Goal: Feedback & Contribution: Contribute content

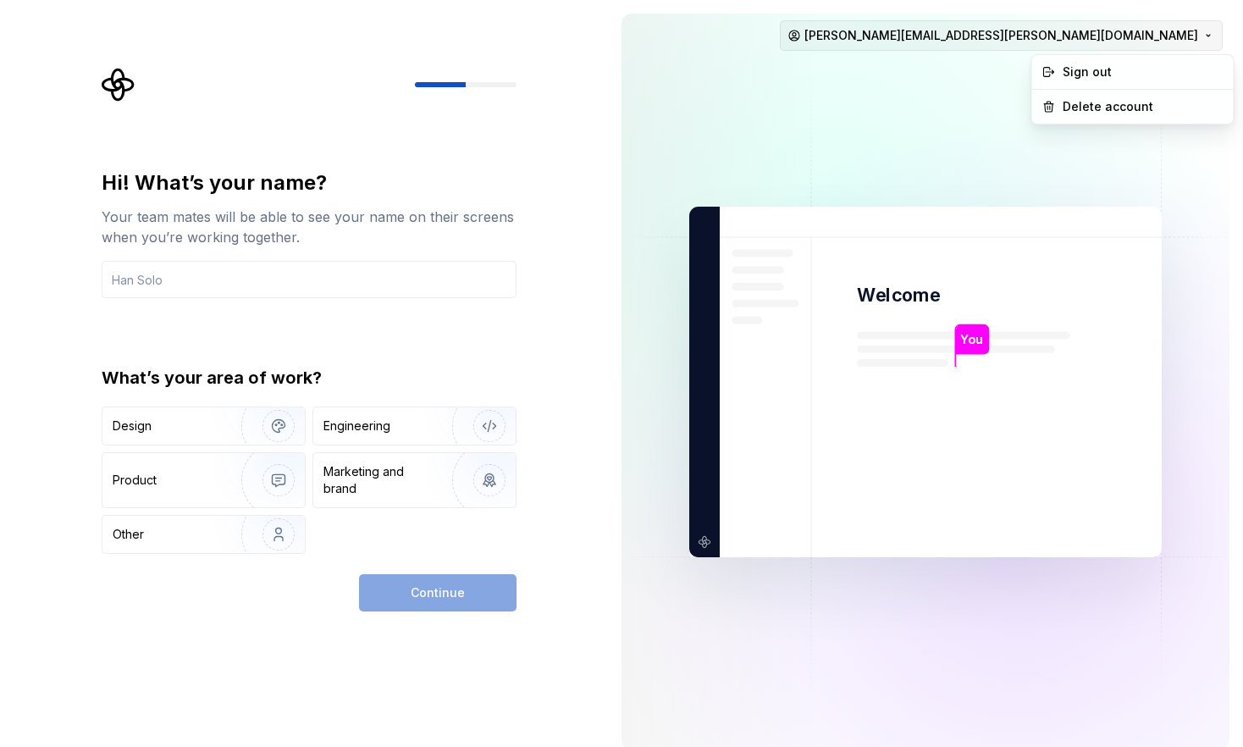
click at [1213, 35] on html "Hi! What’s your name? Your team mates will be able to see your name on their sc…" at bounding box center [621, 373] width 1243 height 747
click at [1159, 75] on div "Sign out" at bounding box center [1143, 72] width 161 height 17
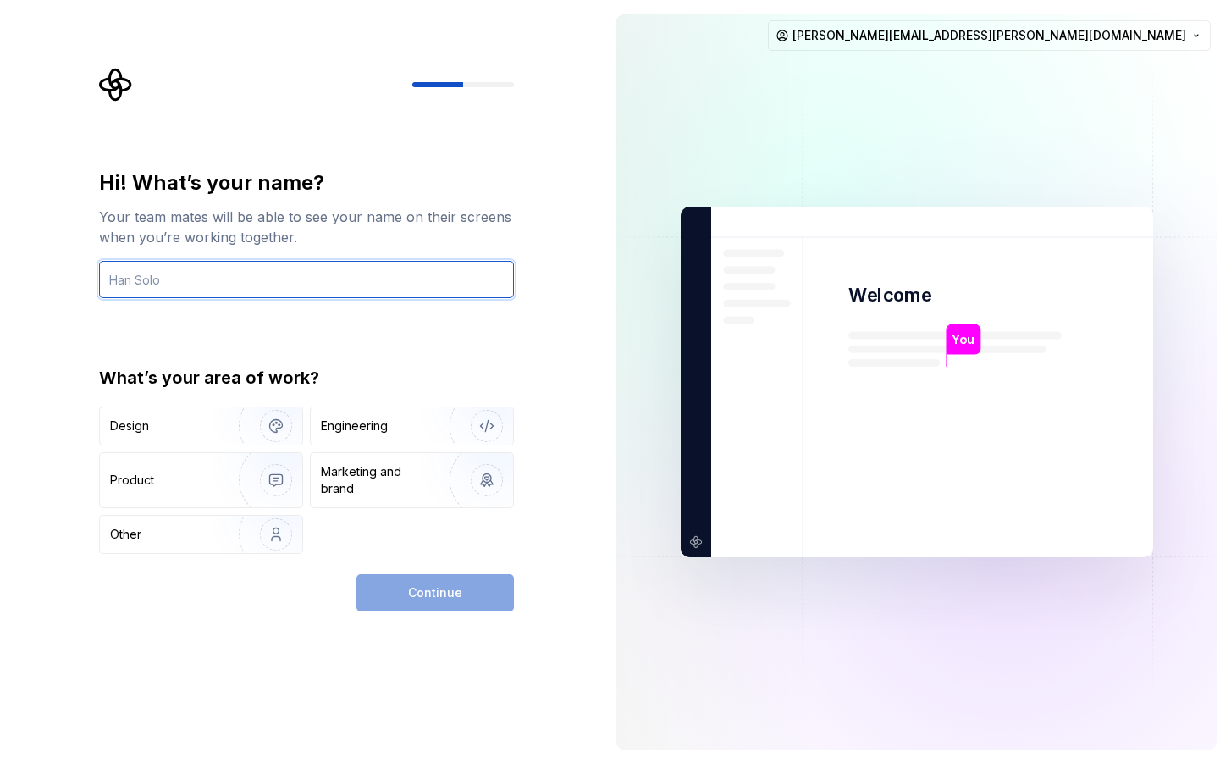
click at [339, 289] on input "text" at bounding box center [306, 279] width 415 height 37
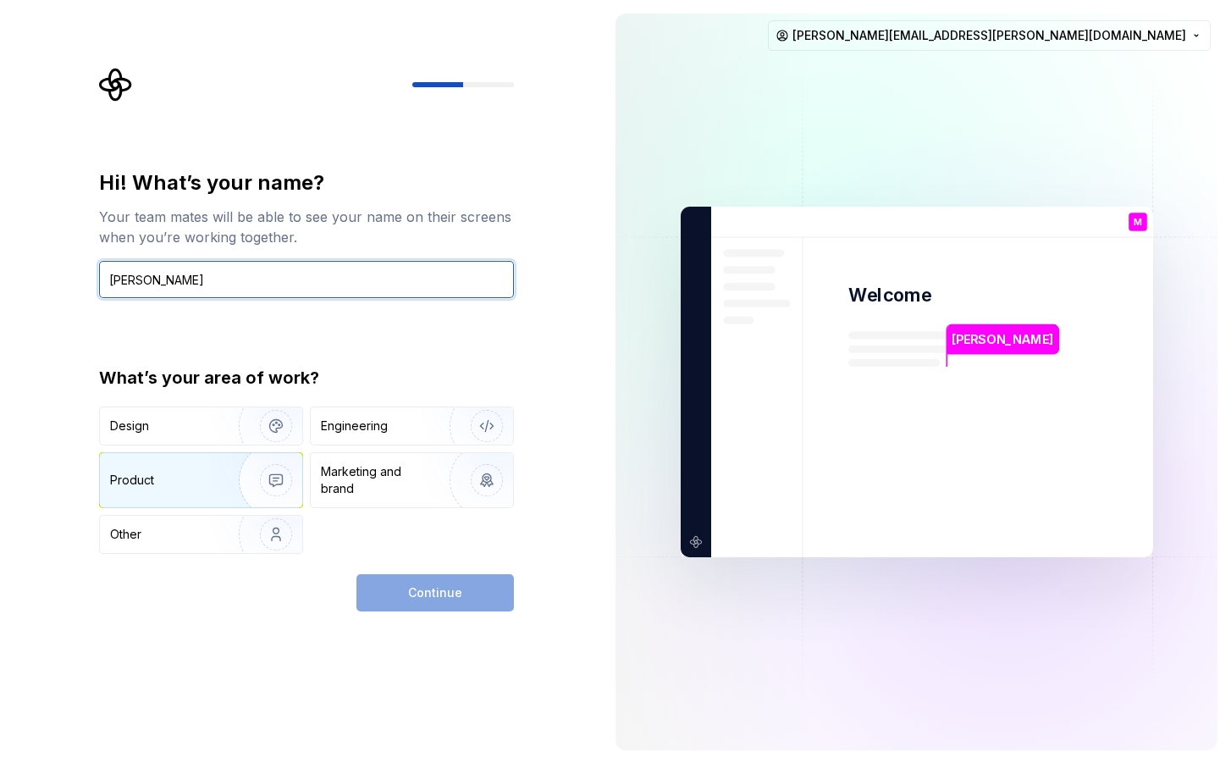
type input "[PERSON_NAME]"
click at [230, 478] on img "button" at bounding box center [265, 479] width 108 height 113
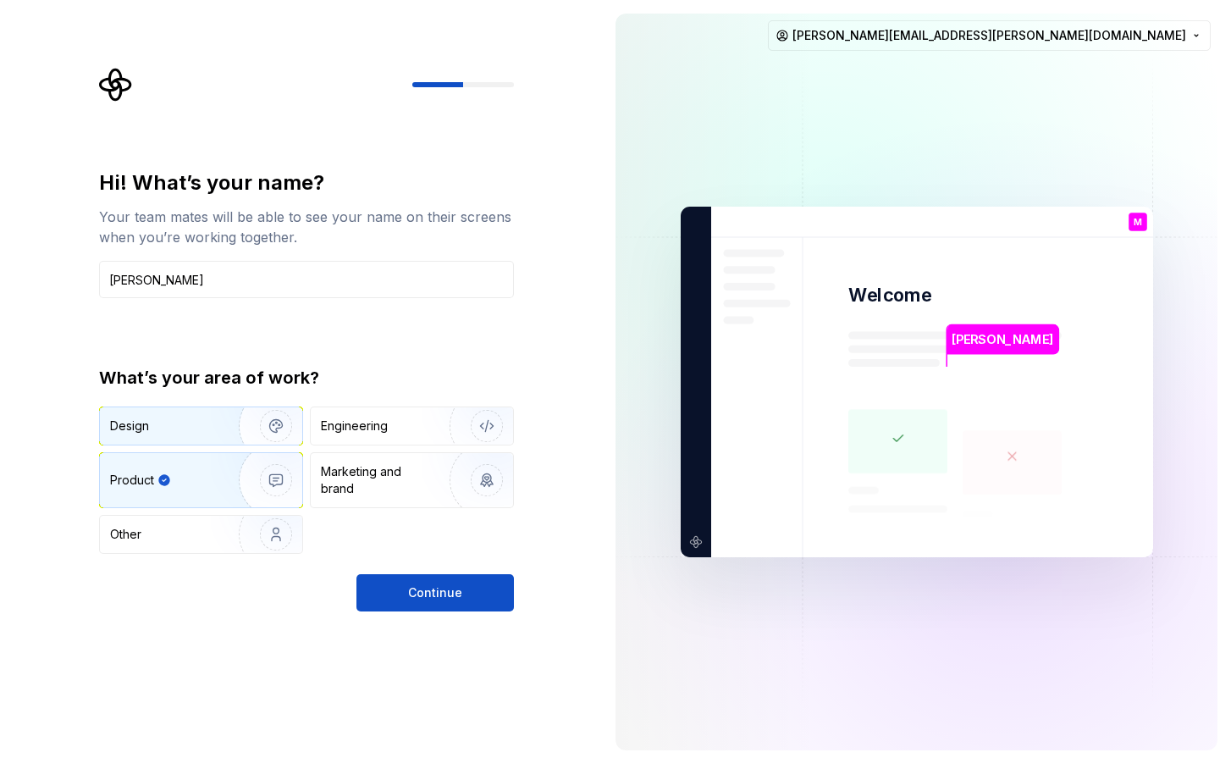
click at [260, 429] on img "button" at bounding box center [265, 425] width 108 height 113
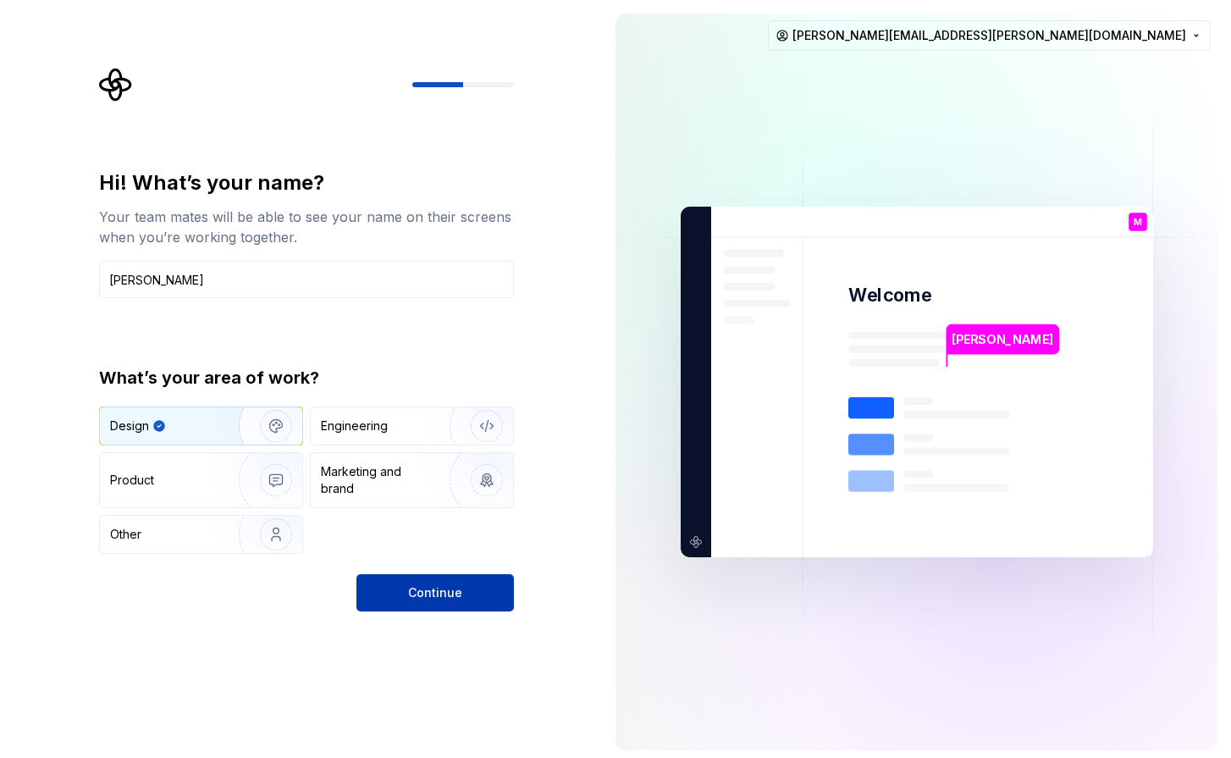
click at [432, 594] on span "Continue" at bounding box center [435, 592] width 54 height 17
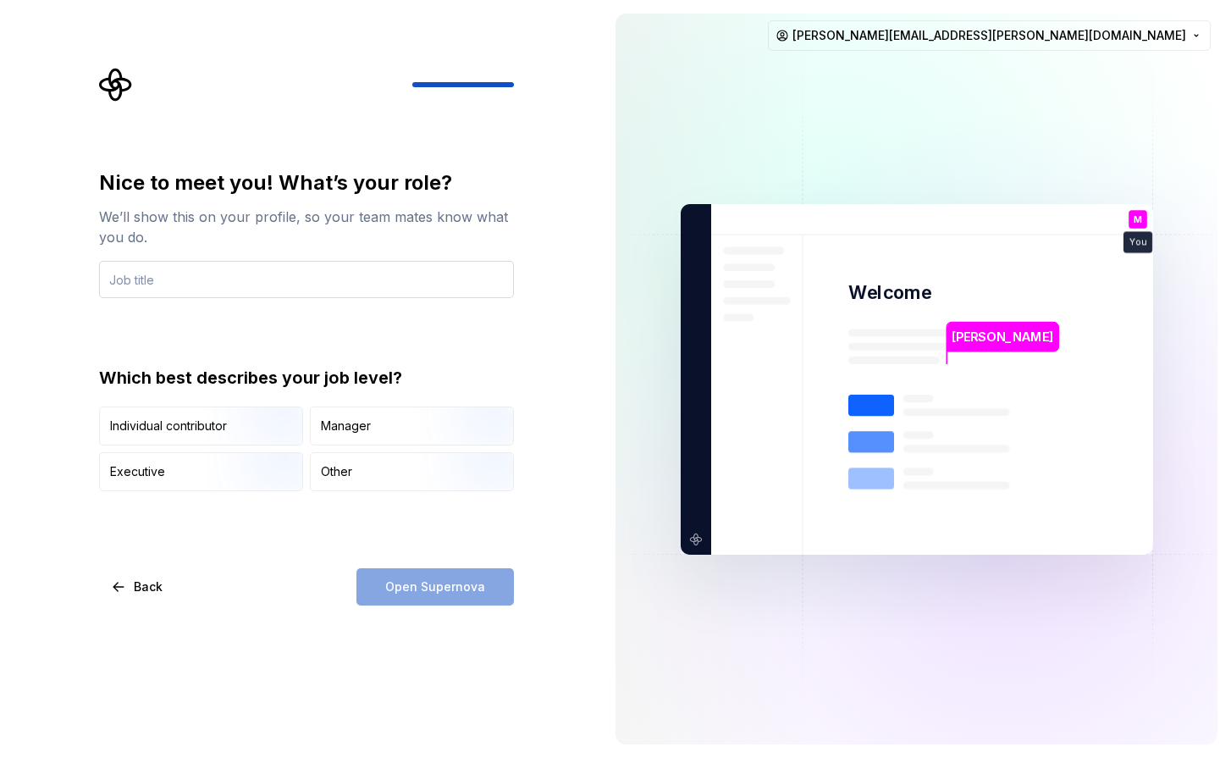
click at [178, 289] on input "text" at bounding box center [306, 279] width 415 height 37
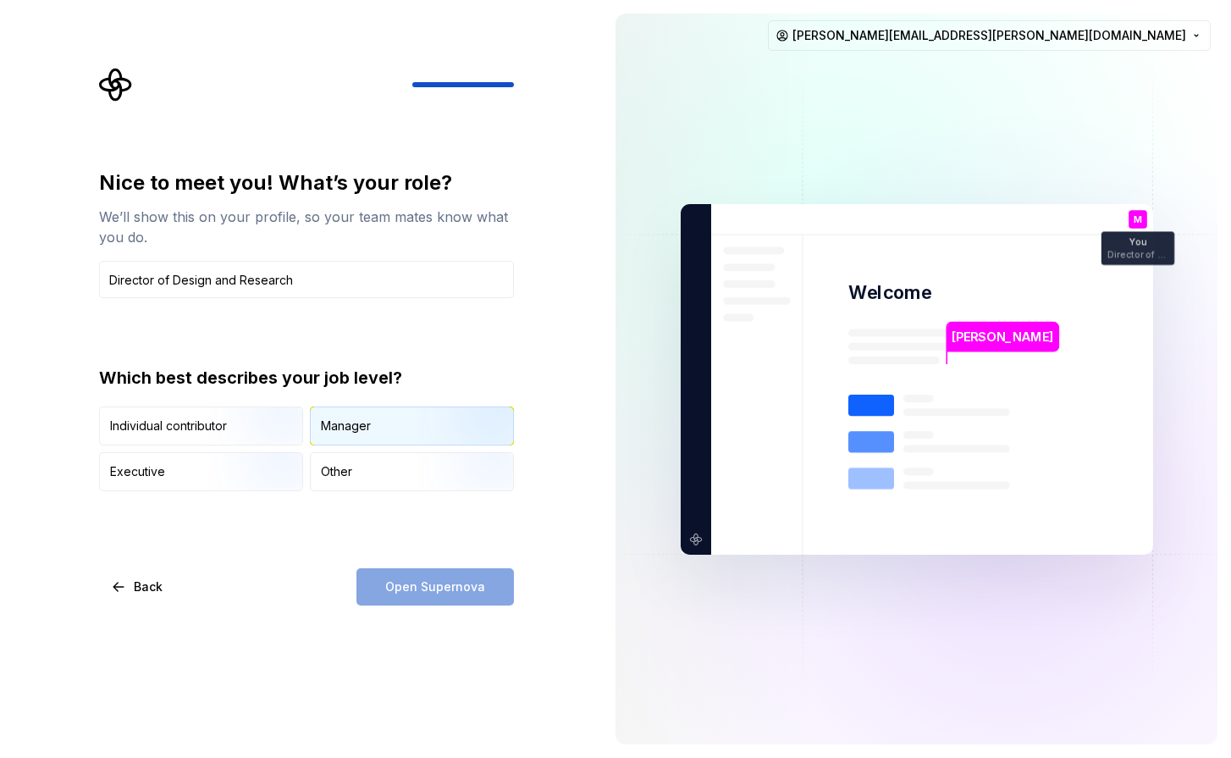
type input "Director of Design and Research"
click at [368, 433] on div "Manager" at bounding box center [346, 426] width 50 height 17
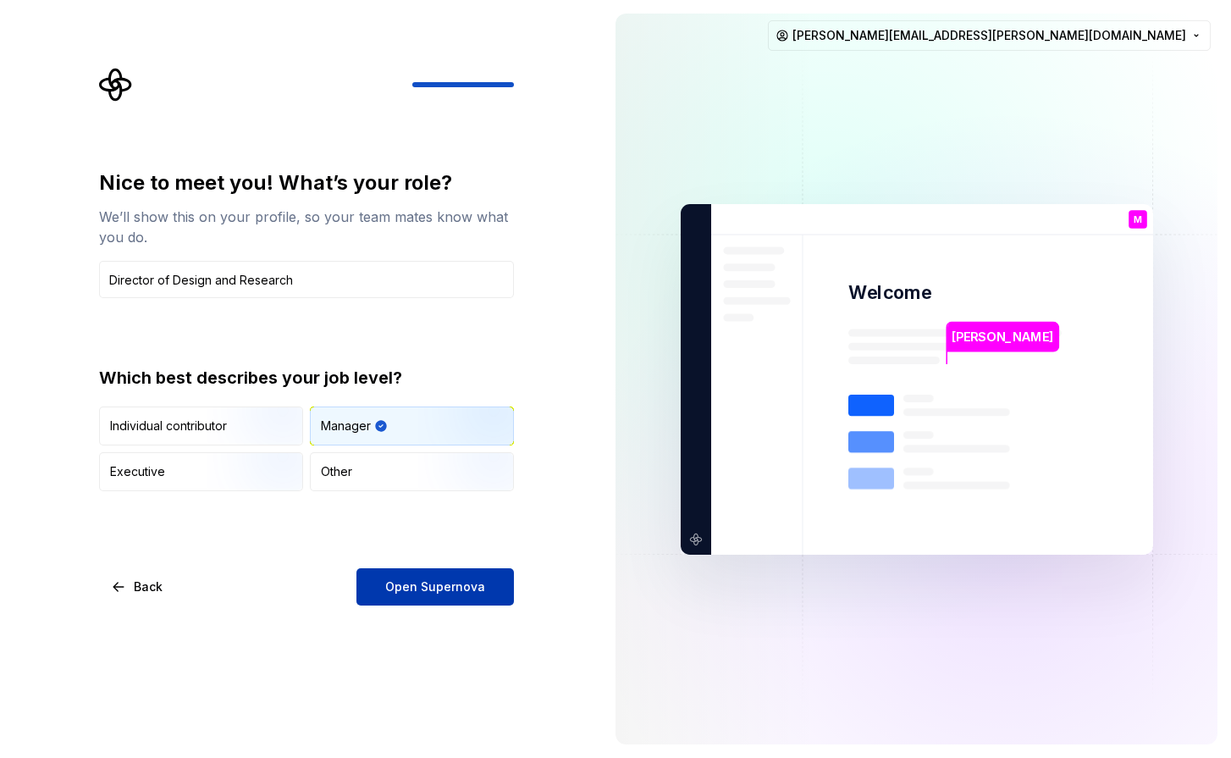
click at [445, 600] on button "Open Supernova" at bounding box center [436, 586] width 158 height 37
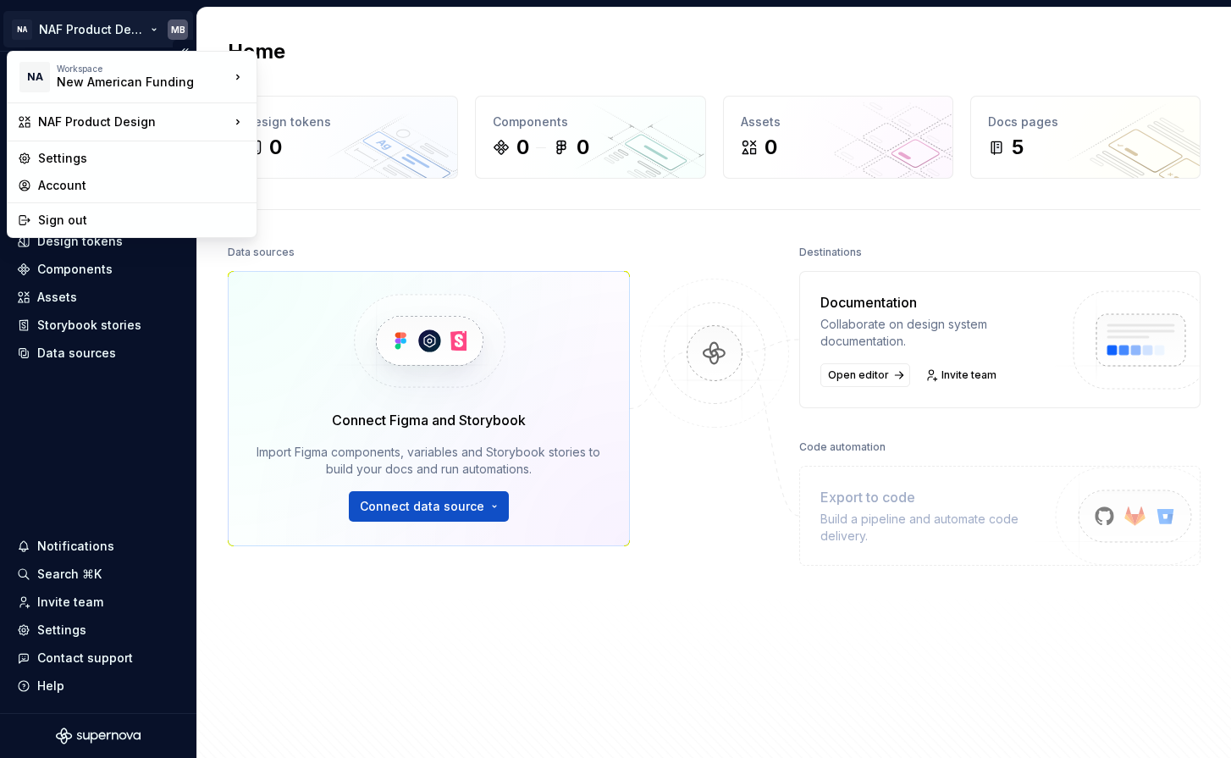
click at [102, 28] on html "NA NAF Product Design MB Home Documentation Analytics Code automation Design sy…" at bounding box center [615, 379] width 1231 height 758
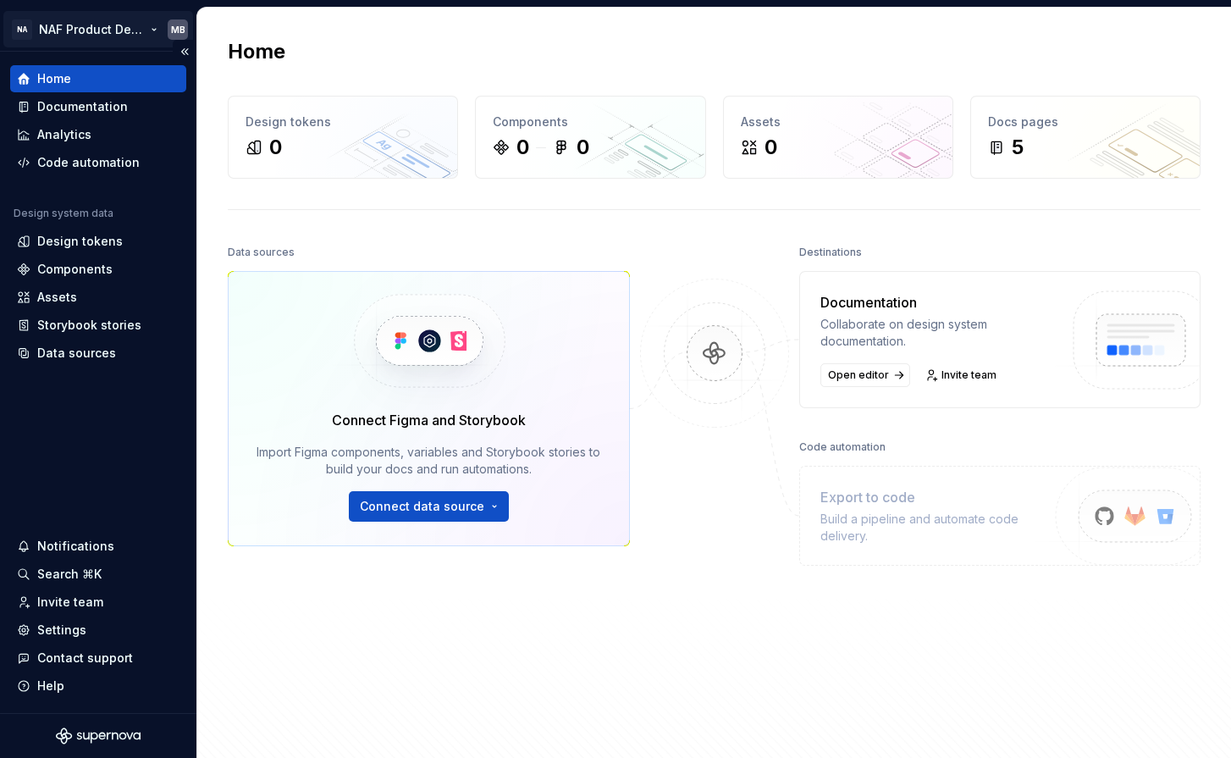
click at [102, 28] on html "NA NAF Product Design MB Home Documentation Analytics Code automation Design sy…" at bounding box center [615, 379] width 1231 height 758
click at [87, 101] on div "Documentation" at bounding box center [82, 106] width 91 height 17
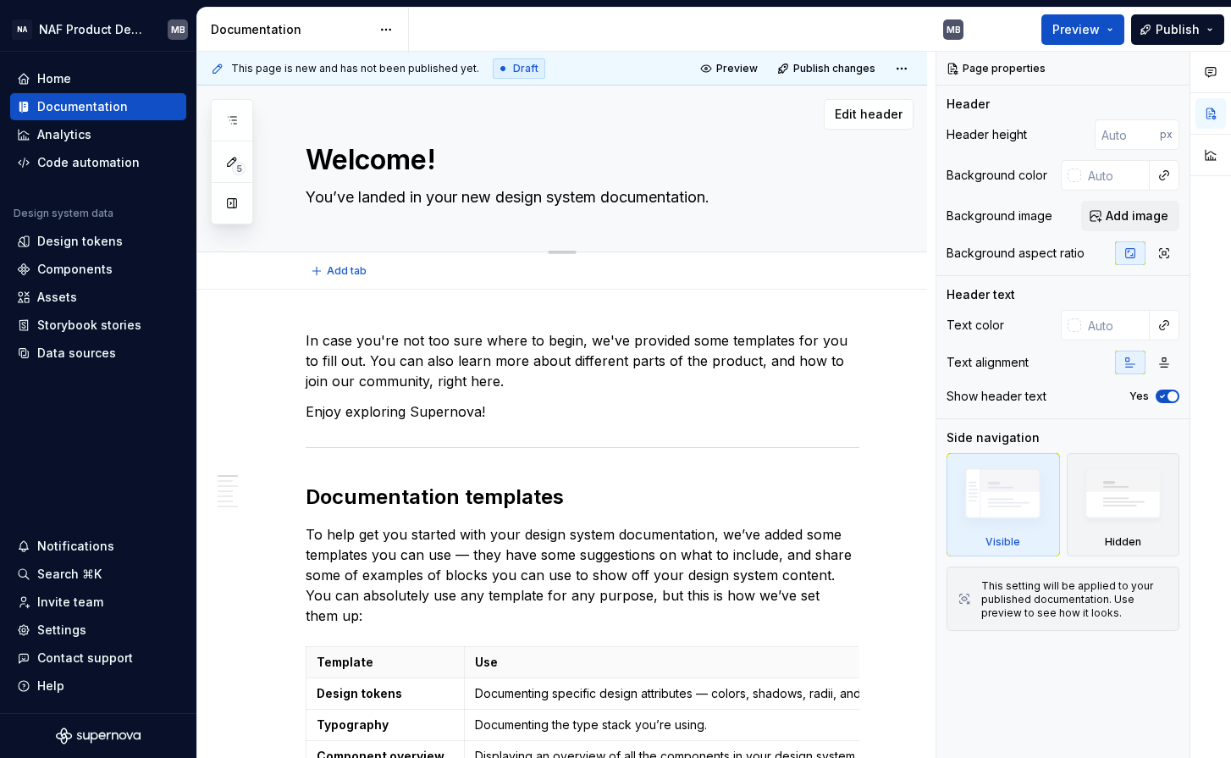
click at [375, 162] on textarea "Welcome!" at bounding box center [579, 160] width 554 height 41
click at [129, 327] on div "Storybook stories" at bounding box center [89, 325] width 104 height 17
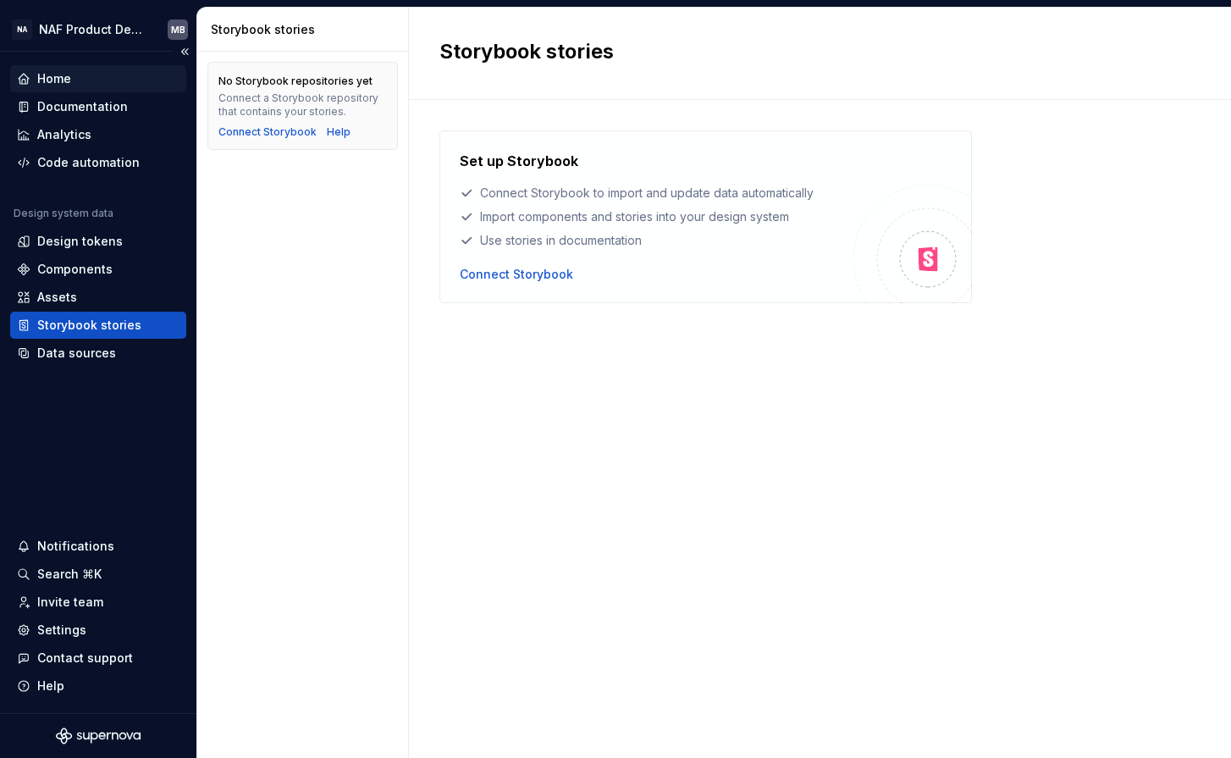
click at [50, 75] on div "Home" at bounding box center [54, 78] width 34 height 17
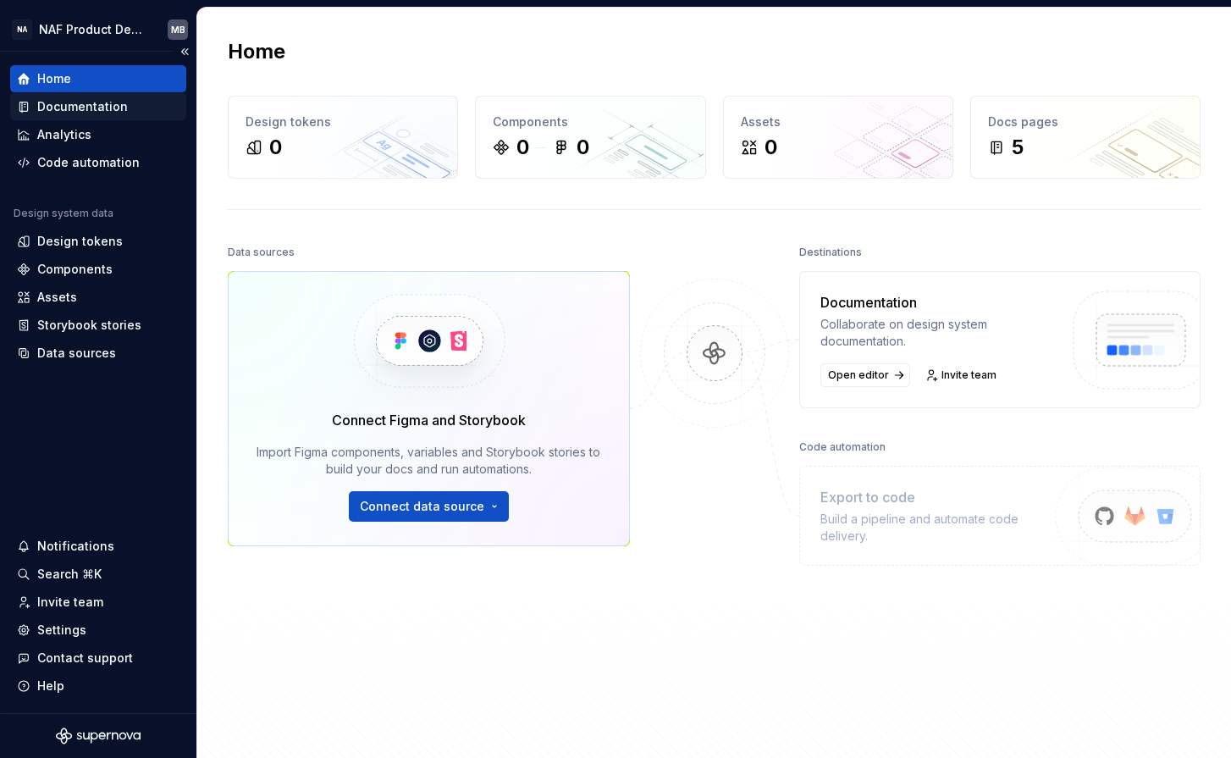
click at [86, 102] on div "Documentation" at bounding box center [82, 106] width 91 height 17
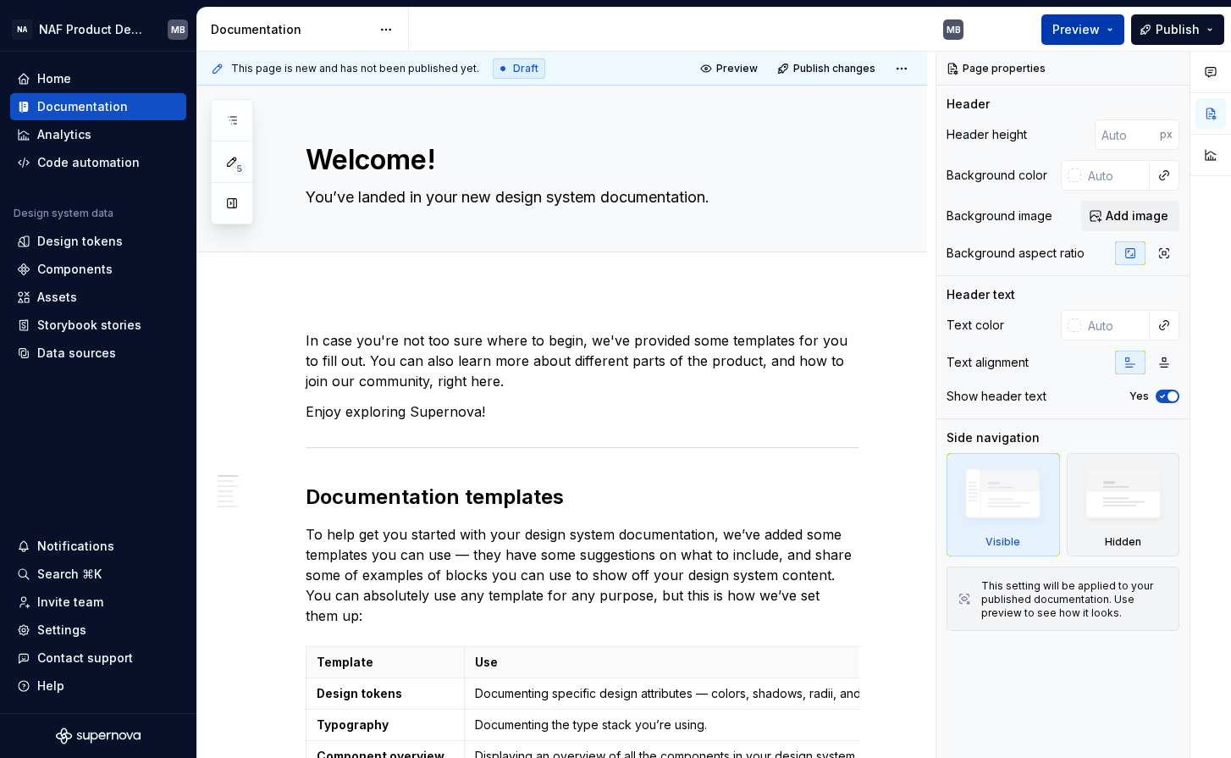
click at [1118, 26] on button "Preview" at bounding box center [1083, 29] width 83 height 30
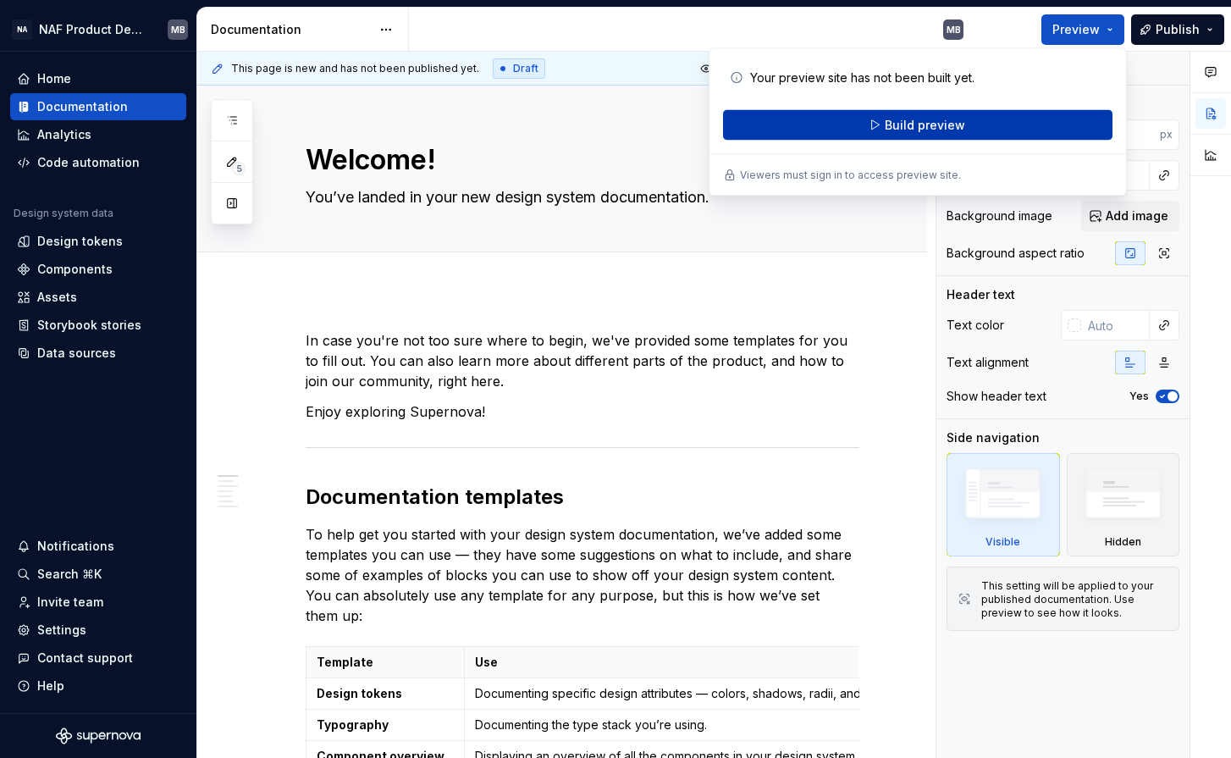
click at [966, 124] on button "Build preview" at bounding box center [918, 125] width 390 height 30
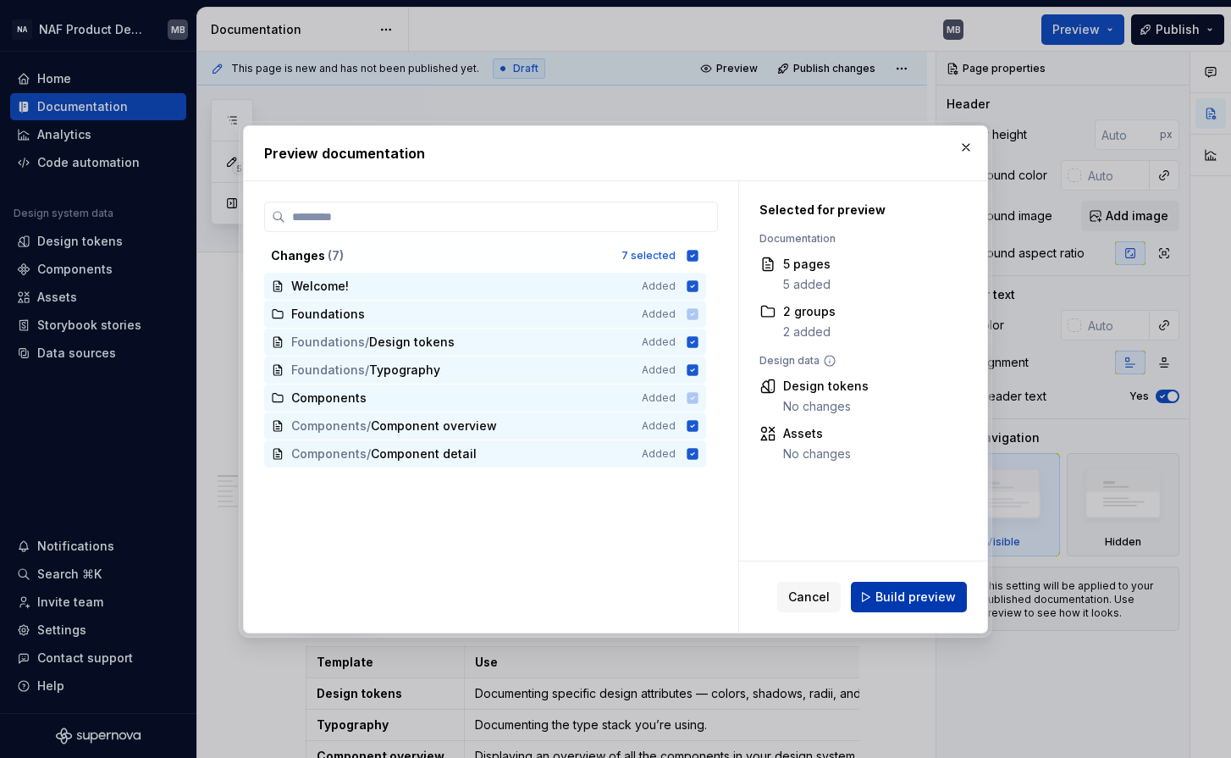
click at [900, 596] on span "Build preview" at bounding box center [916, 597] width 80 height 17
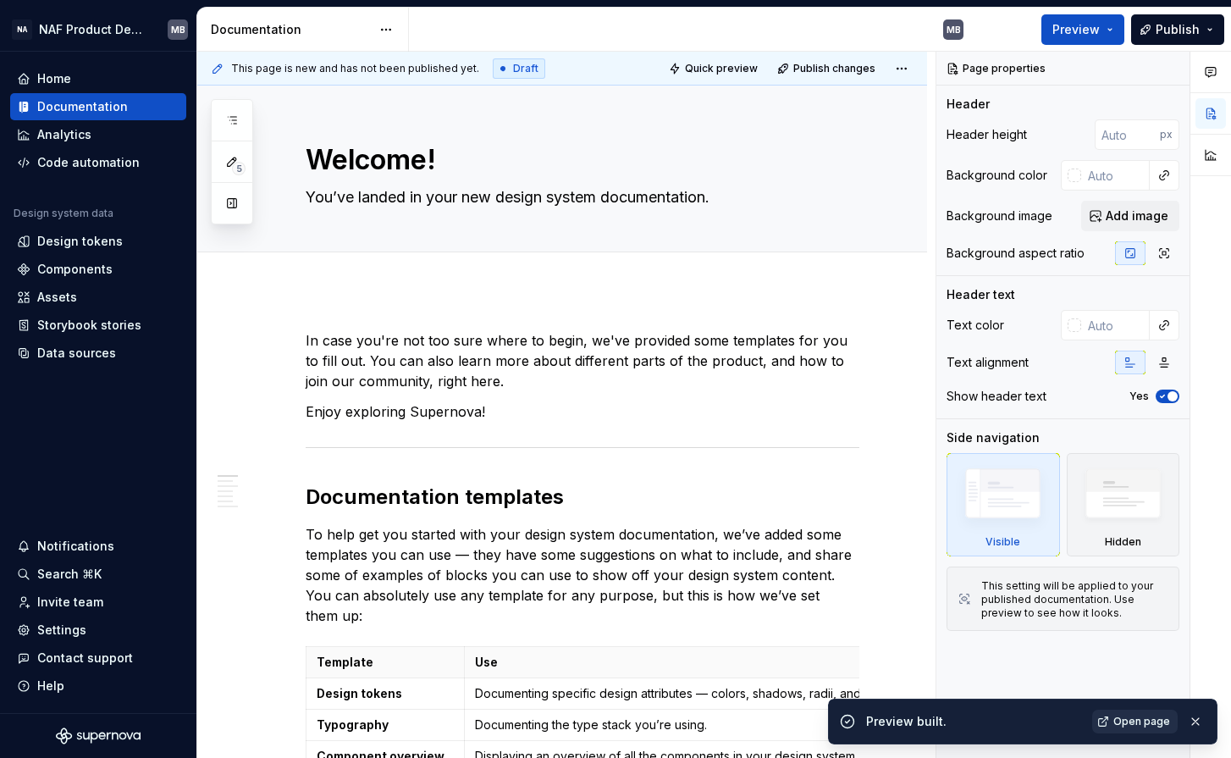
click at [1108, 721] on link "Open page" at bounding box center [1136, 722] width 86 height 24
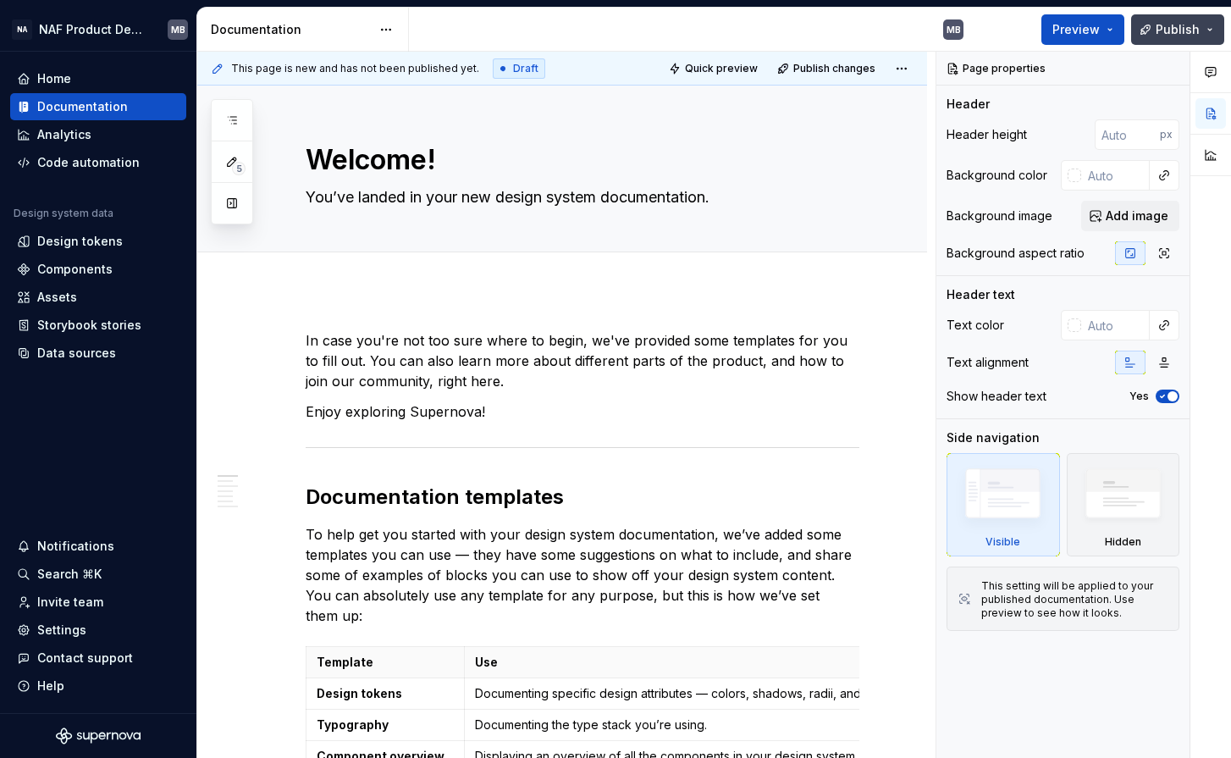
click at [1210, 26] on button "Publish" at bounding box center [1177, 29] width 93 height 30
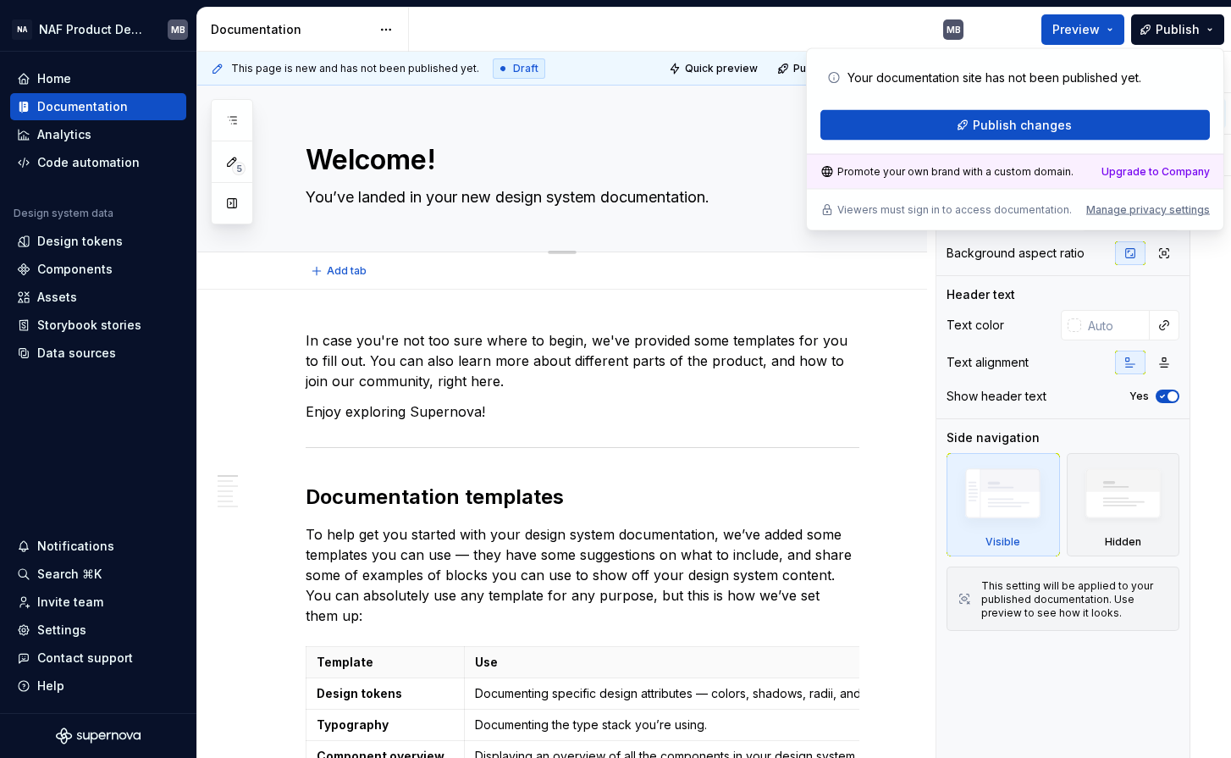
click at [473, 158] on textarea "Welcome!" at bounding box center [579, 160] width 554 height 41
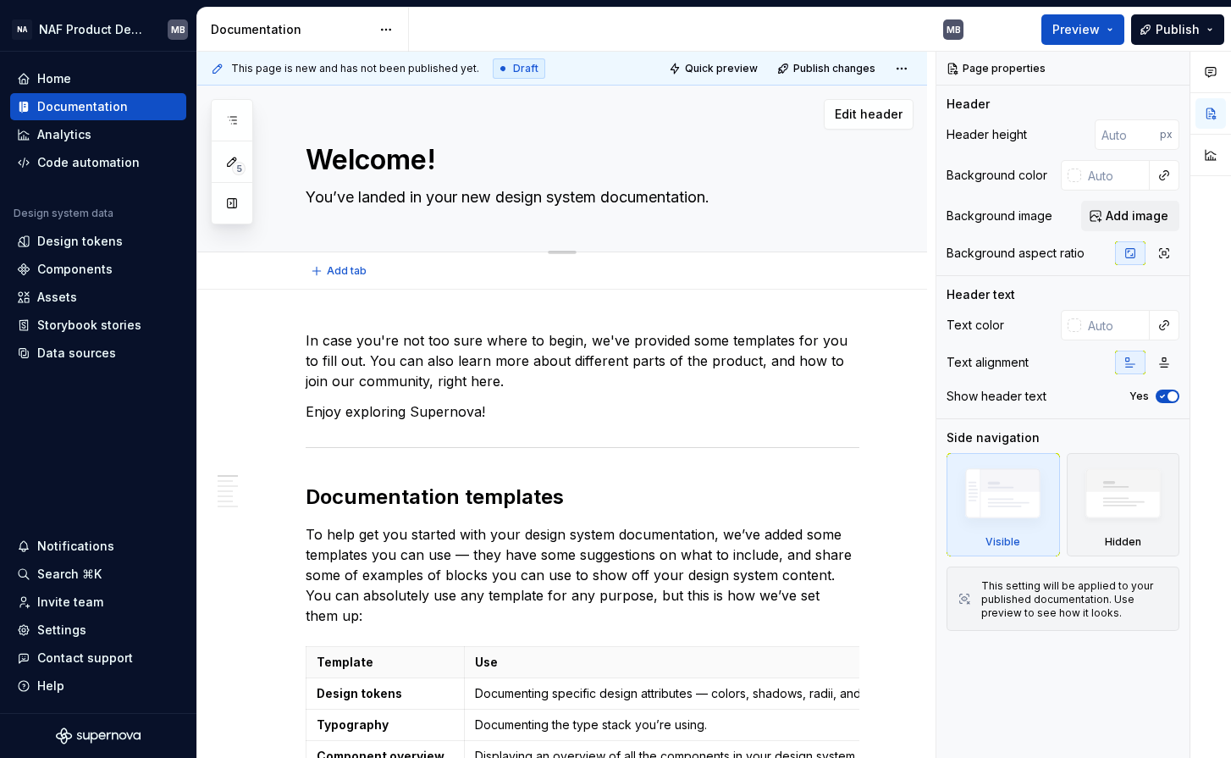
type textarea "*"
type textarea "H"
type textarea "*"
type textarea "He"
type textarea "*"
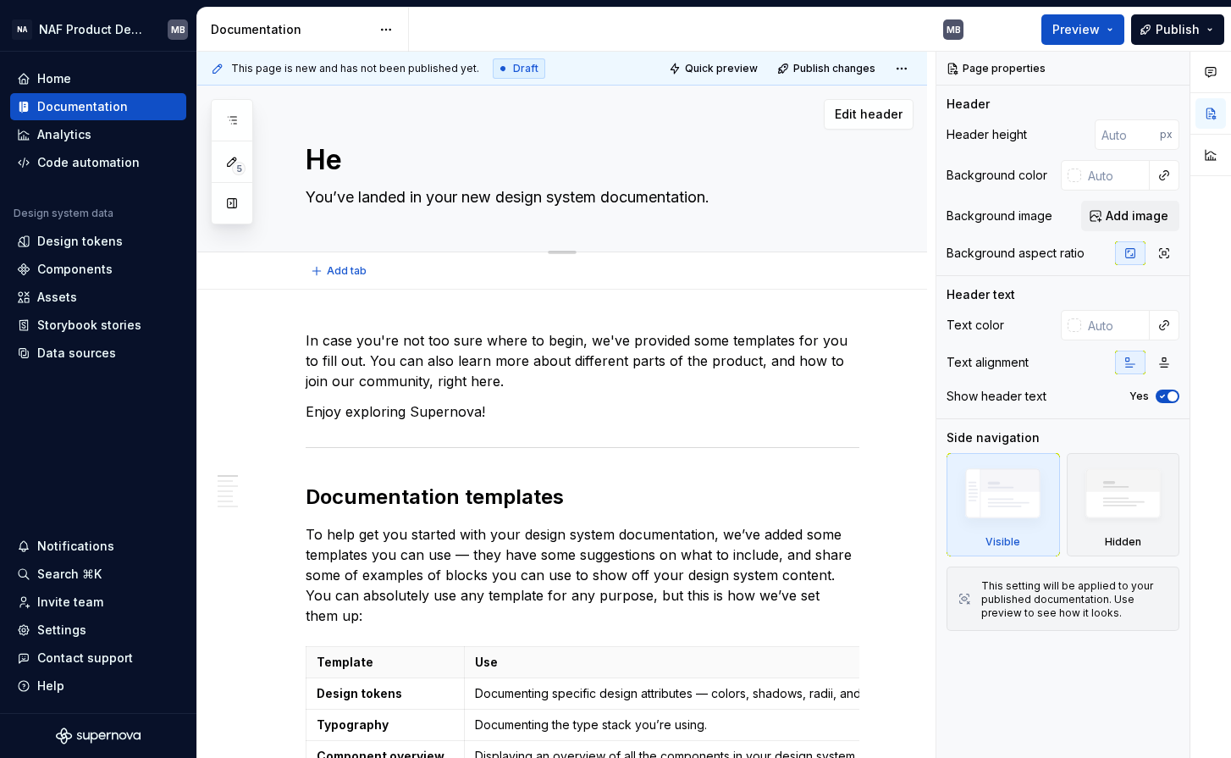
type textarea "Hey"
type textarea "*"
type textarea "Hey,"
type textarea "*"
type textarea "Hey,"
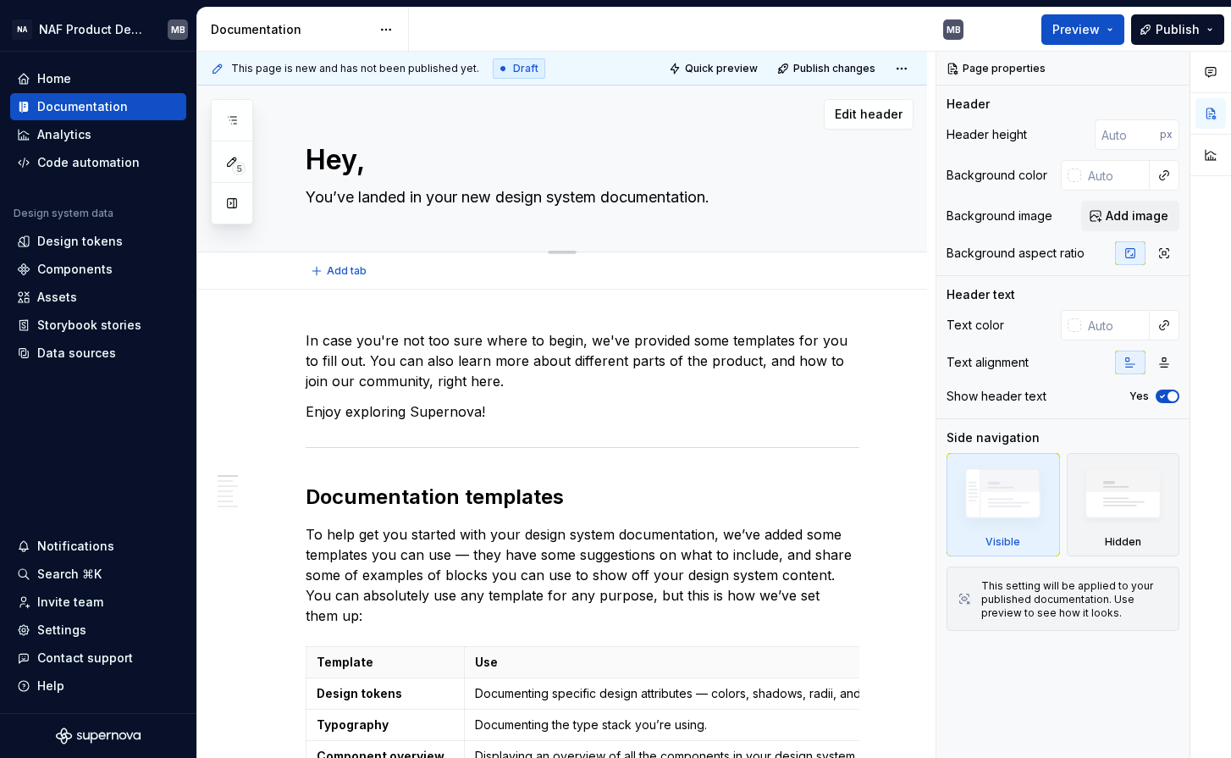
type textarea "*"
type textarea "Hey, !"
type textarea "*"
type textarea "Hey,"
type textarea "*"
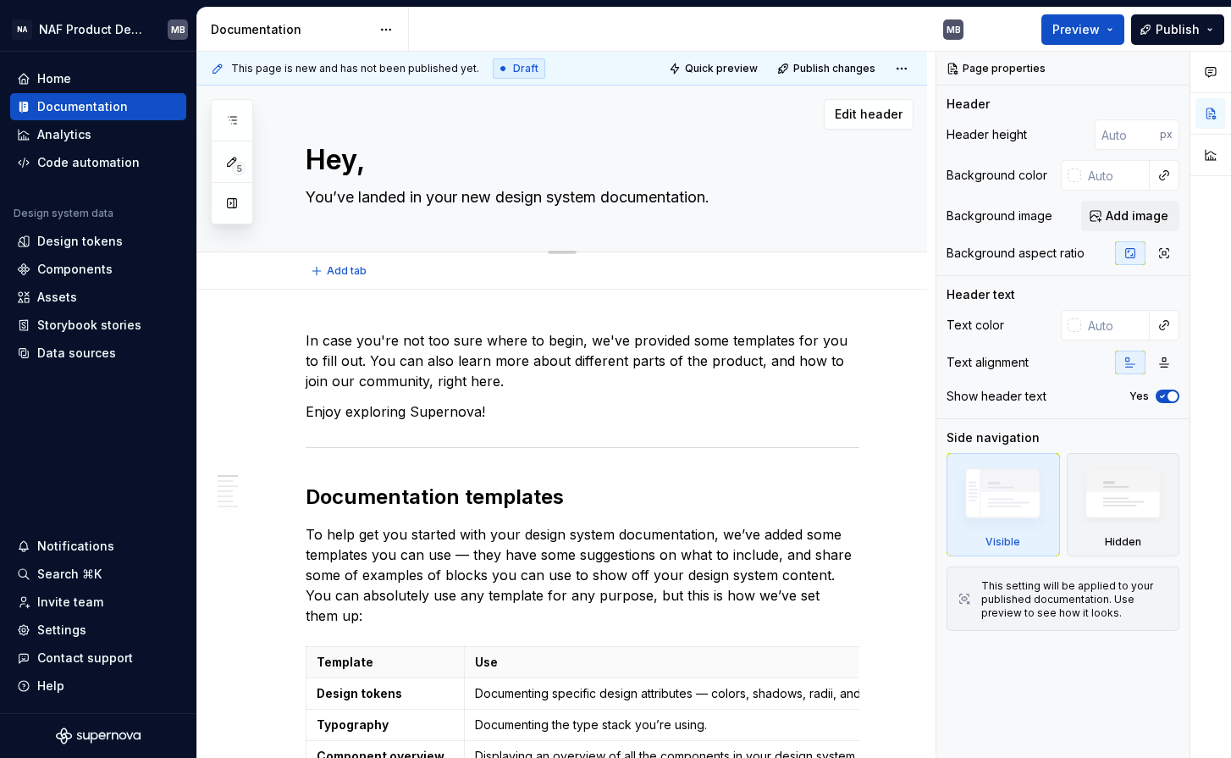
type textarea "Hey, A"
type textarea "*"
type textarea "Hey,"
type textarea "*"
type textarea "Hey, Q"
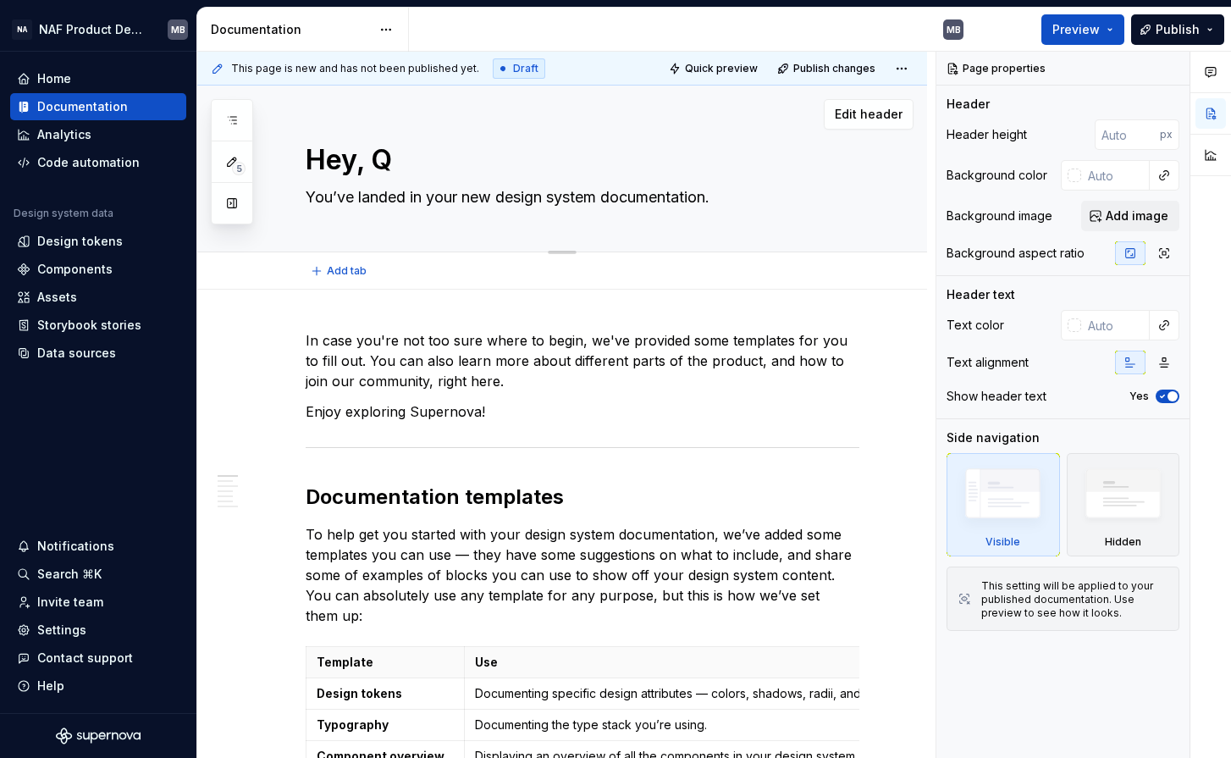
type textarea "*"
type textarea "Hey, Qu"
type textarea "*"
type textarea "Hey, Qua"
type textarea "*"
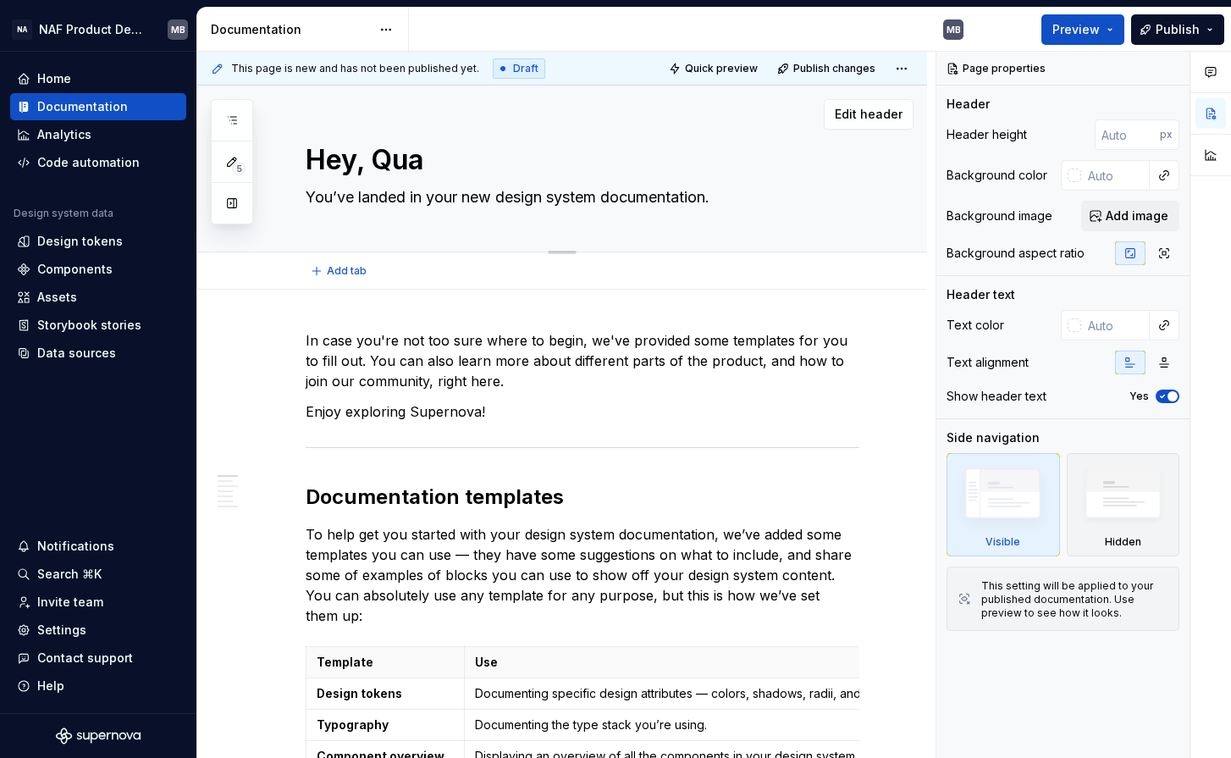
type textarea "Hey, Qual"
type textarea "*"
type textarea "Hey, Quali"
type textarea "*"
type textarea "Hey, Quali!"
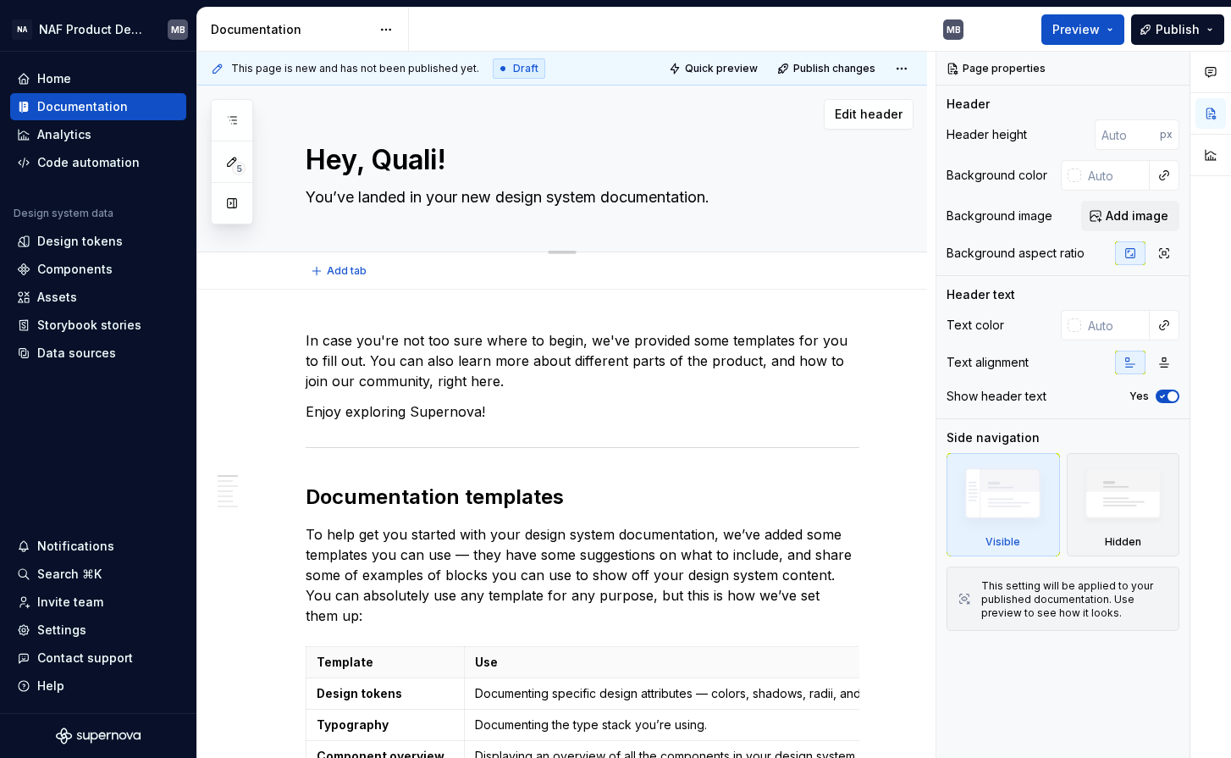
type textarea "*"
type textarea "Hey, Quali!"
type textarea "*"
type textarea "Q"
type textarea "*"
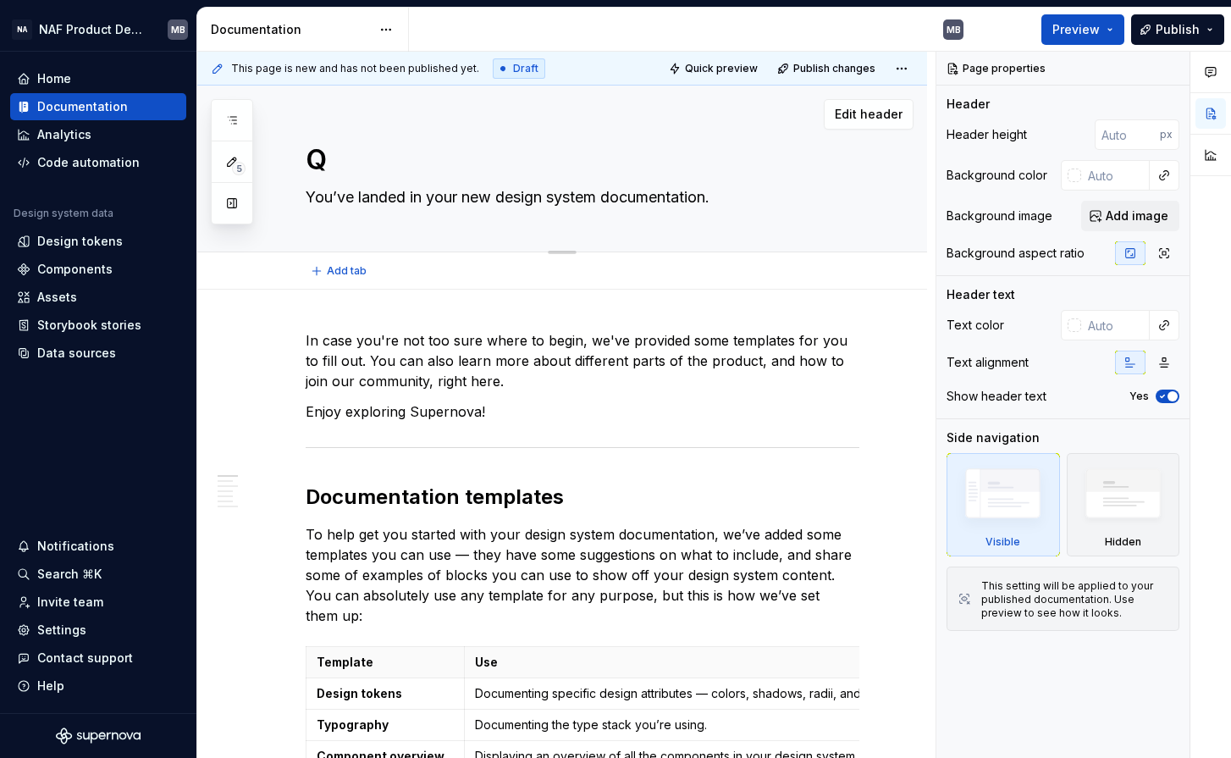
type textarea "Qu"
type textarea "*"
type textarea "Qua"
type textarea "*"
type textarea "Qual"
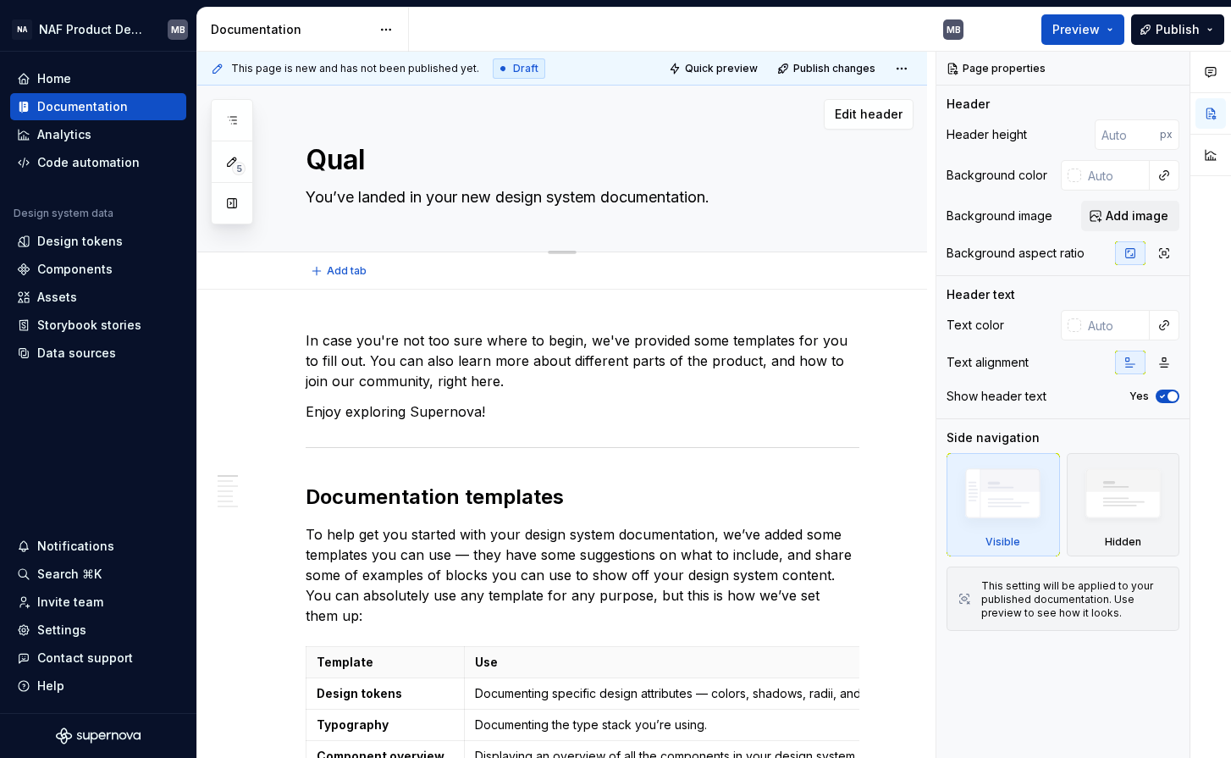
type textarea "*"
type textarea "Quali"
type textarea "*"
type textarea "Quali"
type textarea "*"
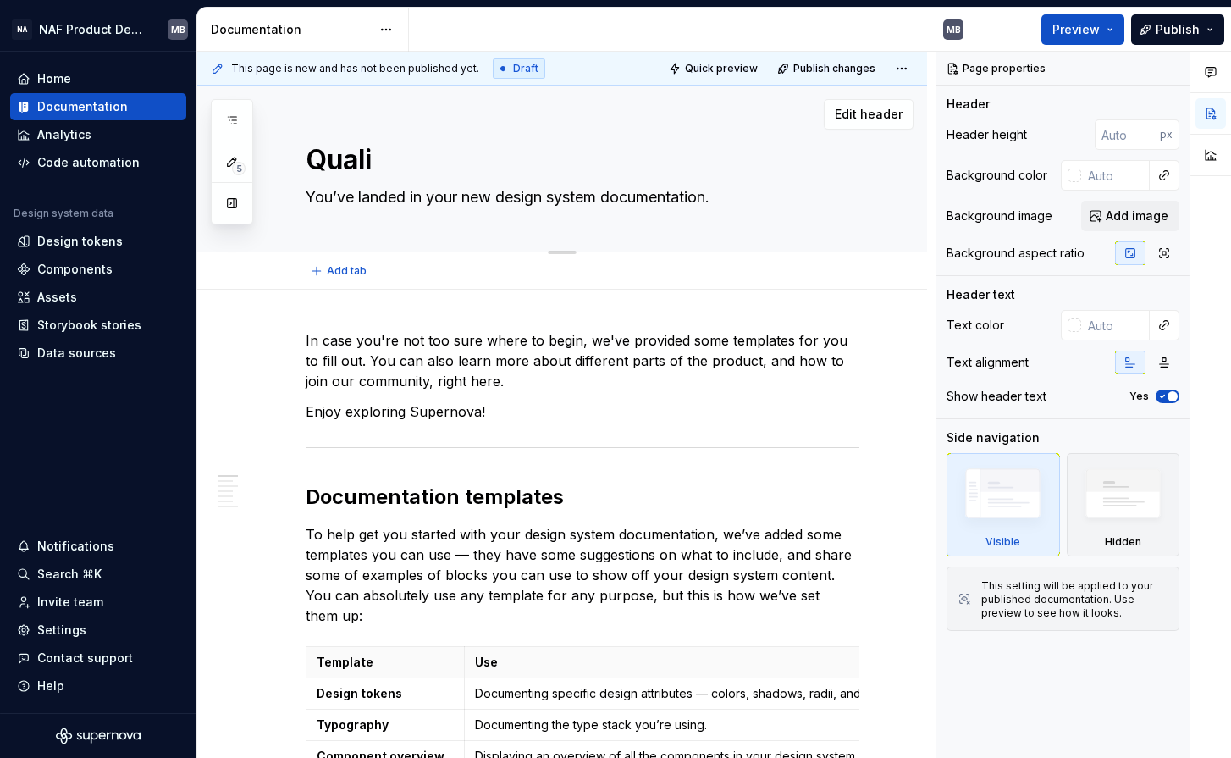
type textarea "Quali D"
type textarea "*"
type textarea "Quali De"
type textarea "*"
type textarea "Quali Des"
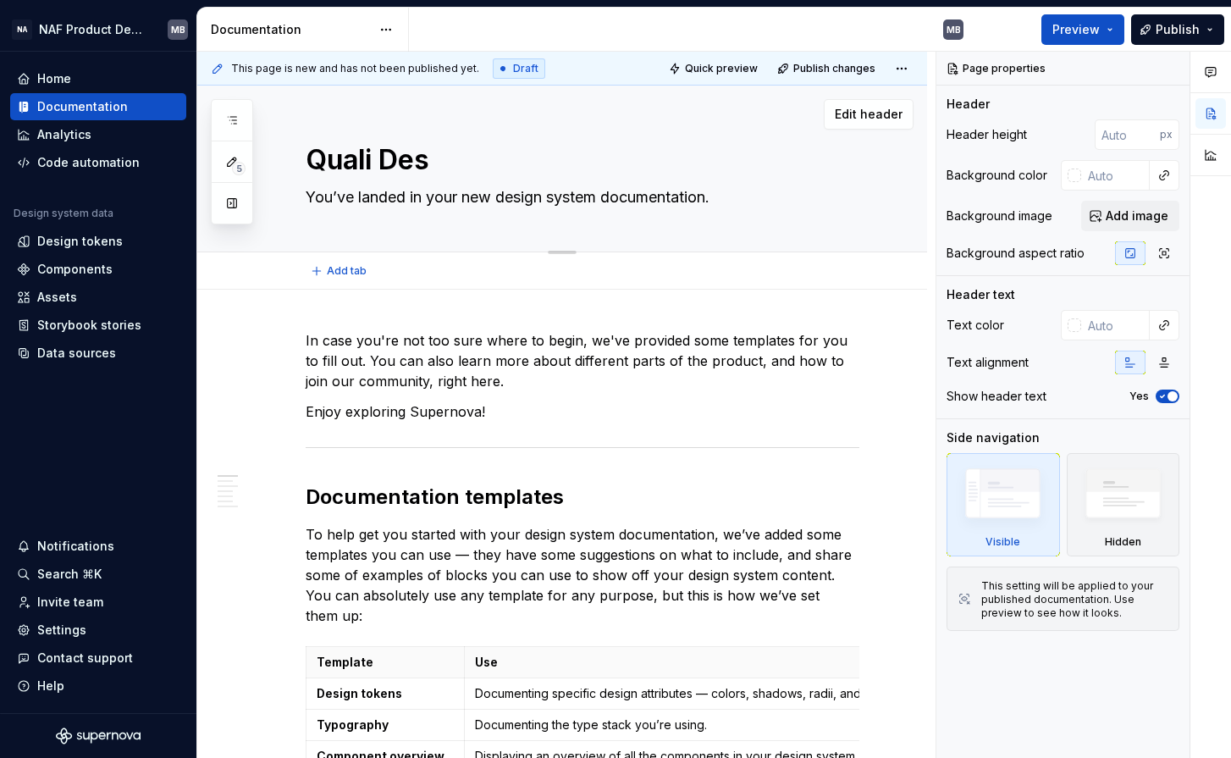
type textarea "*"
type textarea "Quali Desi"
type textarea "*"
type textarea "Quali Desig"
type textarea "*"
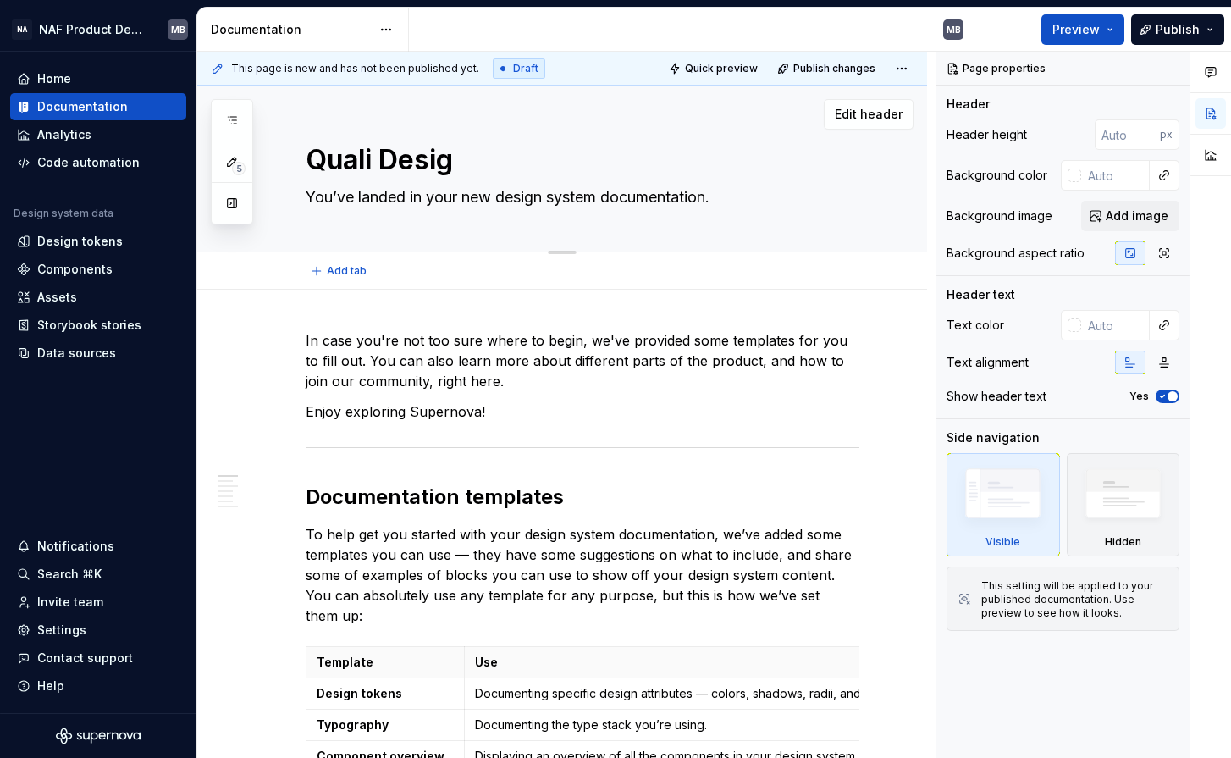
type textarea "Quali Design"
type textarea "*"
type textarea "Quali Design"
type textarea "*"
type textarea "Quali Design S"
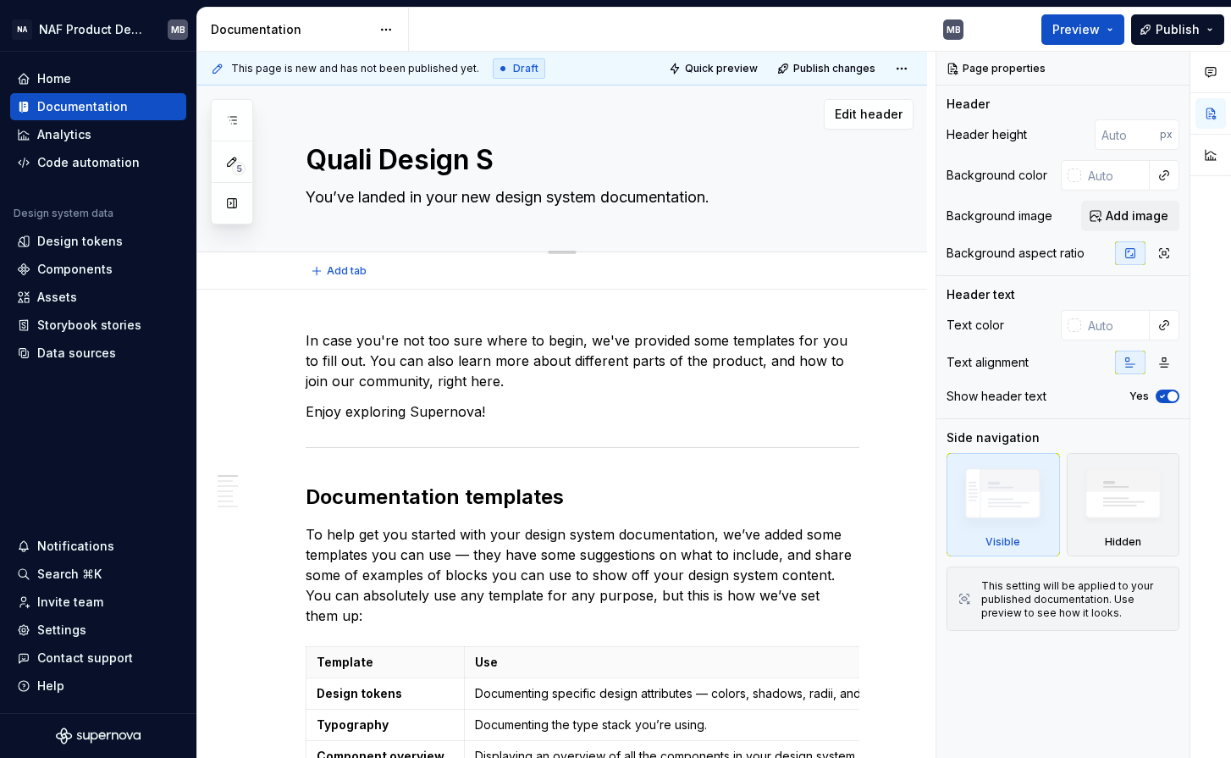
type textarea "*"
type textarea "Quali Design Sy"
type textarea "*"
type textarea "Quali Design Sys"
type textarea "*"
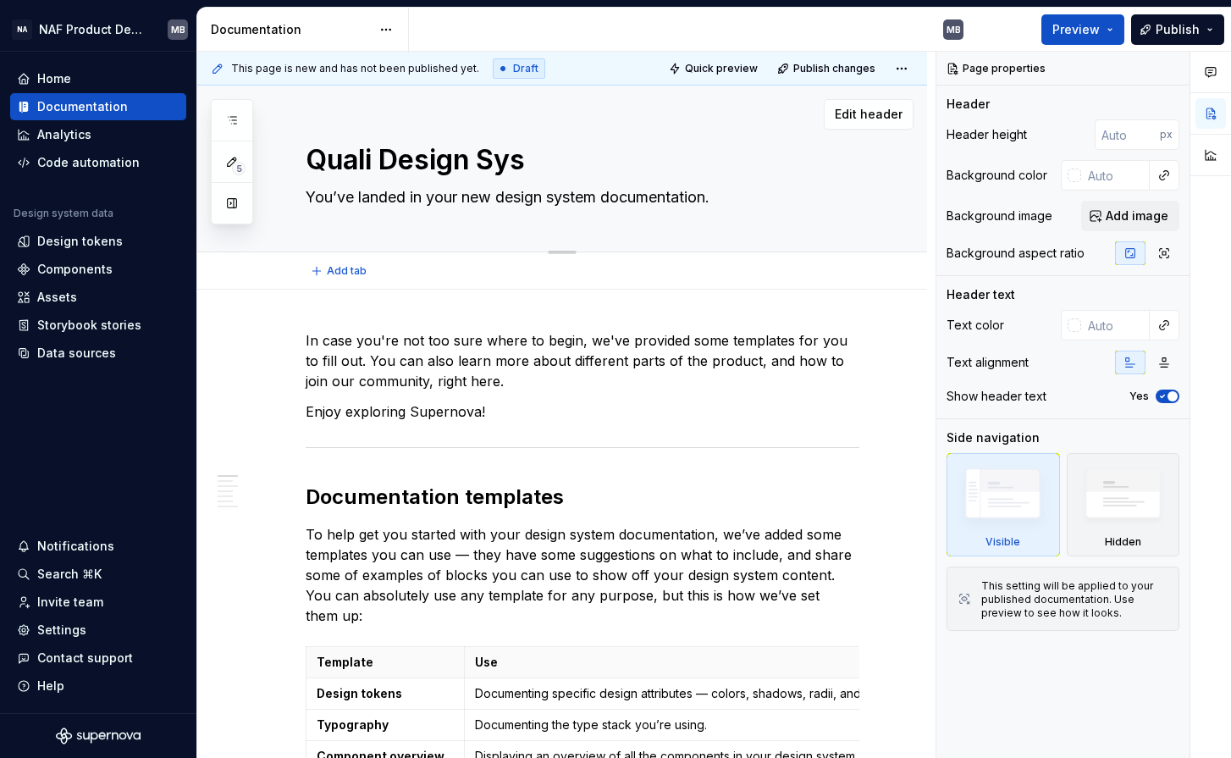
type textarea "Quali Design Syst"
type textarea "*"
type textarea "Quali Design Syste"
type textarea "*"
type textarea "Quali Design System"
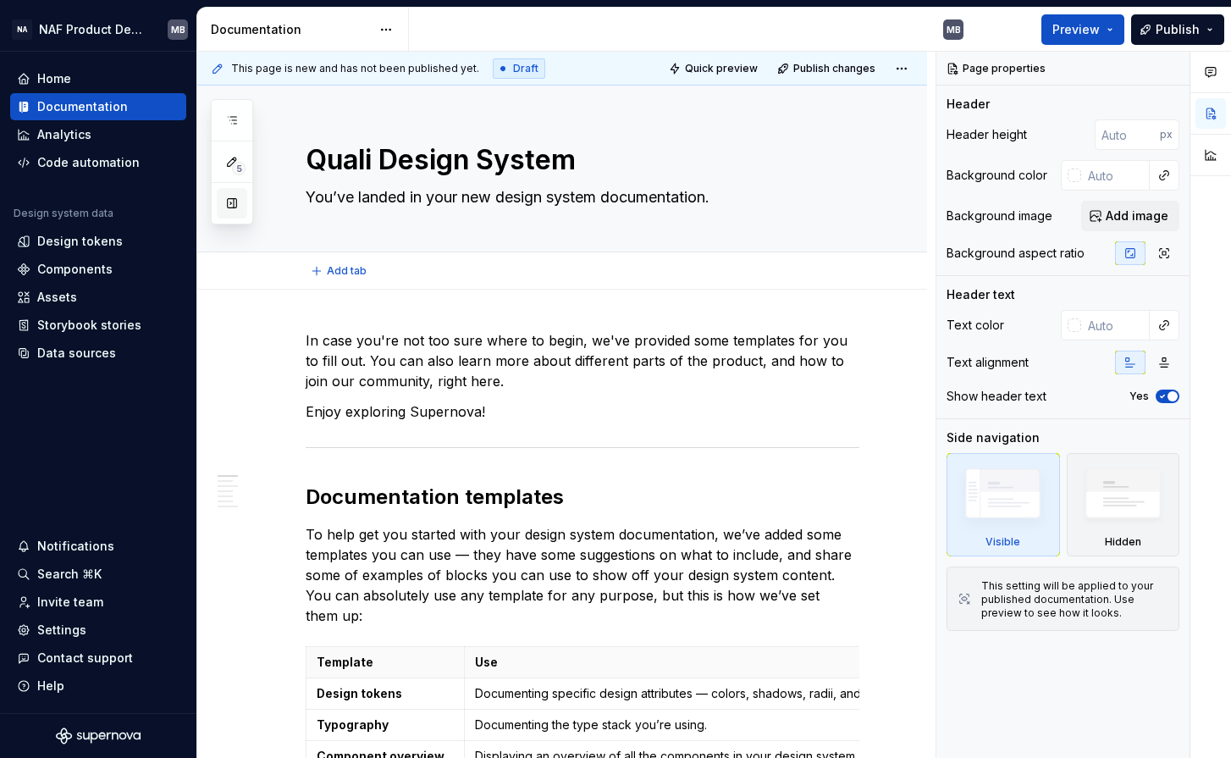
type textarea "*"
type textarea "Quali Design System"
click at [230, 208] on button "button" at bounding box center [232, 203] width 30 height 30
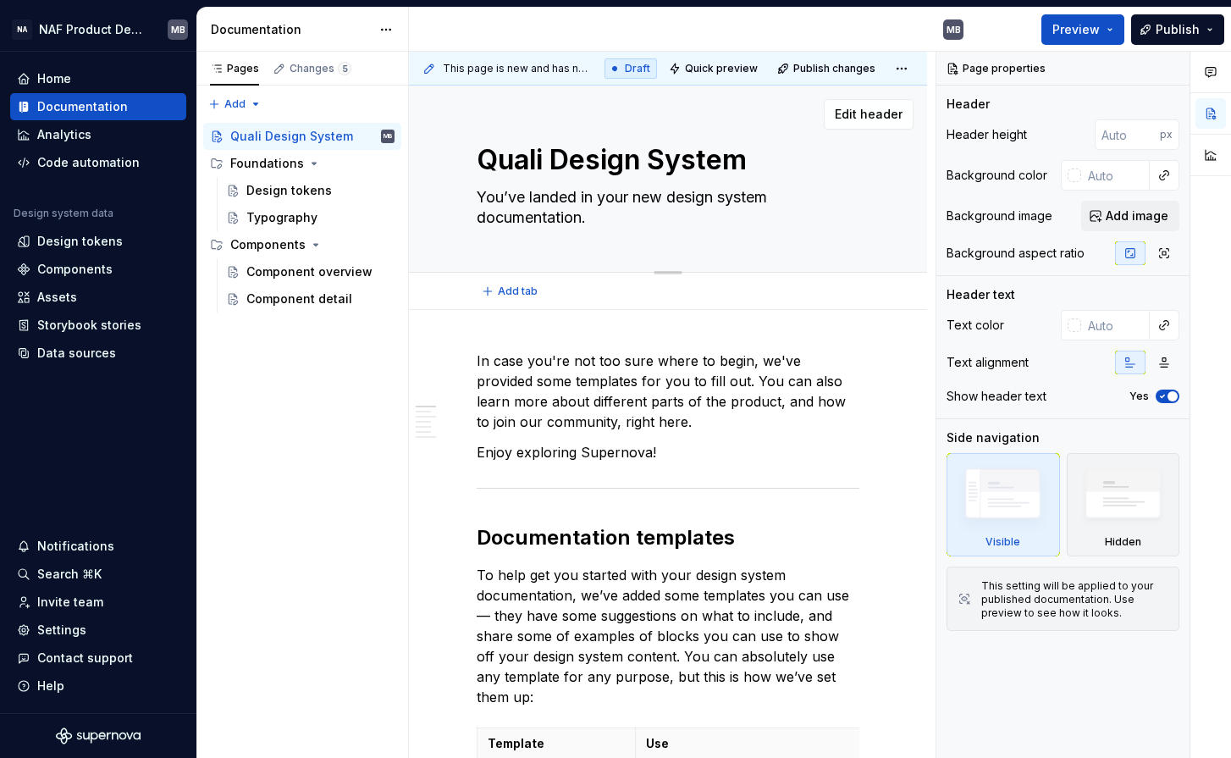
click at [541, 158] on textarea "Quali Design System" at bounding box center [664, 160] width 383 height 41
click at [543, 163] on textarea "Quali Design System" at bounding box center [664, 160] width 383 height 41
type textarea "*"
type textarea "Quali' Design System"
type textarea "*"
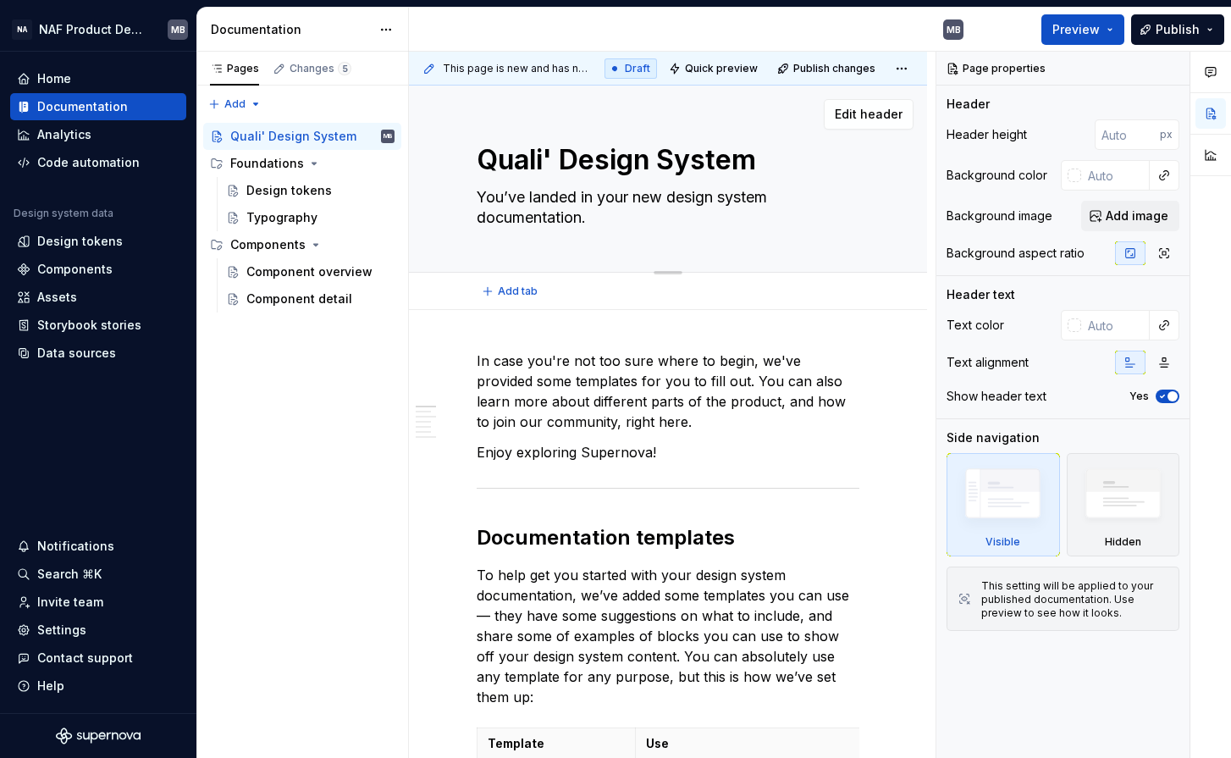
type textarea "Quali Design System"
type textarea "*"
type textarea "Quali' Design System"
type textarea "*"
type textarea "Quali Design System"
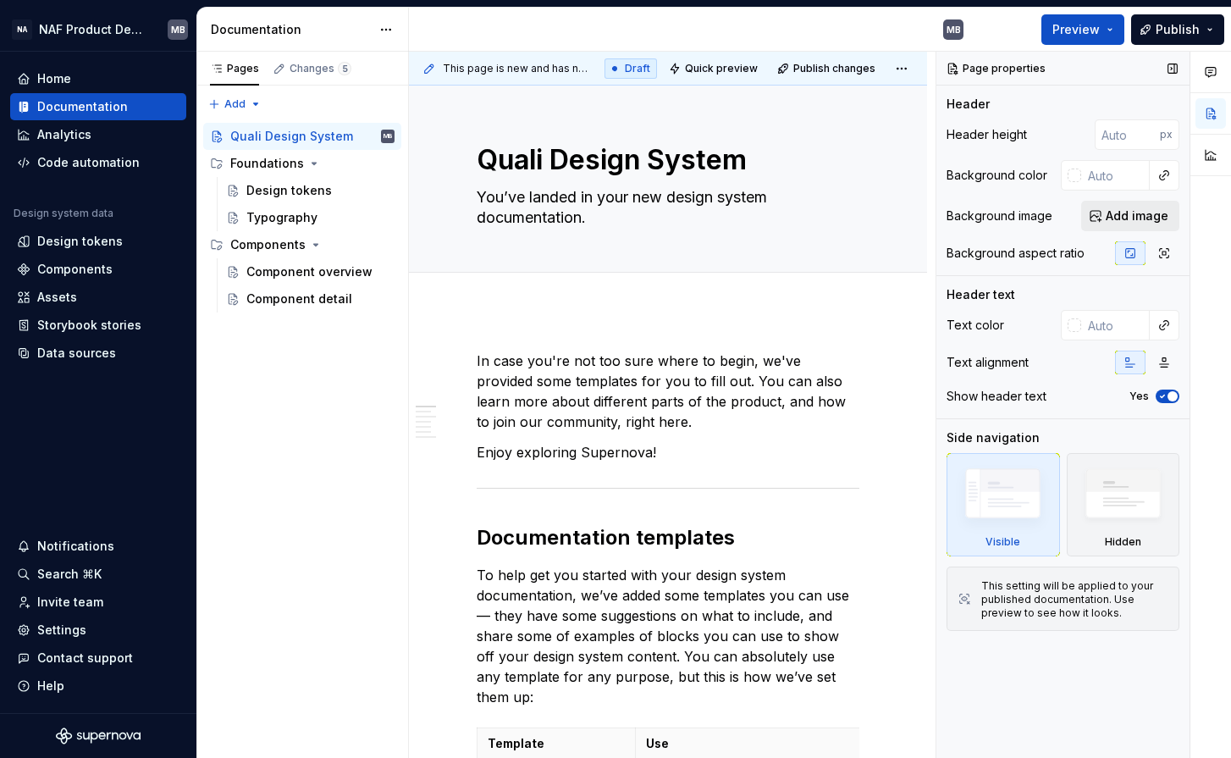
click at [1123, 211] on span "Add image" at bounding box center [1137, 215] width 63 height 17
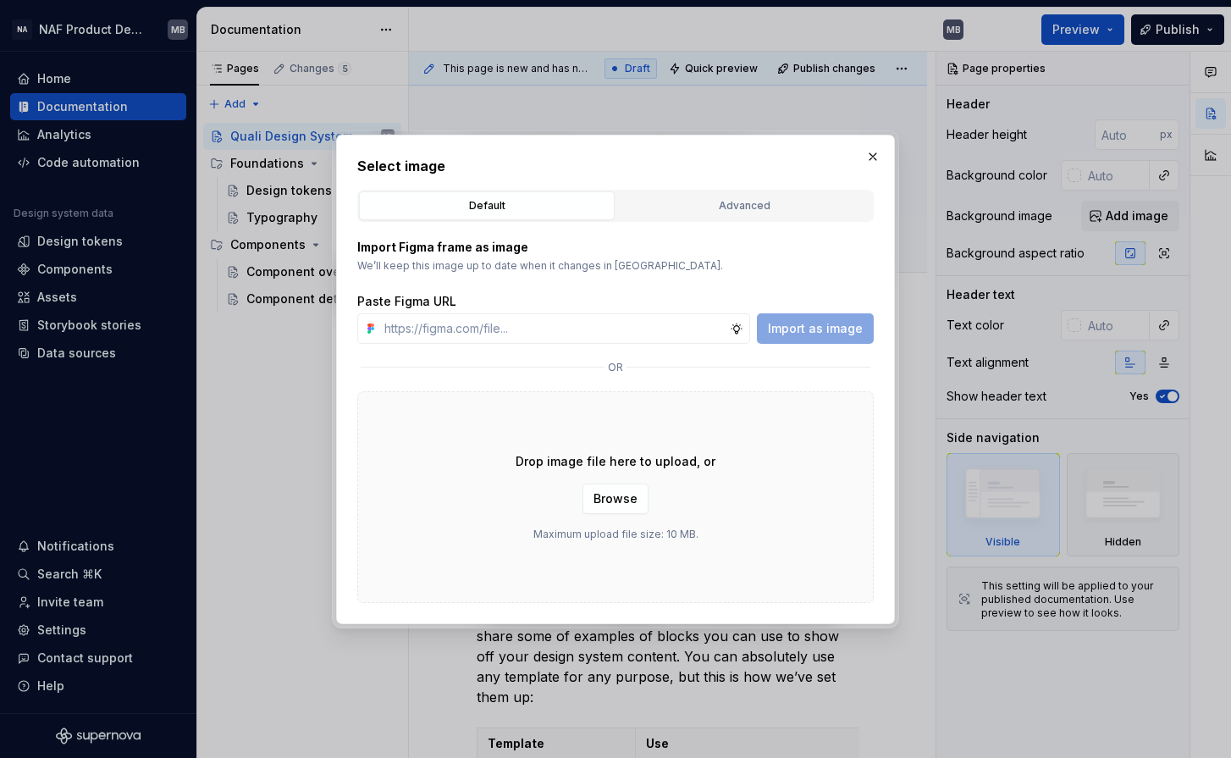
click at [826, 331] on div "Import as image" at bounding box center [815, 328] width 117 height 30
click at [633, 503] on span "Browse" at bounding box center [616, 498] width 44 height 17
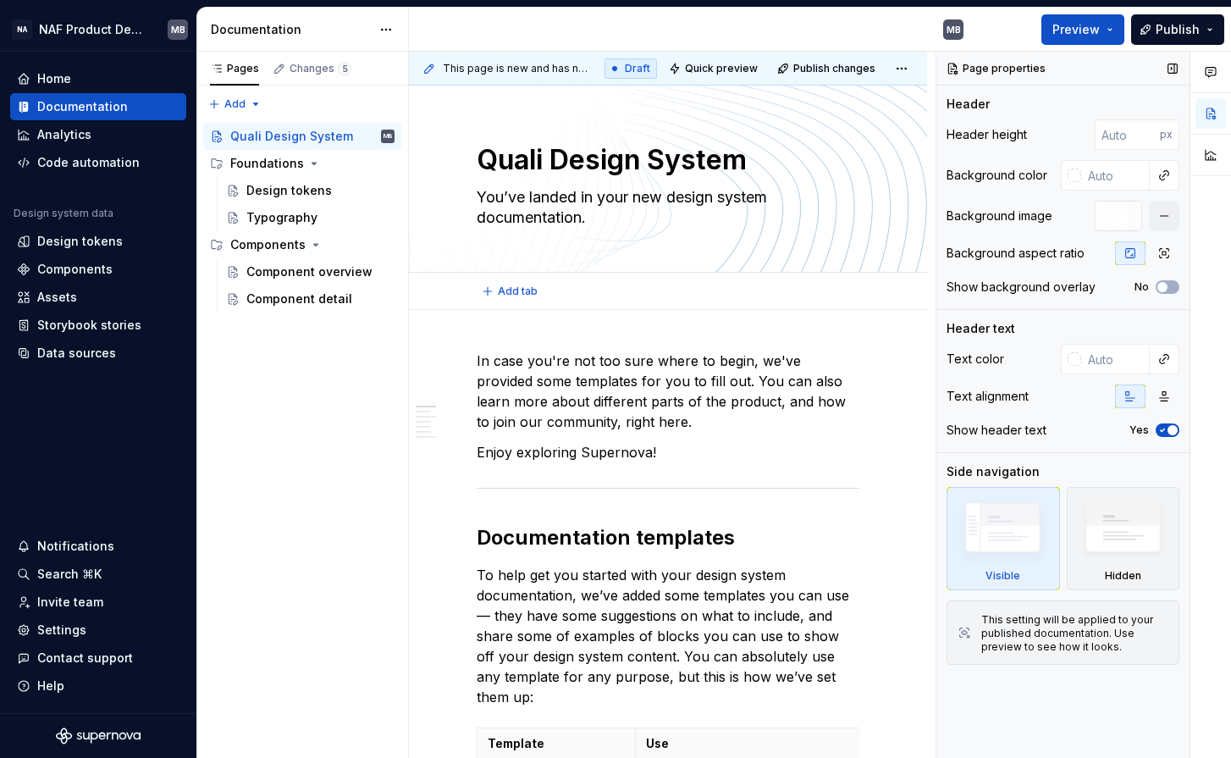
type textarea "*"
click at [1129, 139] on input "number" at bounding box center [1127, 134] width 65 height 30
type input "-13"
click at [1148, 141] on input "-13" at bounding box center [1127, 134] width 65 height 30
type textarea "*"
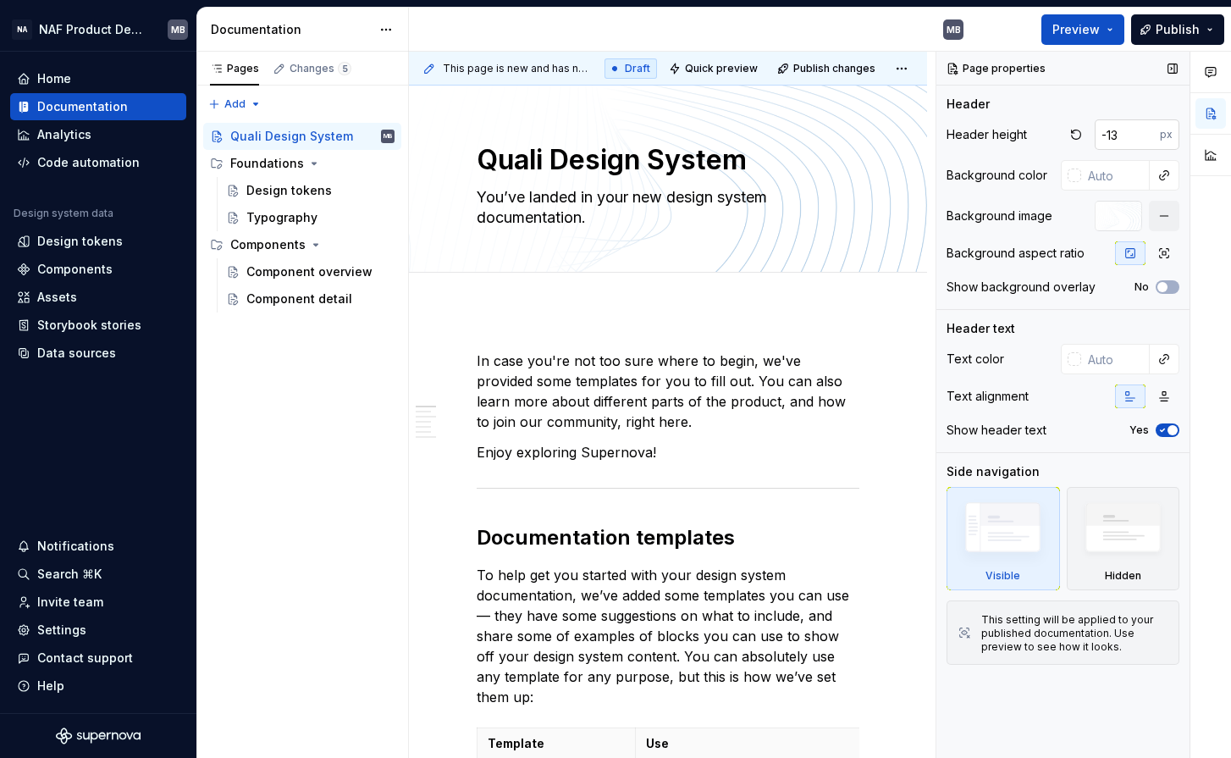
type input "0"
click at [1164, 252] on icon "button" at bounding box center [1165, 253] width 14 height 14
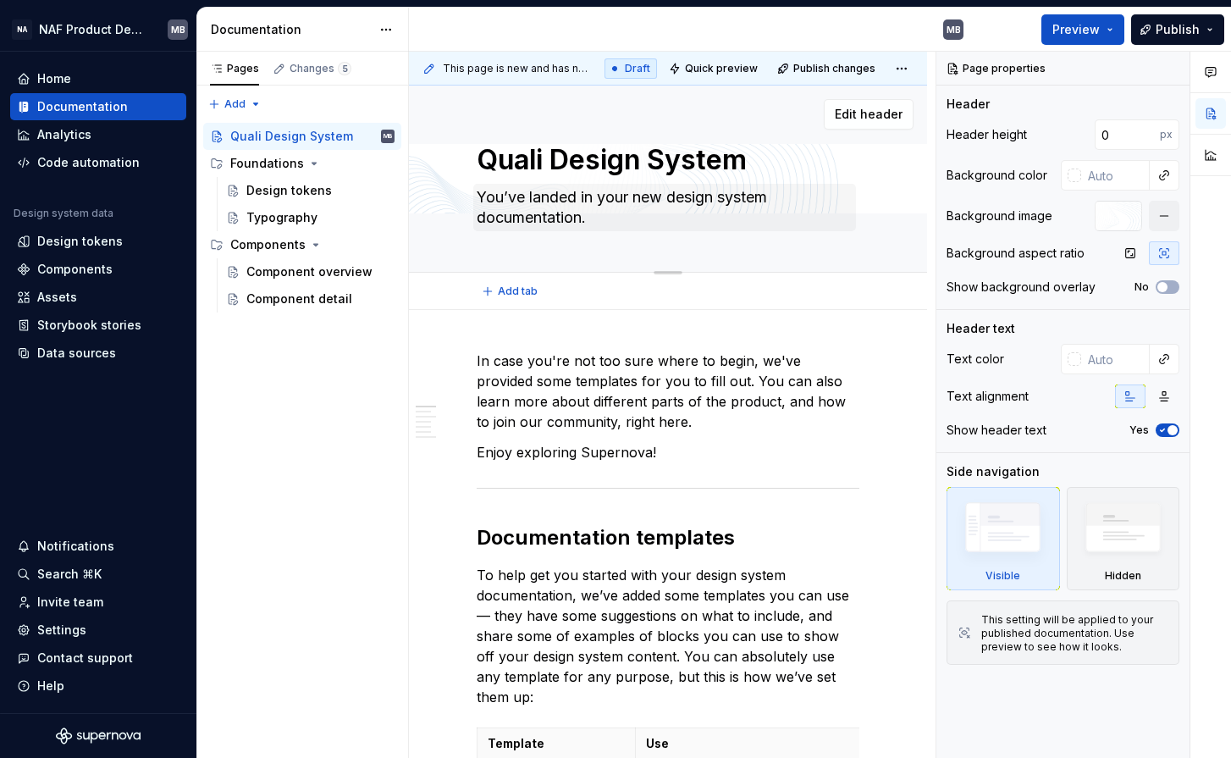
type textarea "*"
click at [1126, 218] on div at bounding box center [1118, 216] width 47 height 30
click at [1164, 215] on button "button" at bounding box center [1164, 216] width 30 height 30
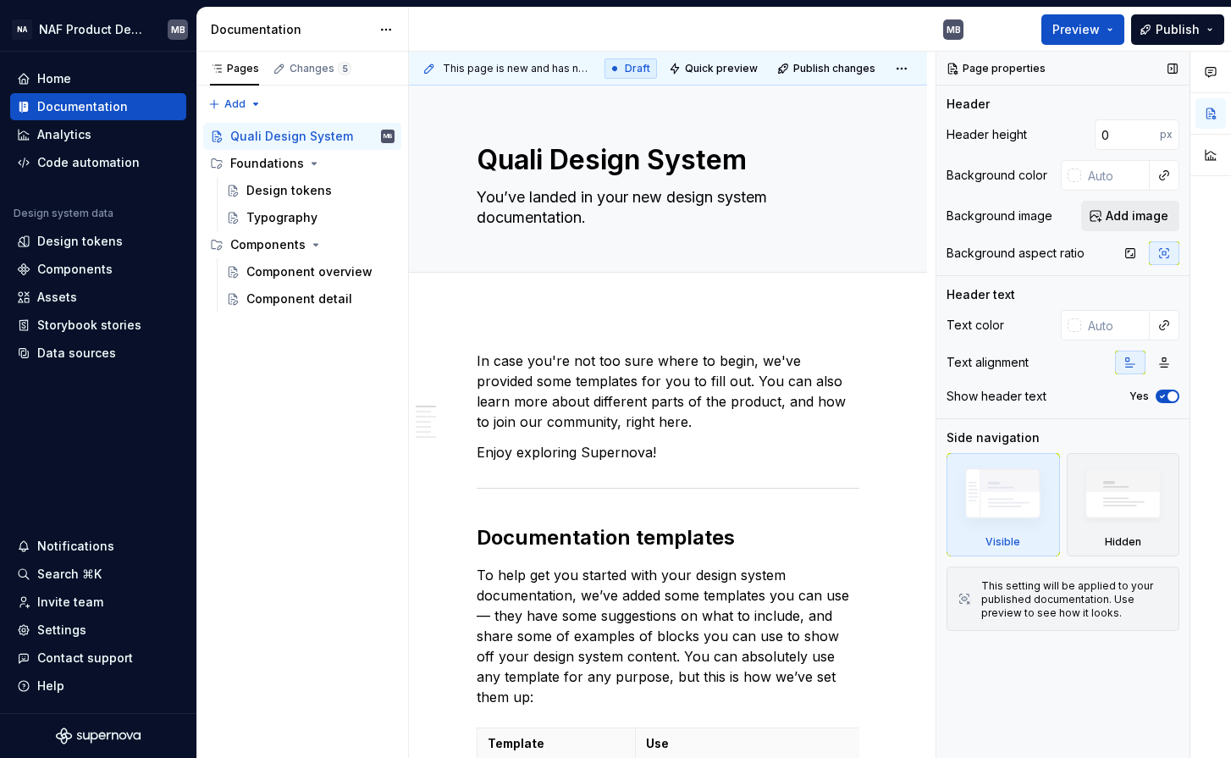
click at [1145, 216] on span "Add image" at bounding box center [1137, 215] width 63 height 17
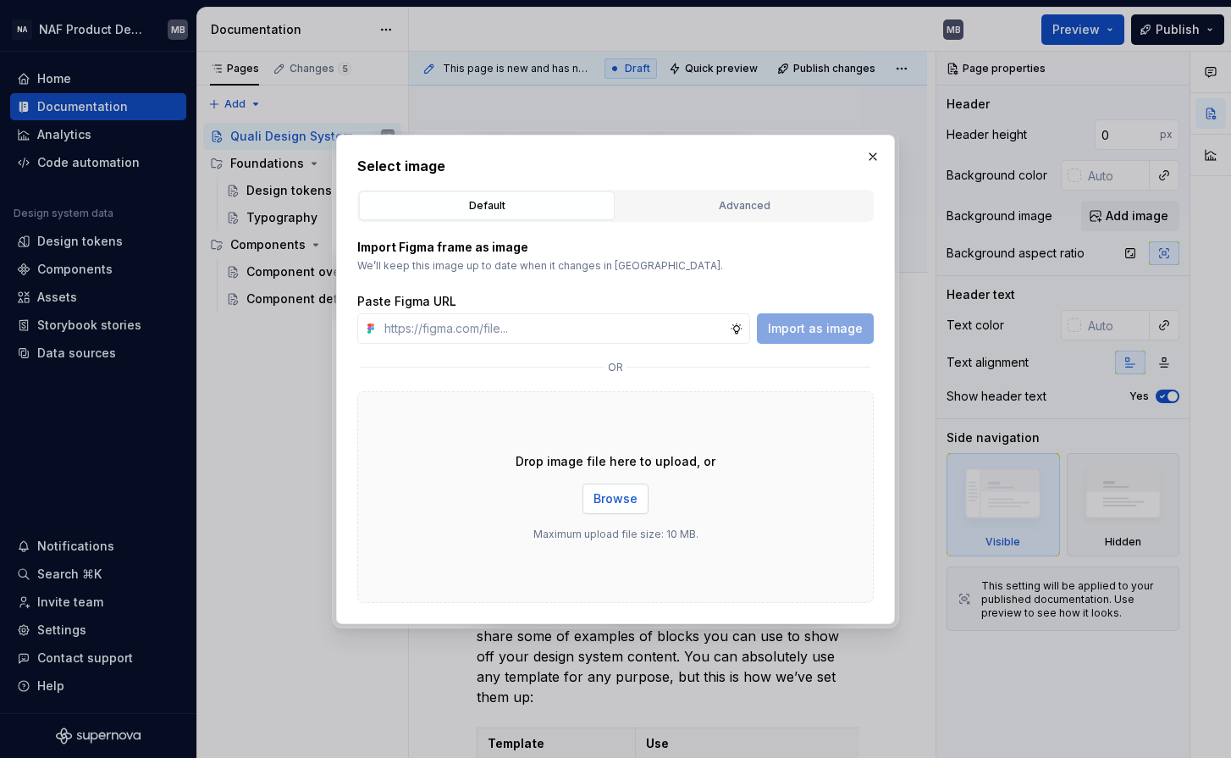
click at [618, 503] on span "Browse" at bounding box center [616, 498] width 44 height 17
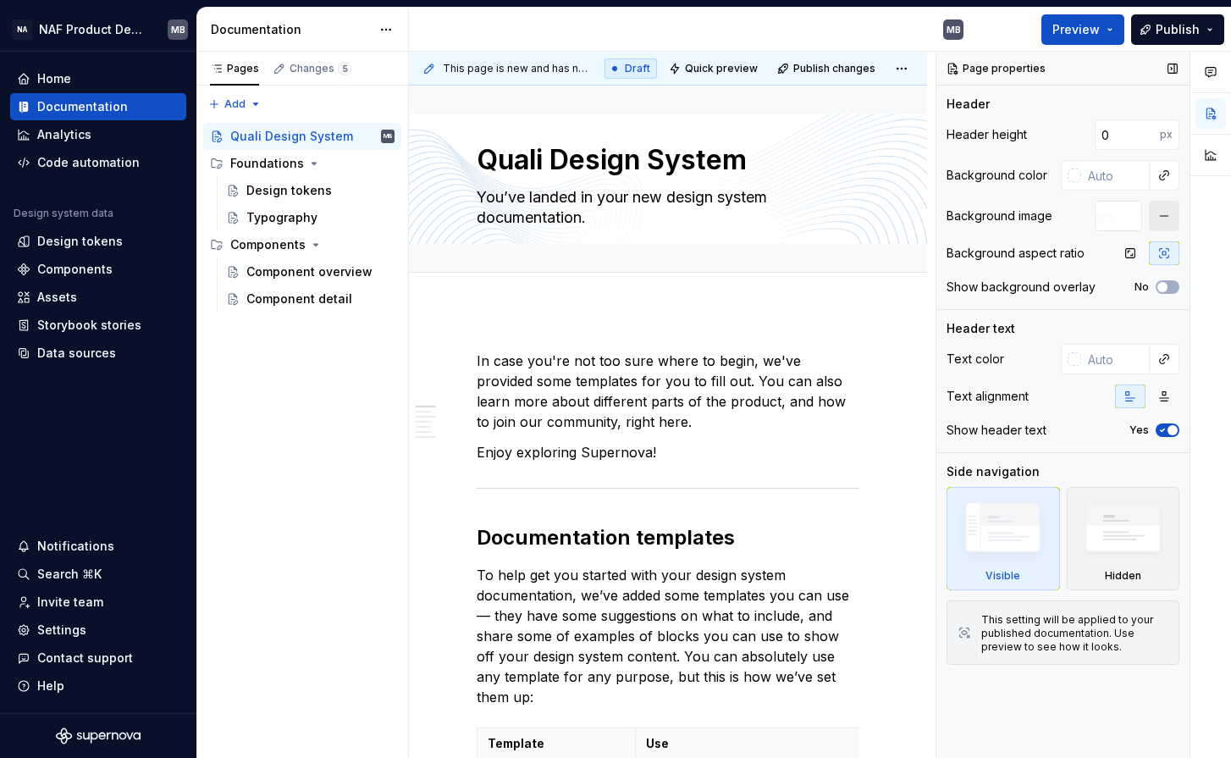
click at [1170, 216] on button "button" at bounding box center [1164, 216] width 30 height 30
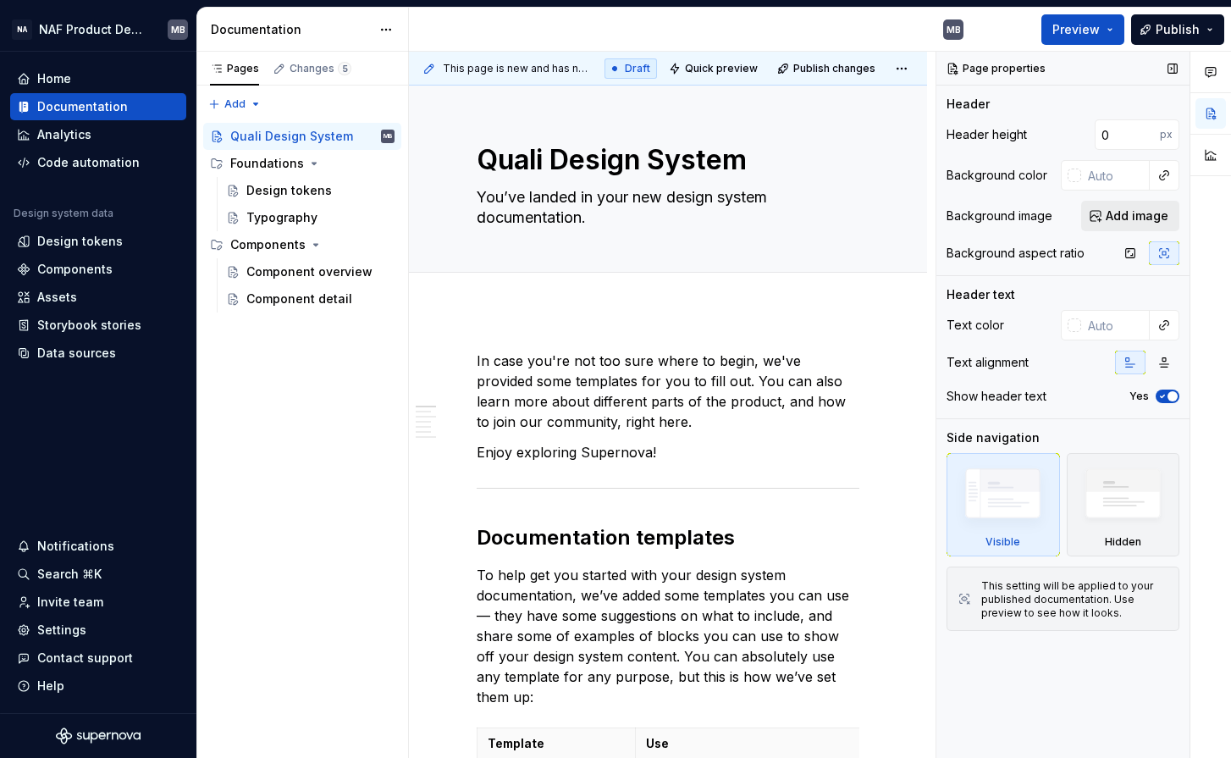
click at [1161, 215] on span "Add image" at bounding box center [1137, 215] width 63 height 17
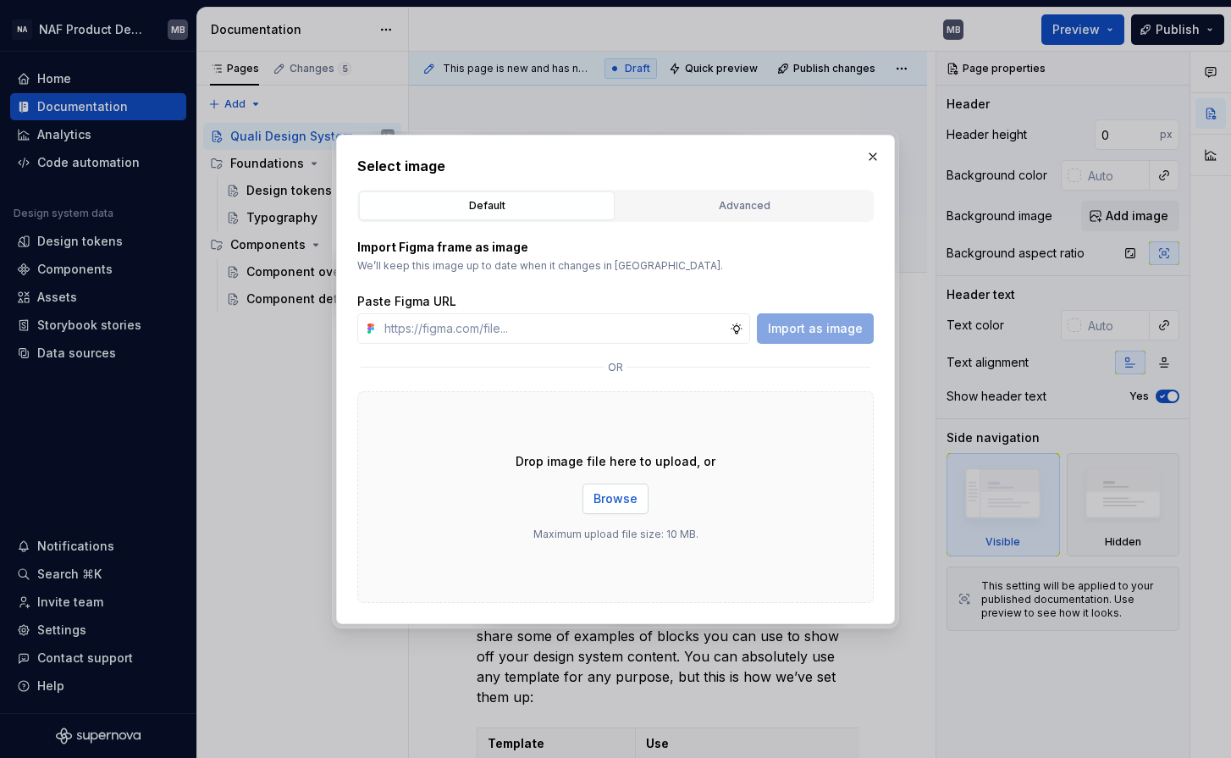
click at [629, 484] on button "Browse" at bounding box center [616, 499] width 66 height 30
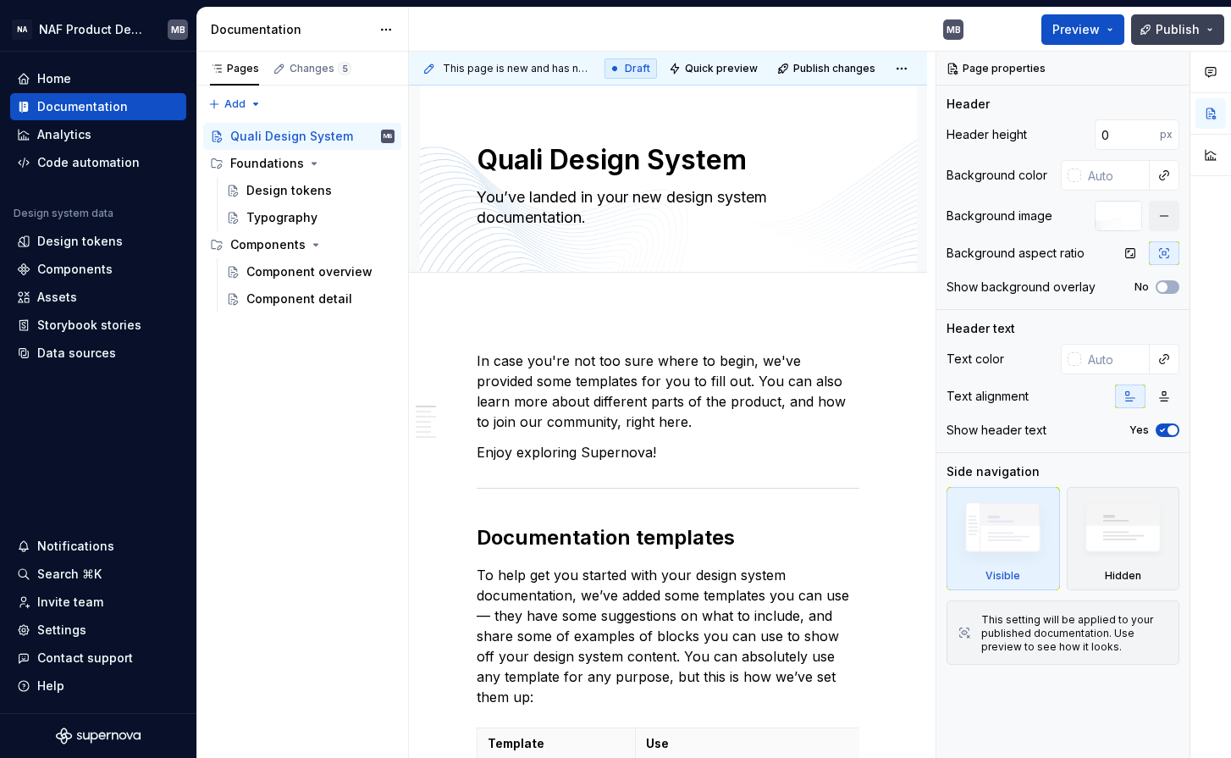
click at [1175, 33] on span "Publish" at bounding box center [1178, 29] width 44 height 17
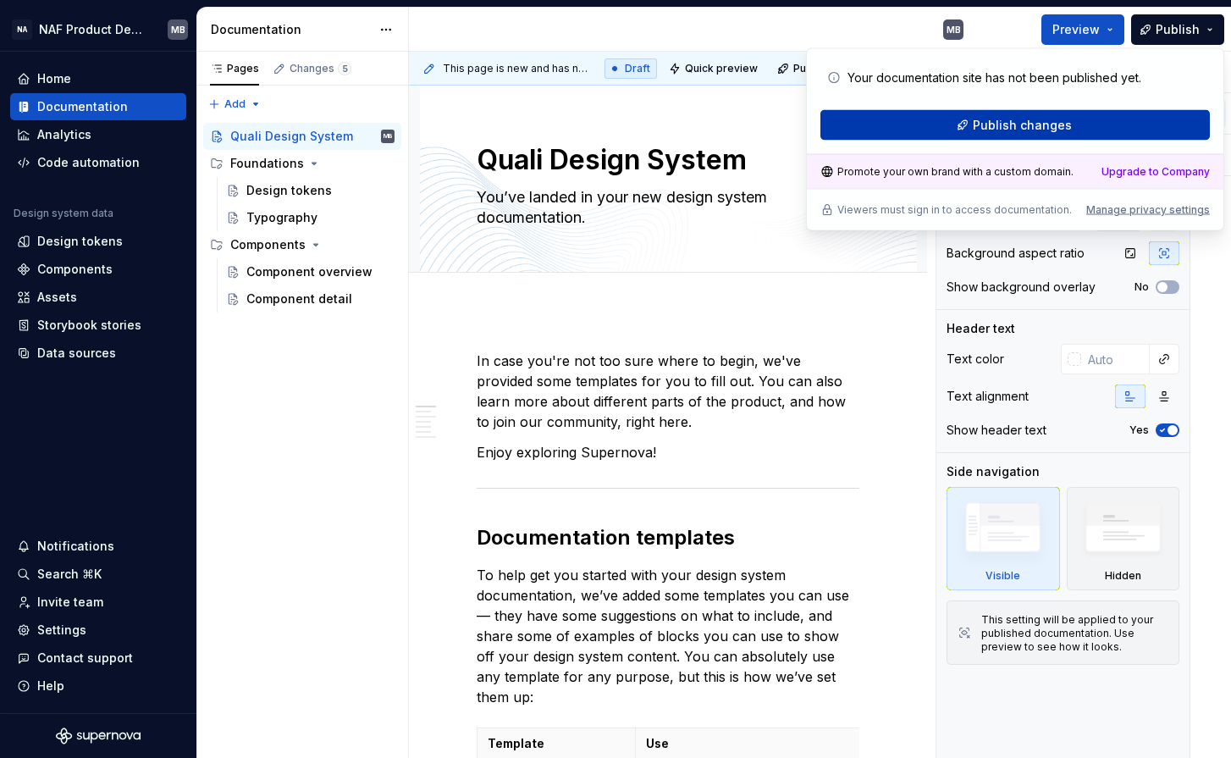
click at [1089, 130] on button "Publish changes" at bounding box center [1016, 125] width 390 height 30
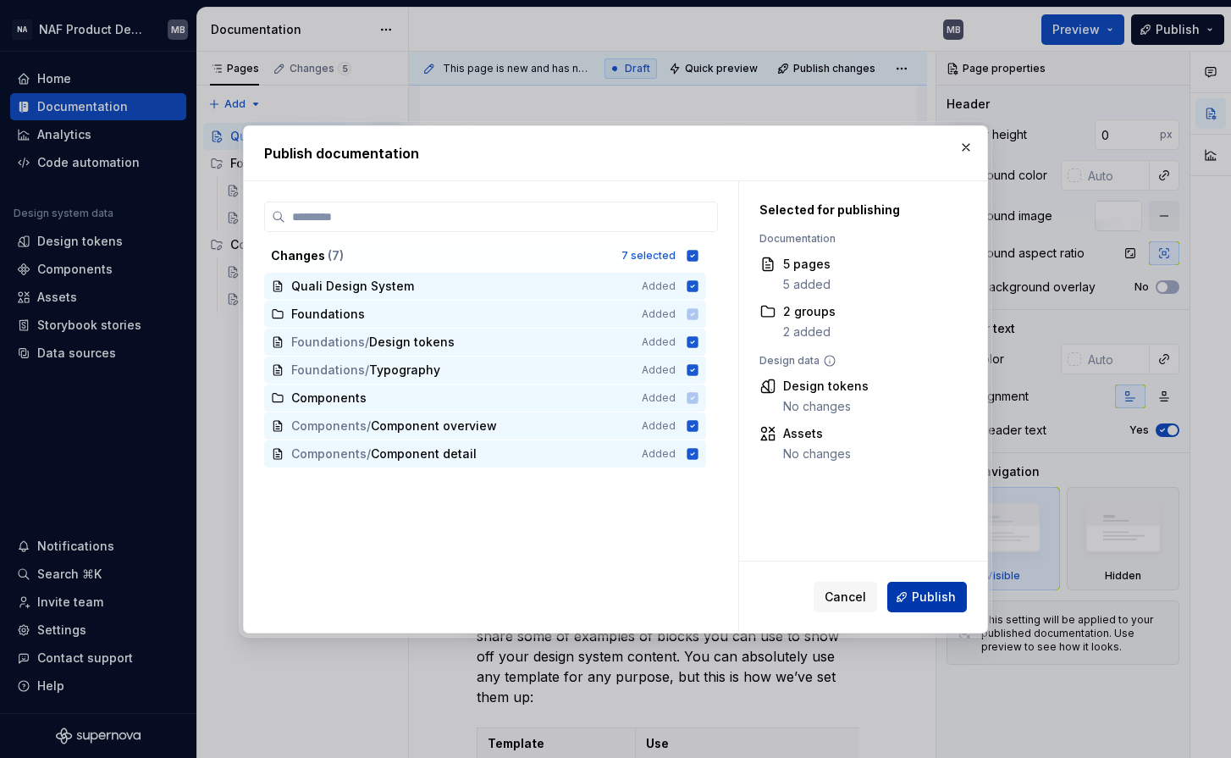
click at [932, 595] on span "Publish" at bounding box center [934, 597] width 44 height 17
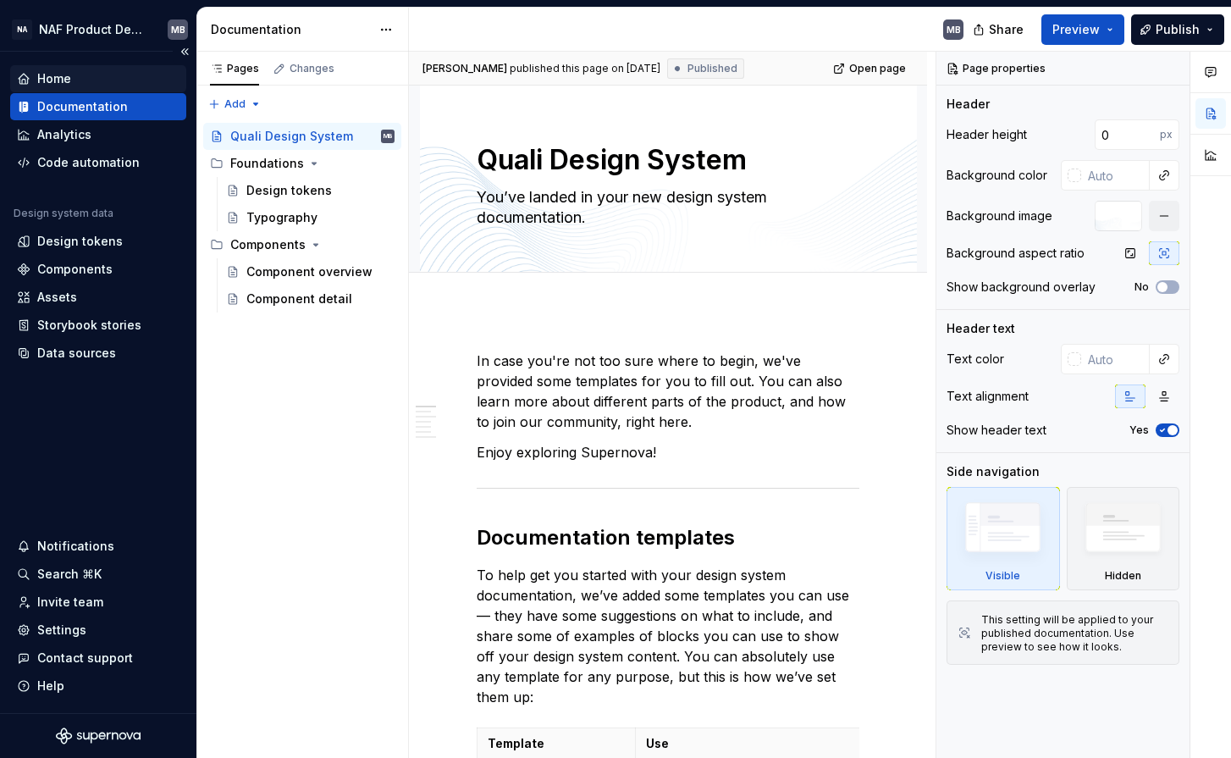
click at [58, 80] on div "Home" at bounding box center [54, 78] width 34 height 17
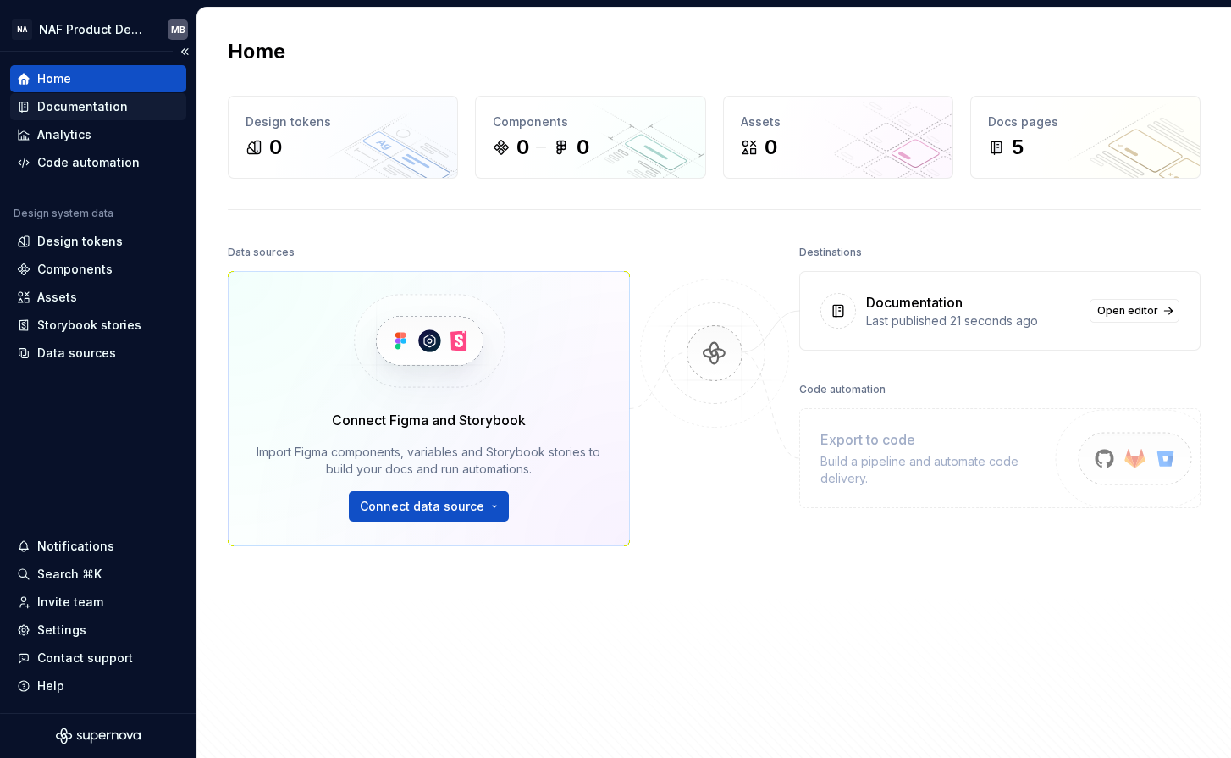
click at [64, 111] on div "Documentation" at bounding box center [82, 106] width 91 height 17
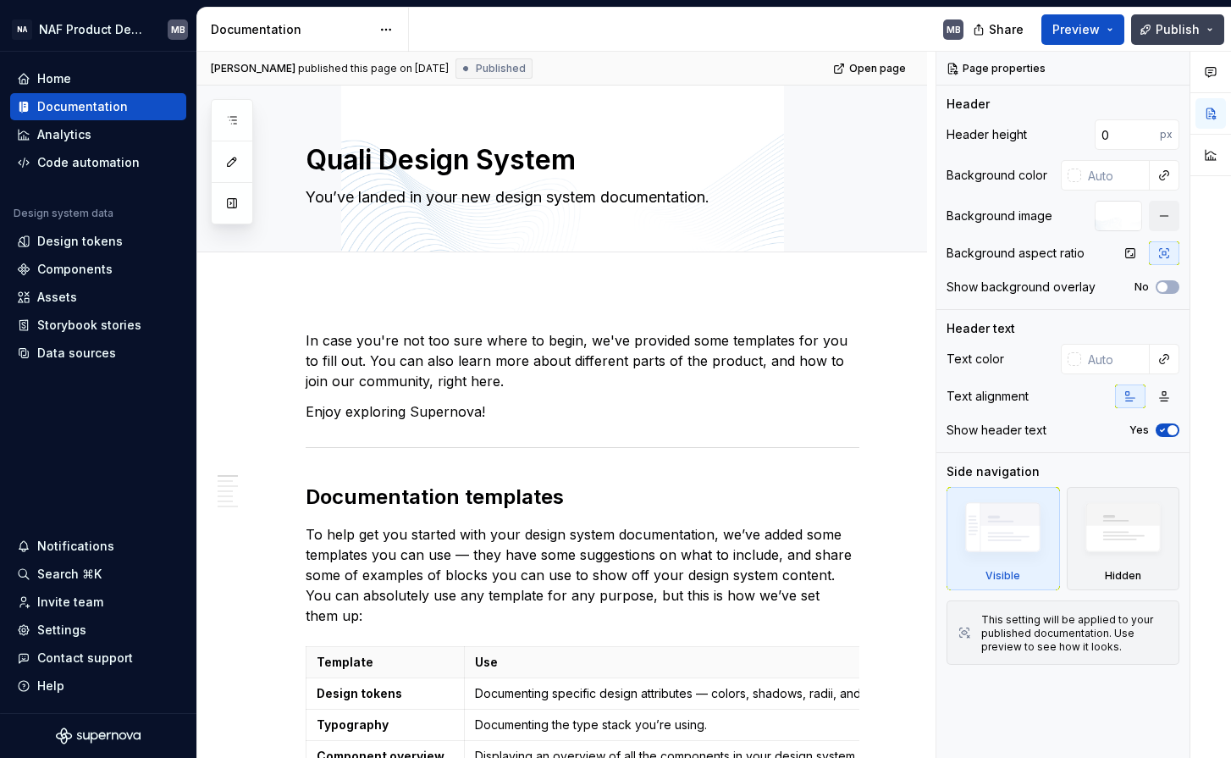
click at [1187, 27] on span "Publish" at bounding box center [1178, 29] width 44 height 17
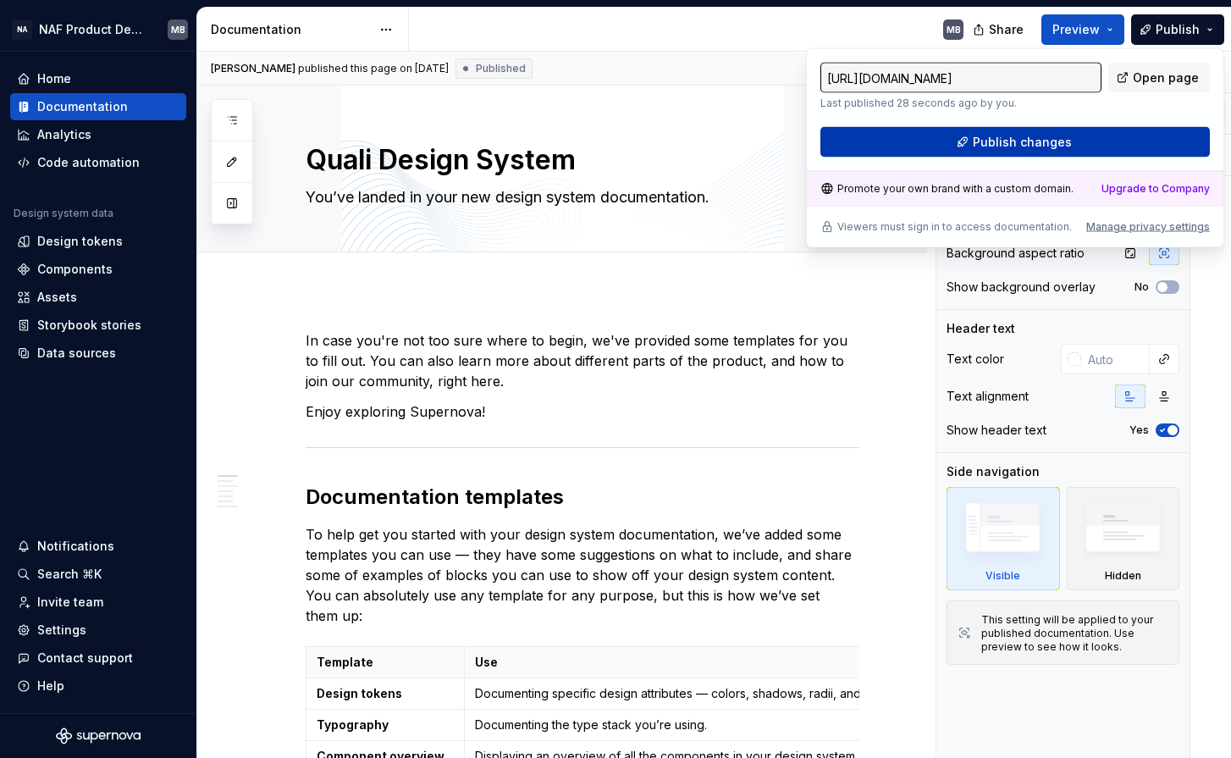
click at [1073, 152] on button "Publish changes" at bounding box center [1016, 142] width 390 height 30
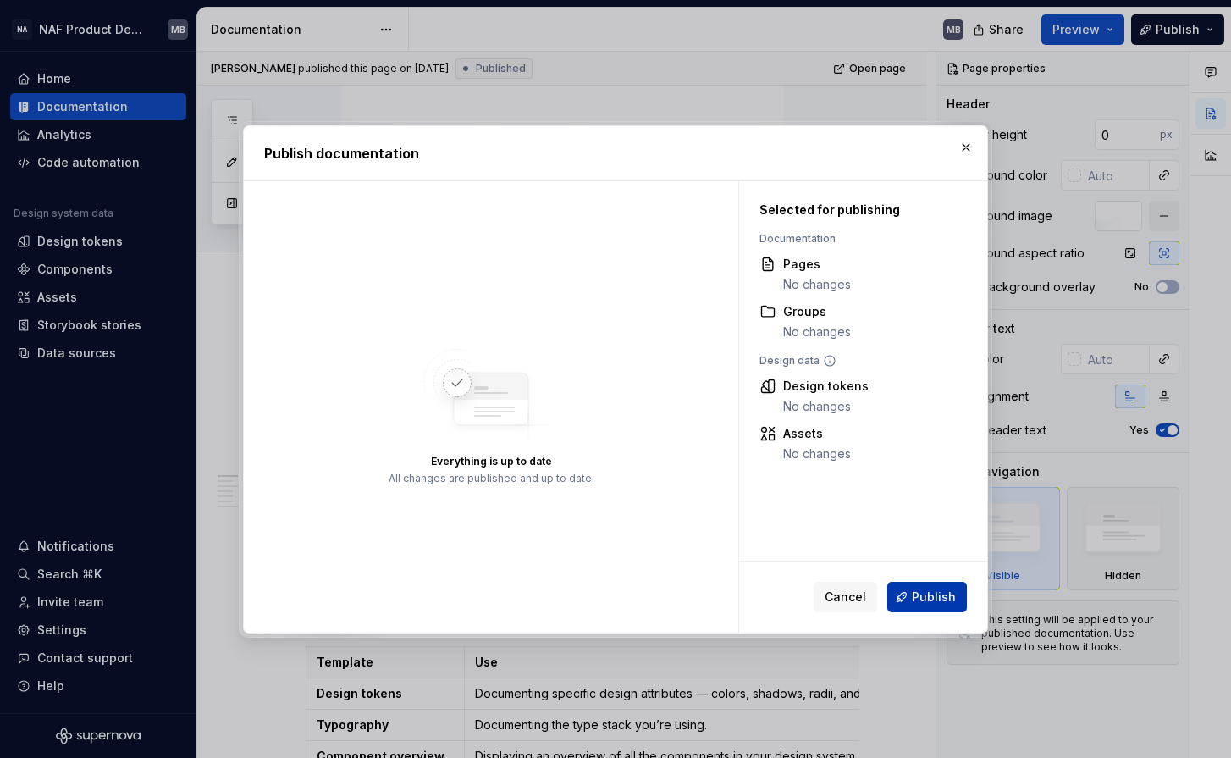
click at [934, 599] on span "Publish" at bounding box center [934, 597] width 44 height 17
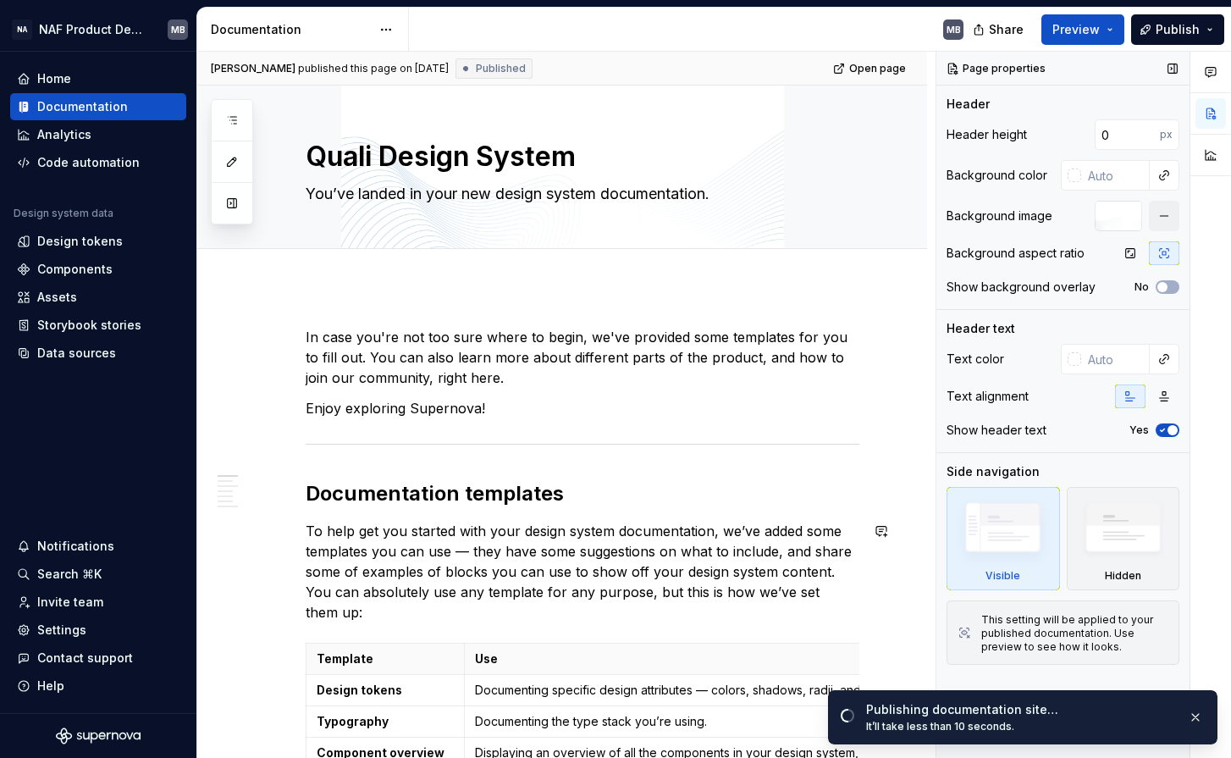
scroll to position [4, 0]
click at [1110, 30] on button "Preview" at bounding box center [1083, 29] width 83 height 30
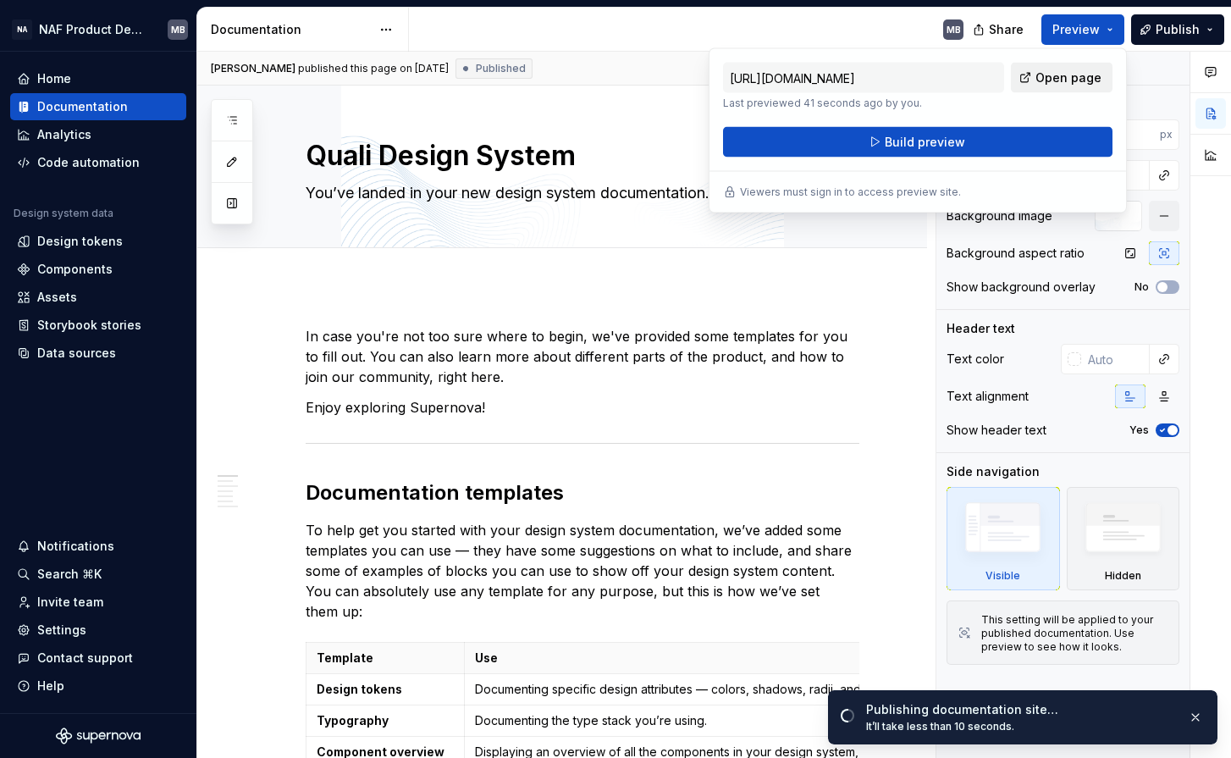
click at [1085, 79] on span "Open page" at bounding box center [1069, 77] width 66 height 17
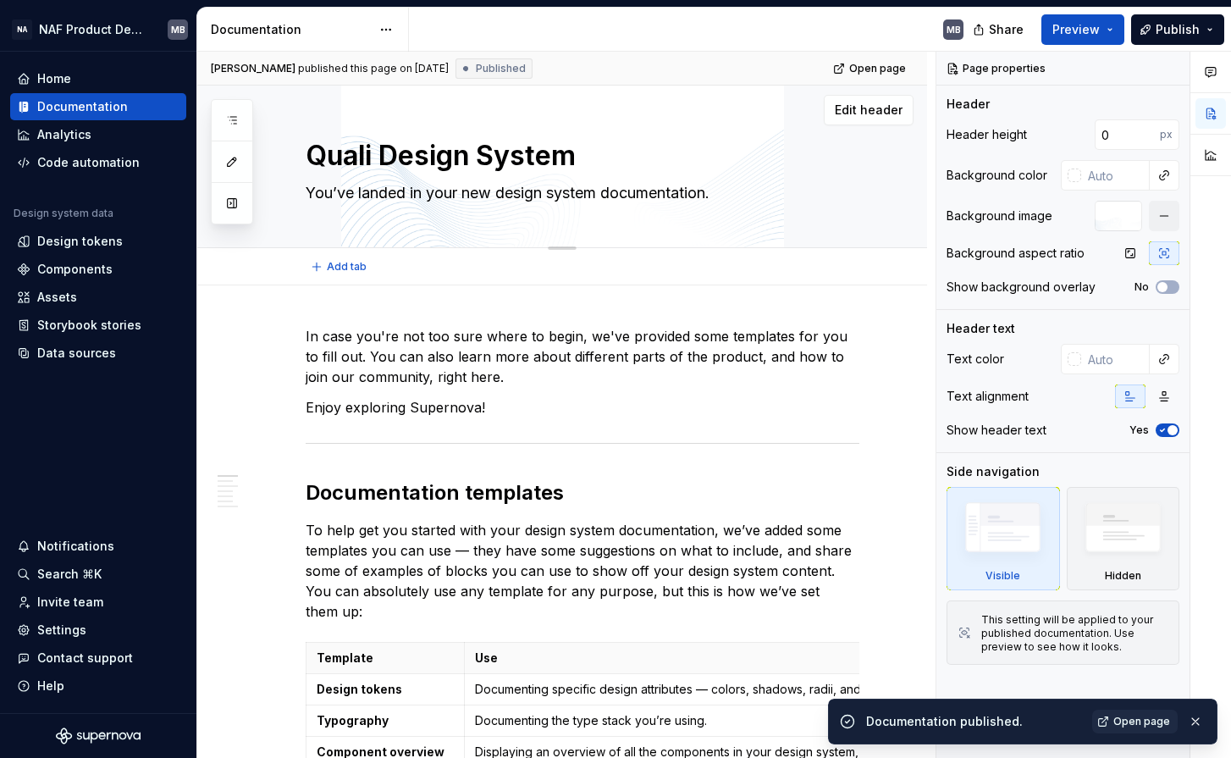
click at [440, 230] on div "Quali Design System You’ve landed in your new design system documentation." at bounding box center [583, 164] width 554 height 166
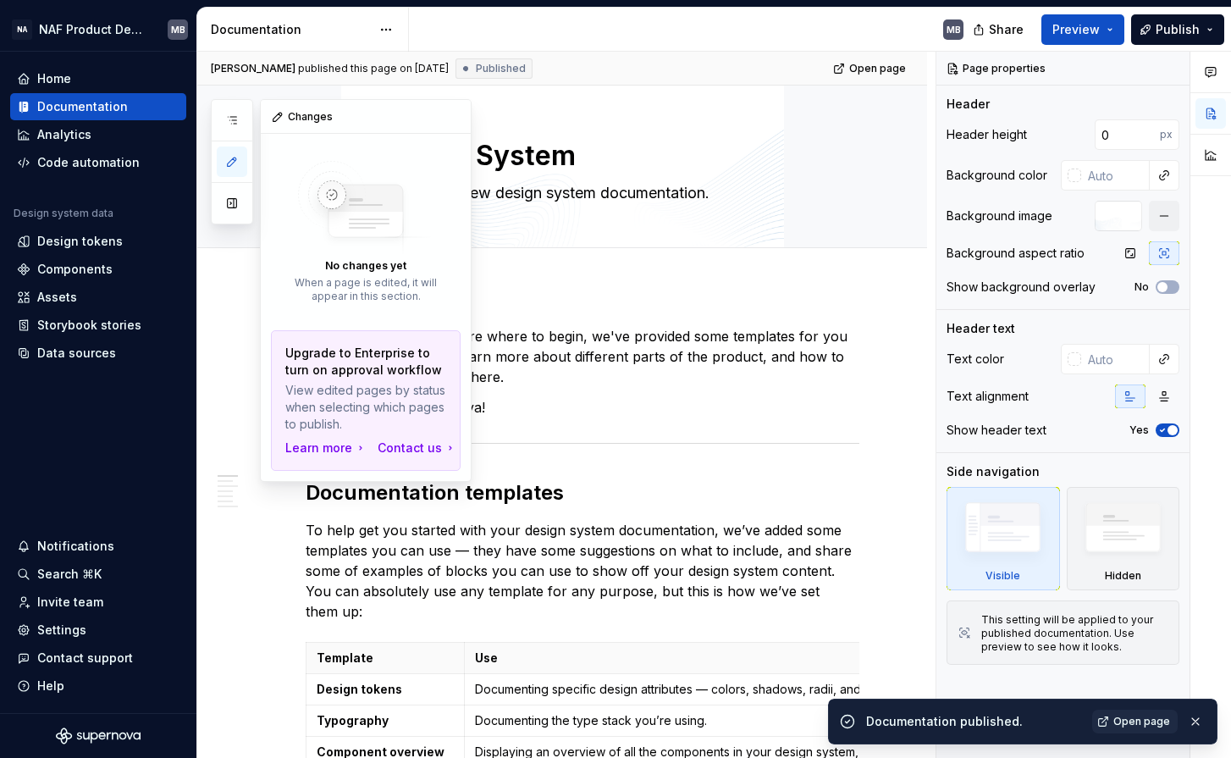
click at [235, 159] on icon "button" at bounding box center [232, 162] width 8 height 8
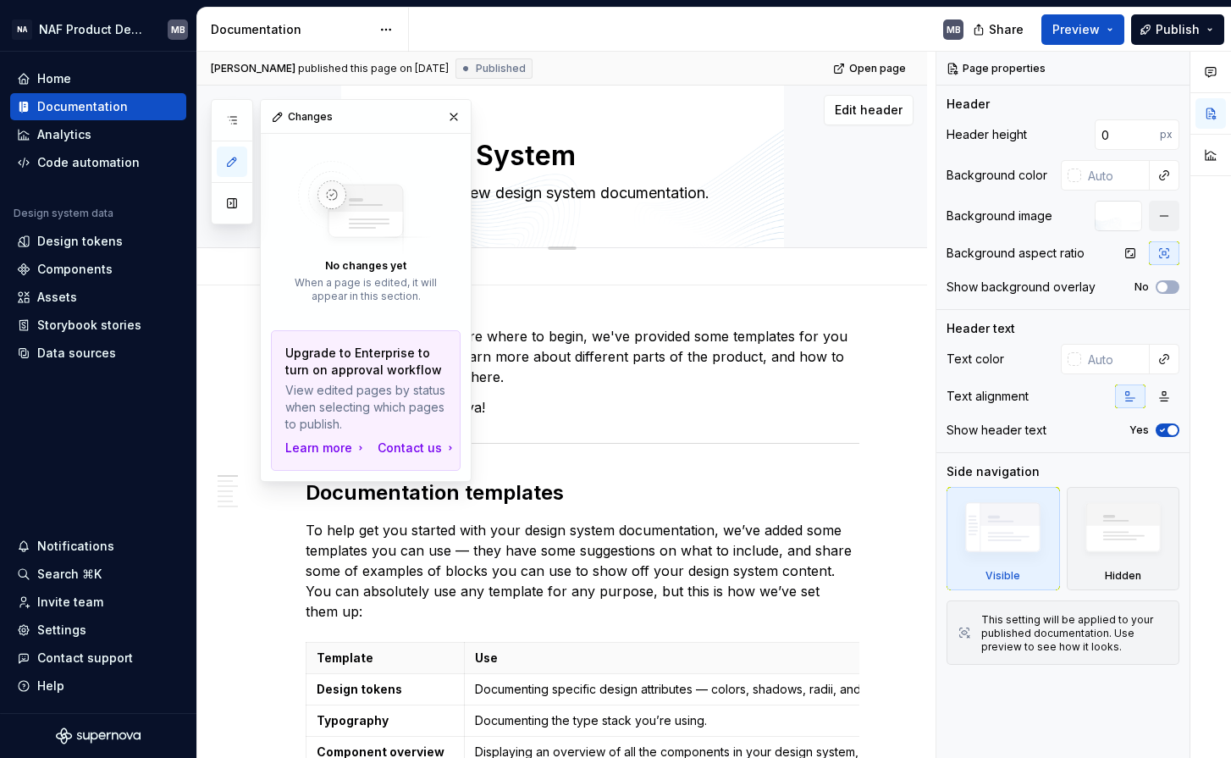
click at [872, 180] on div "Quali Design System You’ve landed in your new design system documentation. Edit…" at bounding box center [562, 164] width 730 height 167
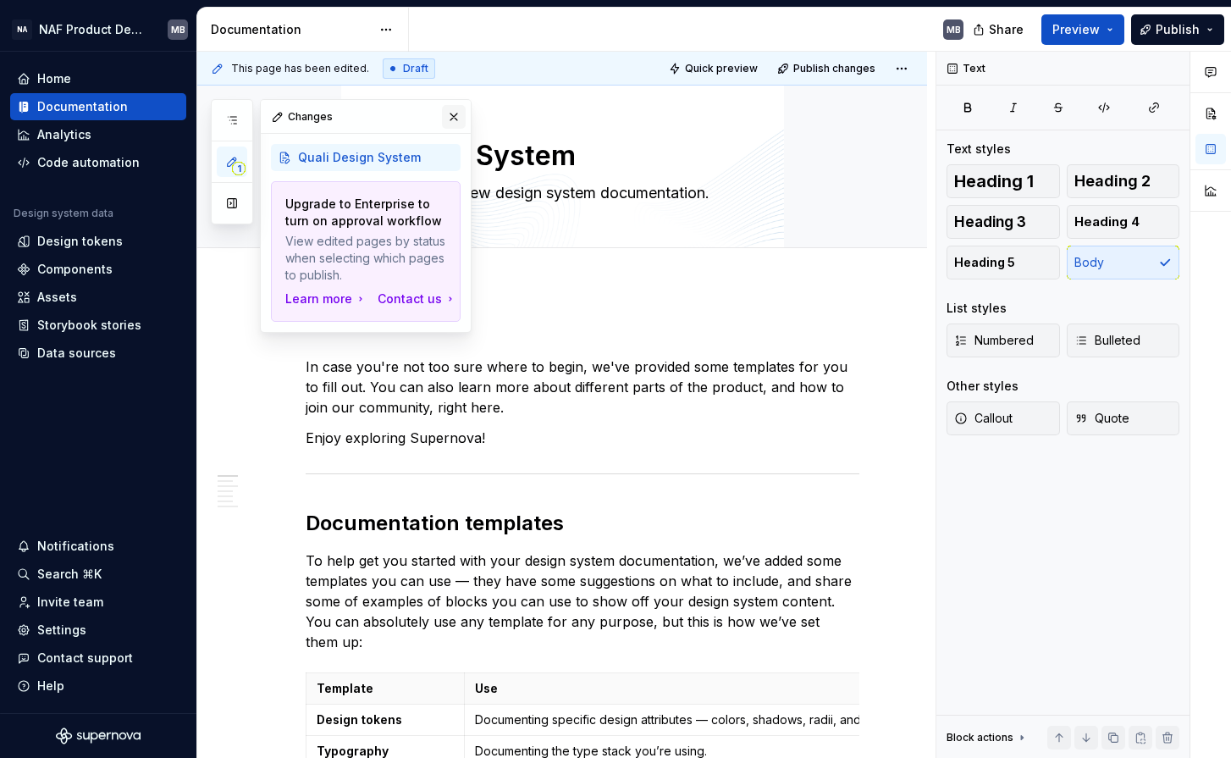
click at [459, 118] on button "button" at bounding box center [454, 117] width 24 height 24
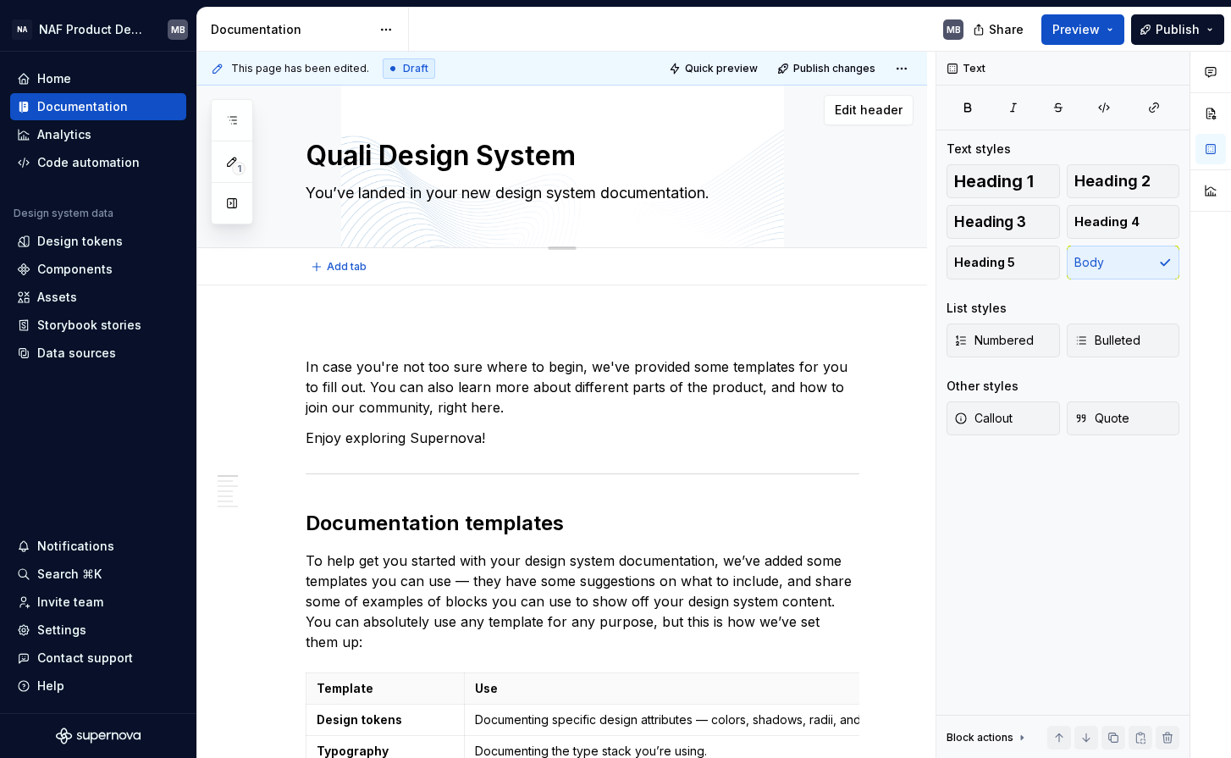
click at [496, 194] on textarea "You’ve landed in your new design system documentation." at bounding box center [579, 193] width 554 height 27
click at [407, 240] on div "Quali Design System You’ve landed in your new design system documentation." at bounding box center [583, 164] width 554 height 166
click at [340, 160] on textarea "Quali Design System" at bounding box center [579, 156] width 554 height 41
drag, startPoint x: 342, startPoint y: 322, endPoint x: 326, endPoint y: 322, distance: 16.1
click at [339, 322] on div "This page has been edited. Draft Quick preview Publish changes Quali Design Sys…" at bounding box center [566, 405] width 739 height 707
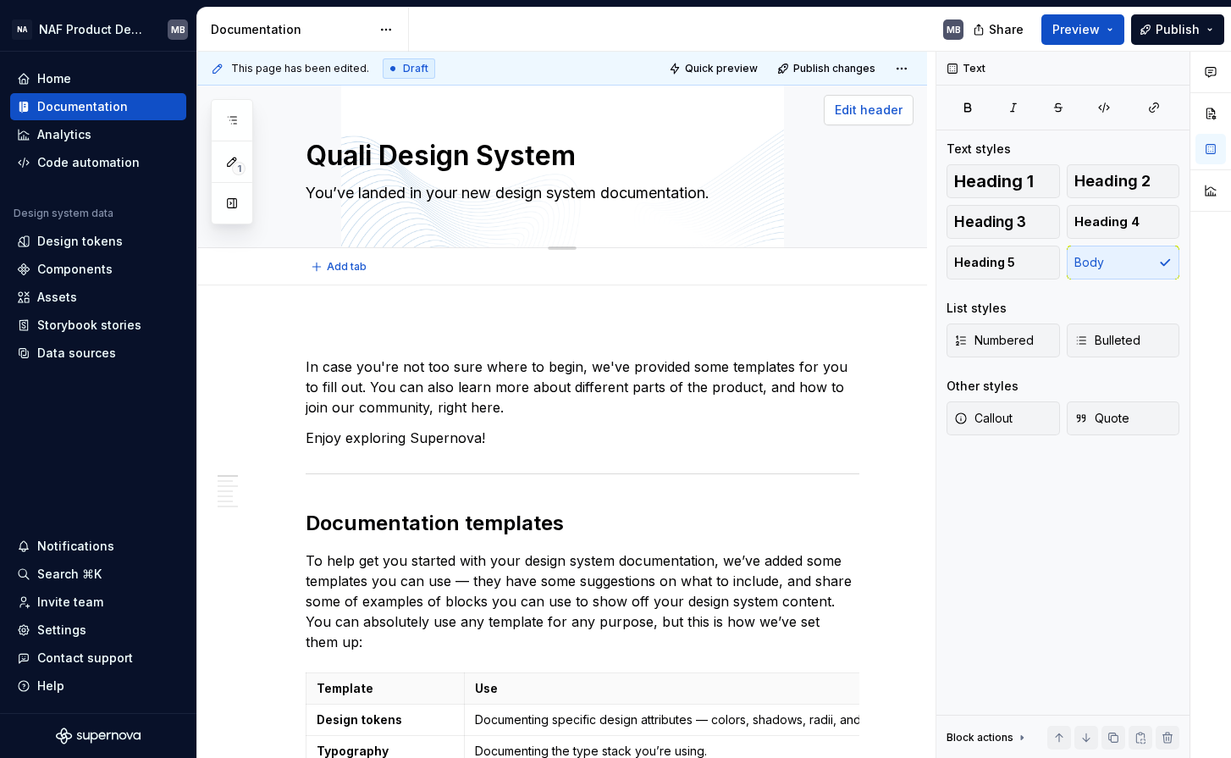
click at [875, 110] on span "Edit header" at bounding box center [869, 110] width 68 height 17
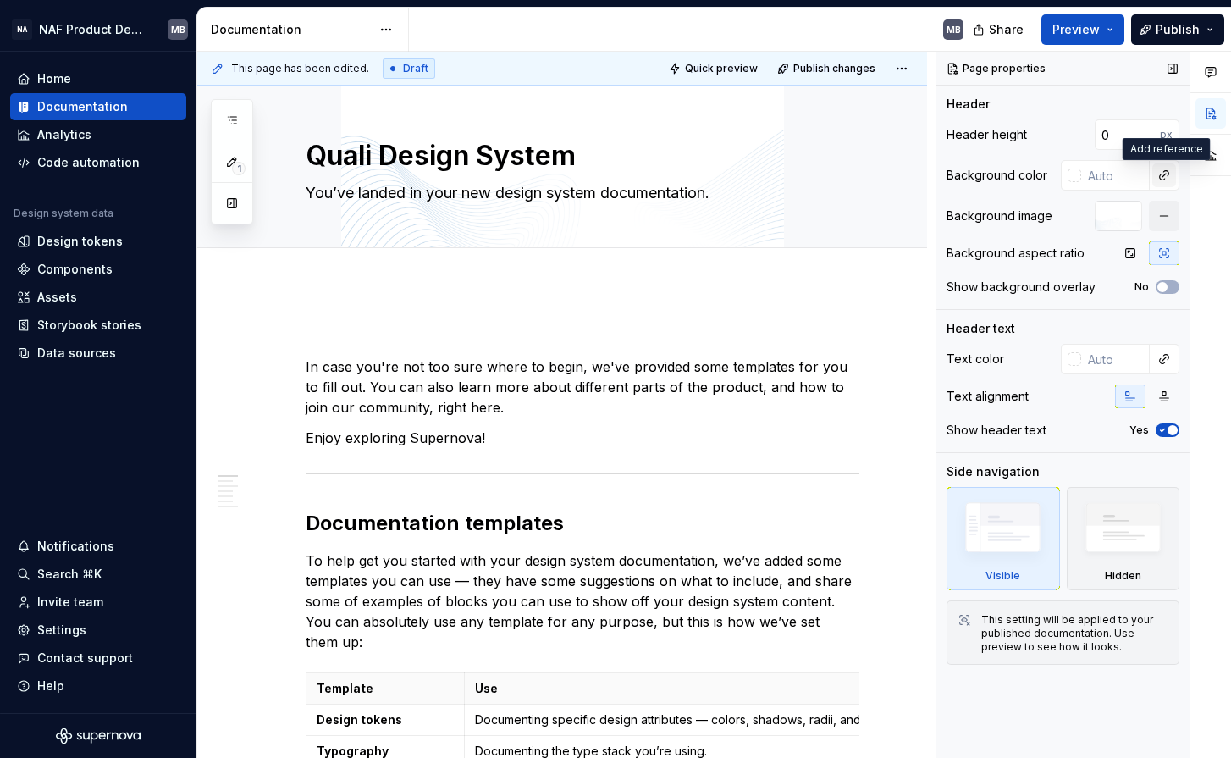
click at [1171, 174] on button "button" at bounding box center [1165, 175] width 24 height 24
click at [1119, 175] on div "Comments Open comments No comments yet Select ‘Comment’ from the block context …" at bounding box center [1084, 405] width 295 height 707
click at [1168, 286] on icon "button" at bounding box center [1163, 287] width 14 height 10
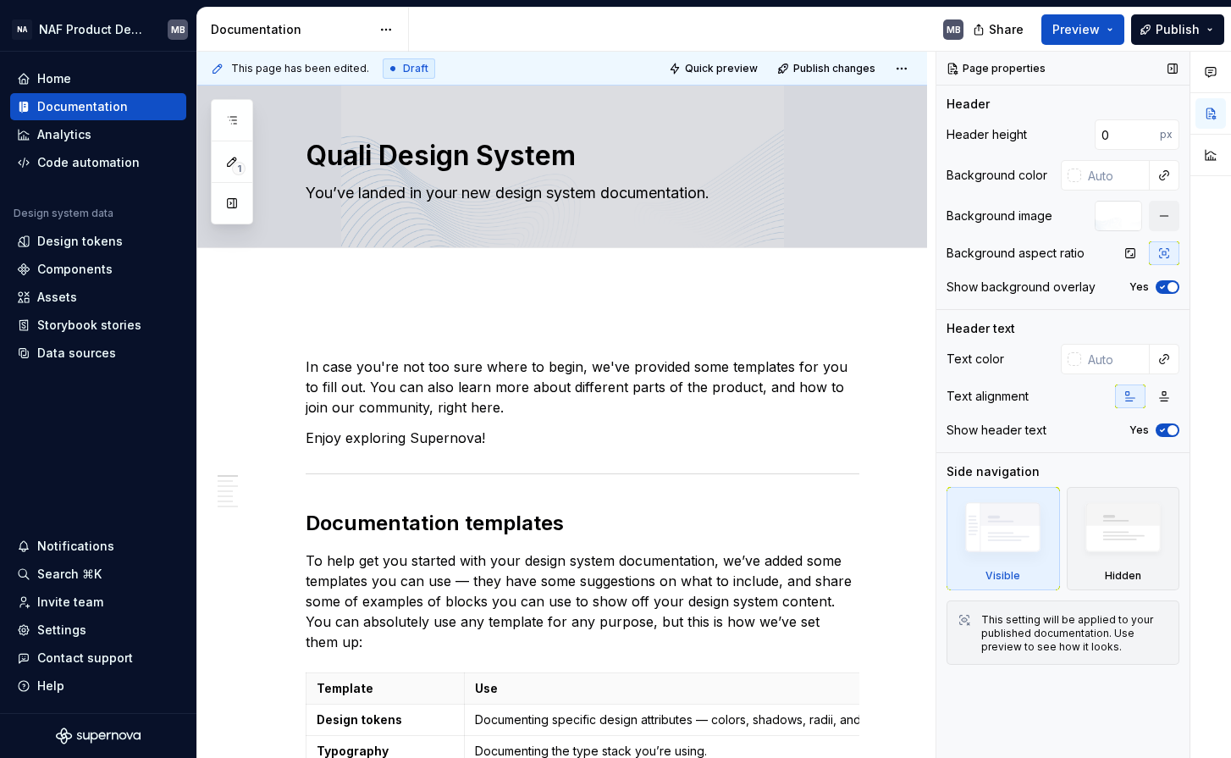
click at [1168, 286] on span "button" at bounding box center [1173, 287] width 10 height 10
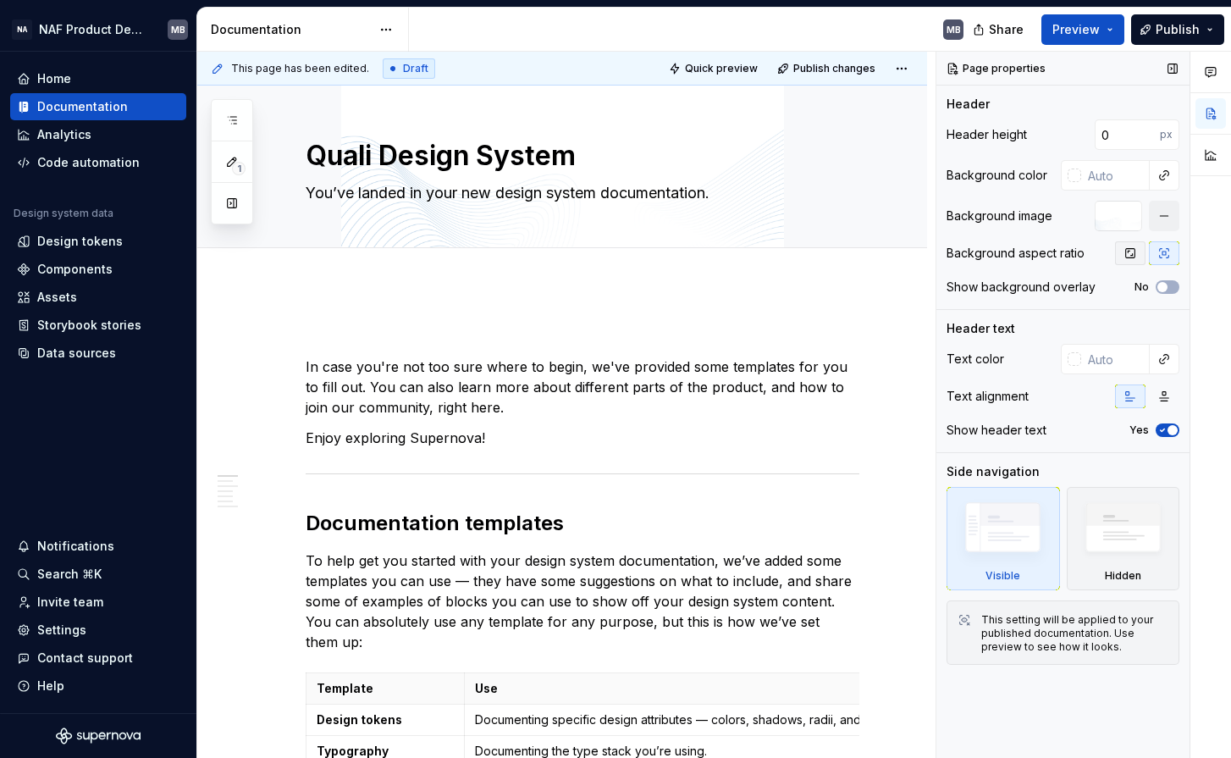
click at [1130, 252] on icon "button" at bounding box center [1131, 253] width 14 height 14
click at [1189, 35] on span "Publish" at bounding box center [1178, 29] width 44 height 17
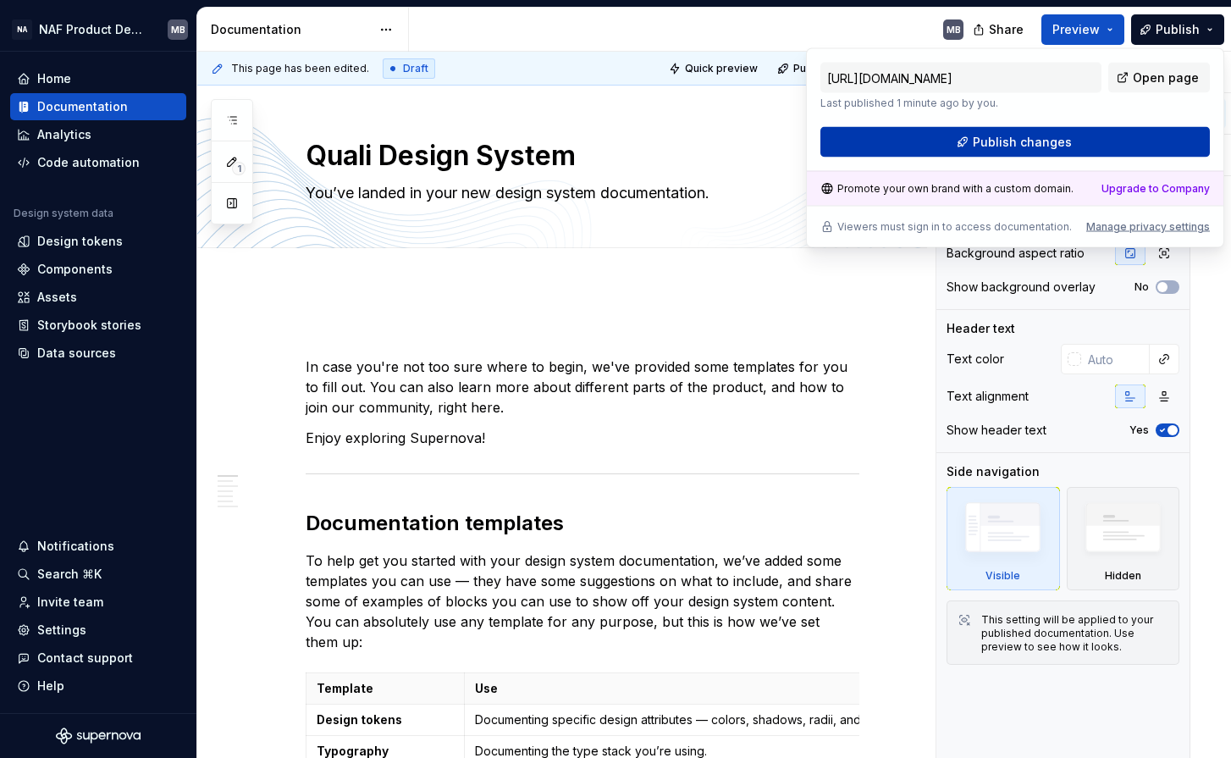
click at [1109, 142] on button "Publish changes" at bounding box center [1016, 142] width 390 height 30
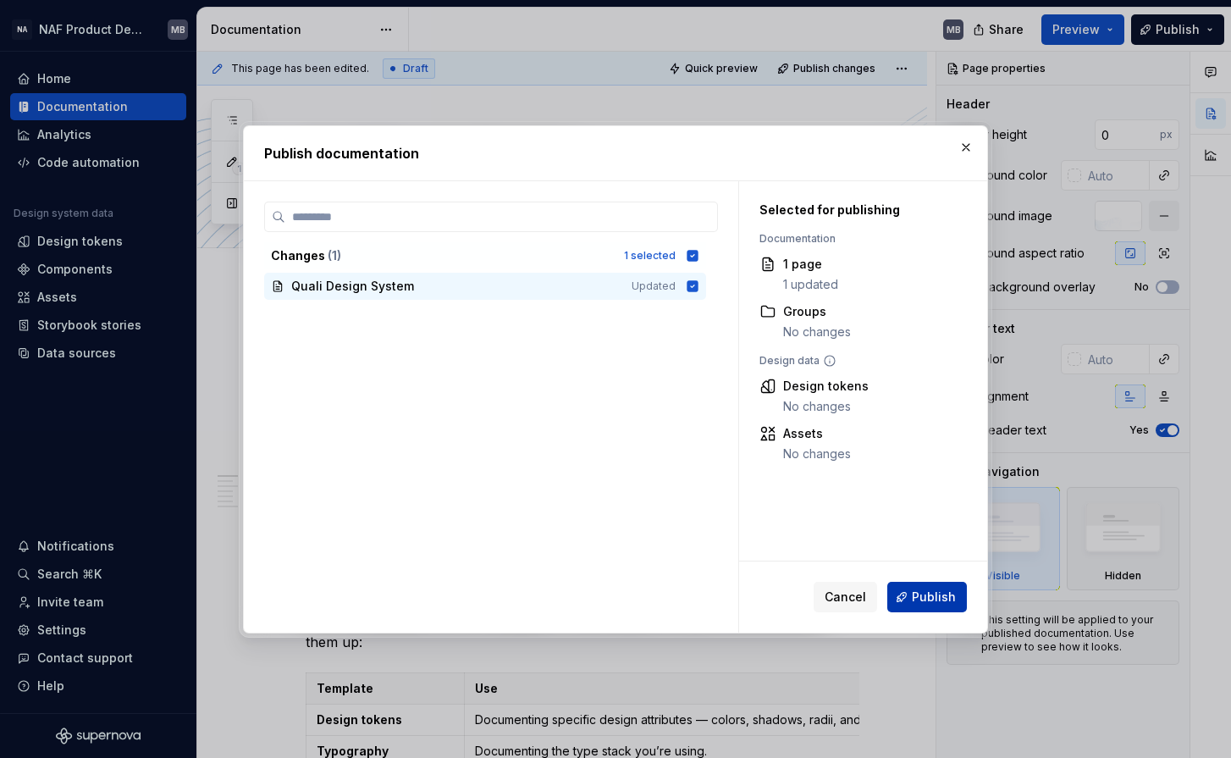
click at [906, 600] on button "Publish" at bounding box center [928, 597] width 80 height 30
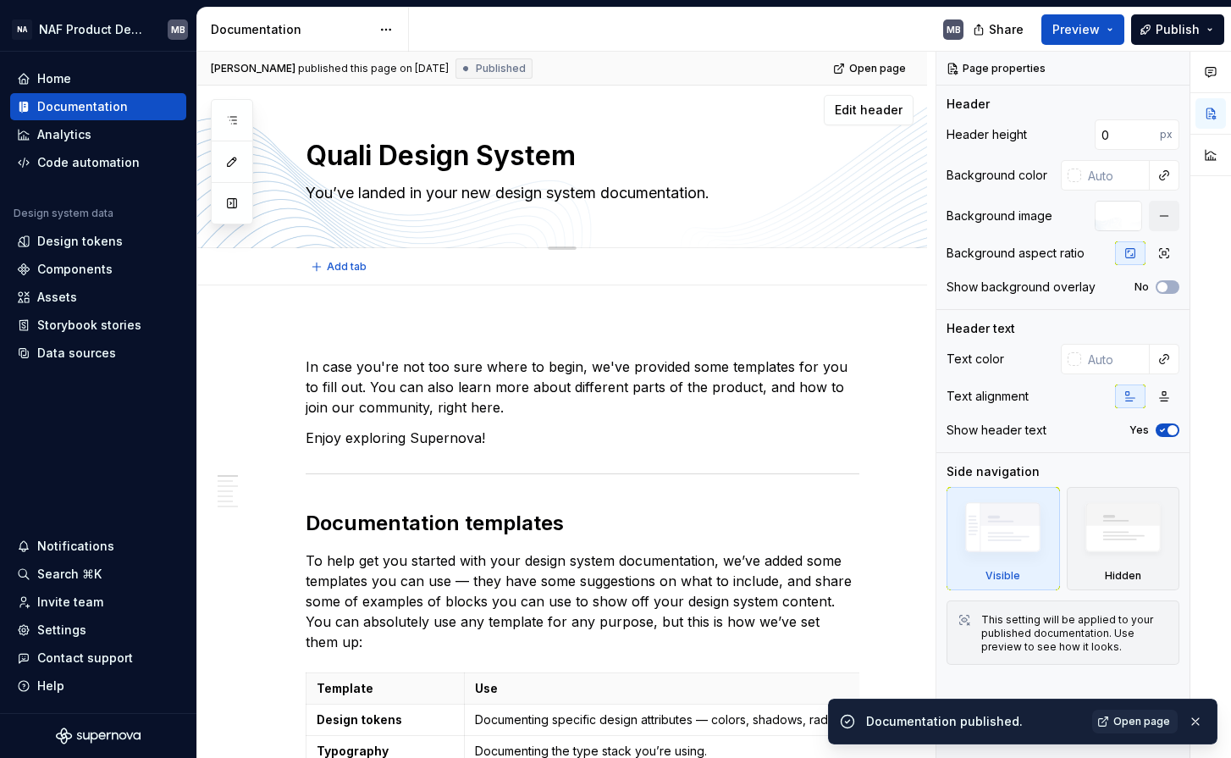
click at [512, 157] on textarea "Quali Design System" at bounding box center [579, 156] width 554 height 41
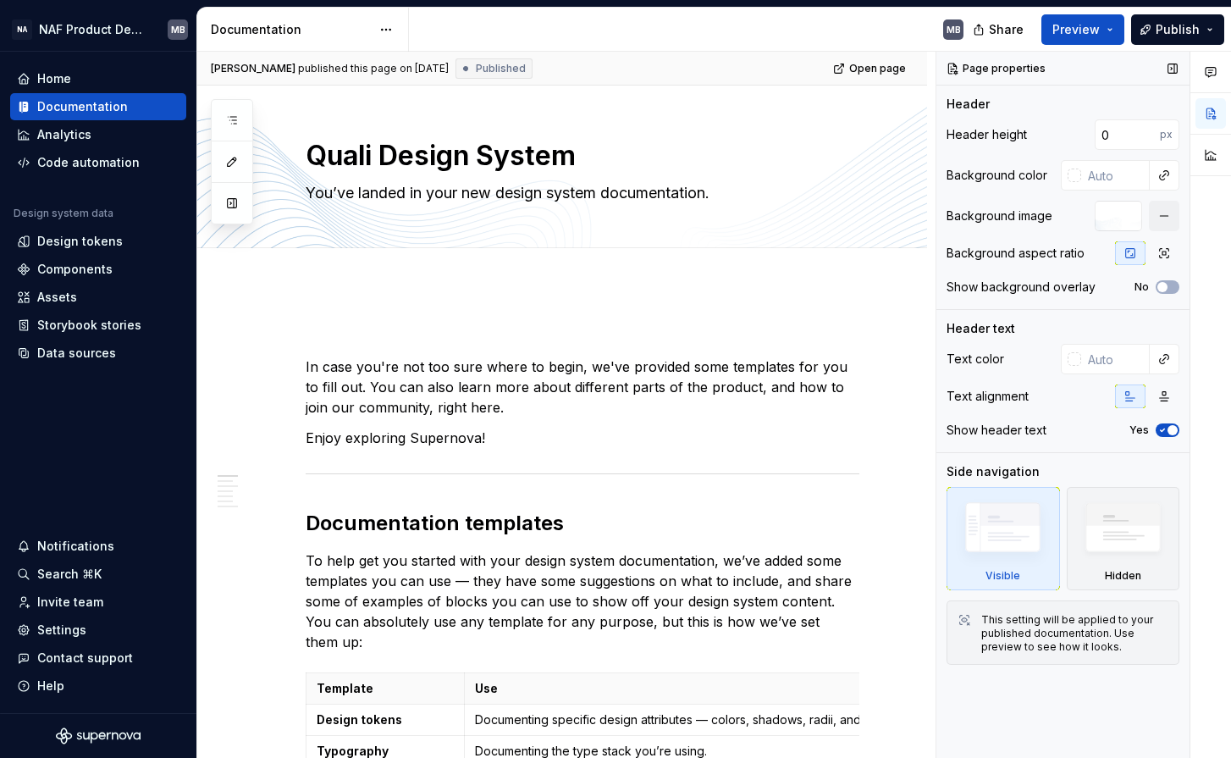
type textarea "*"
click at [1095, 362] on input "text" at bounding box center [1116, 359] width 69 height 30
paste input "0C1A60"
type input "0C1A60"
type textarea "*"
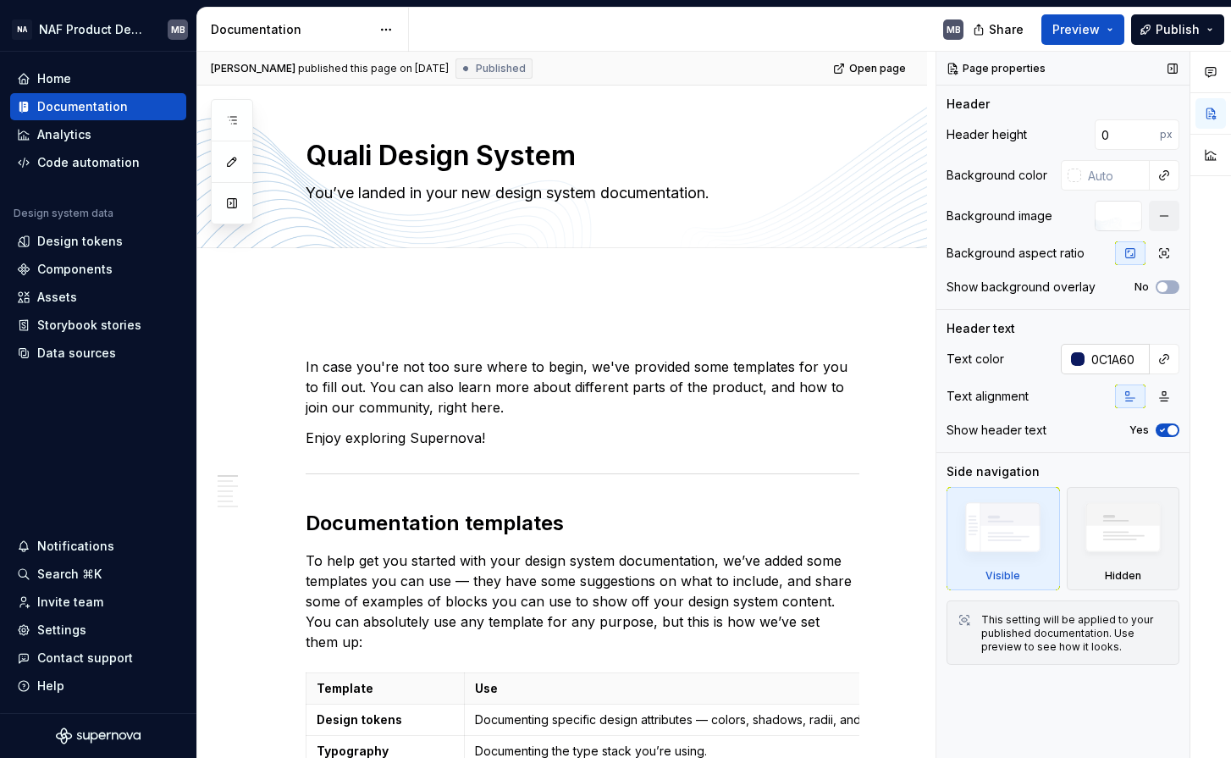
type input "#0C1A60"
type textarea "*"
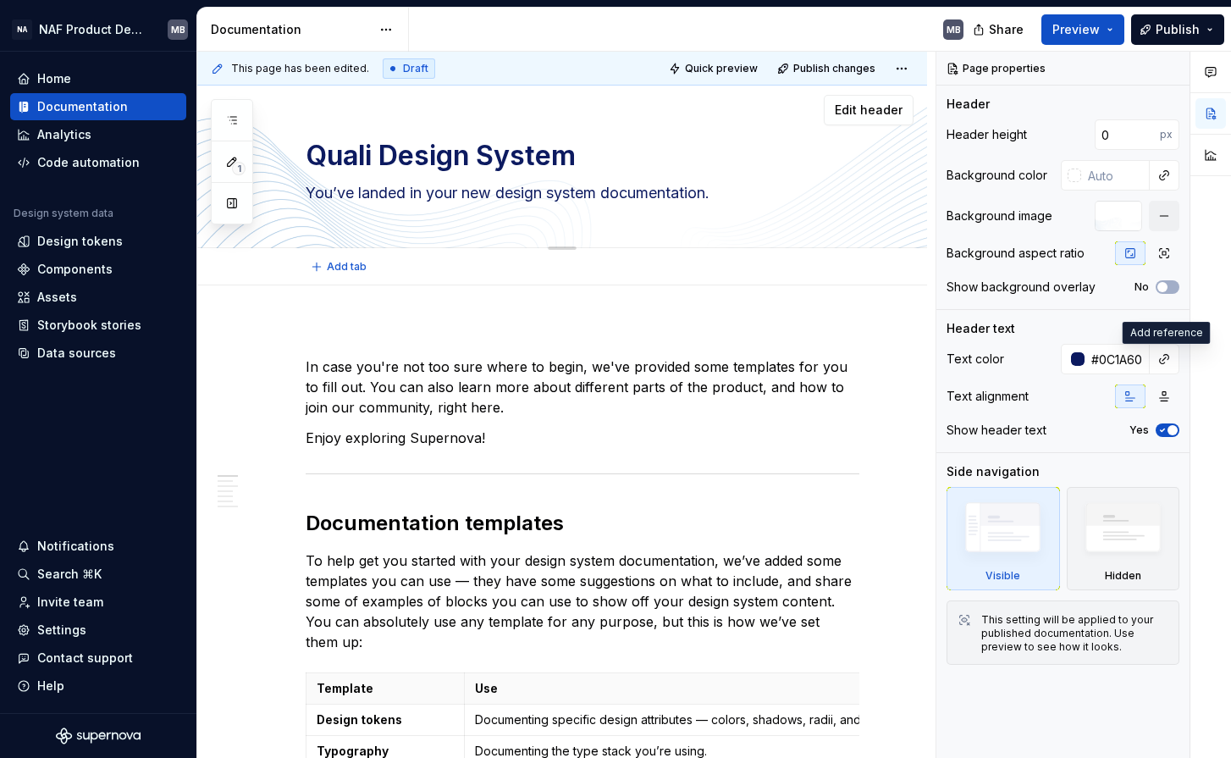
click at [412, 196] on textarea "You’ve landed in your new design system documentation." at bounding box center [579, 193] width 554 height 27
click at [1165, 429] on icon "button" at bounding box center [1163, 430] width 4 height 3
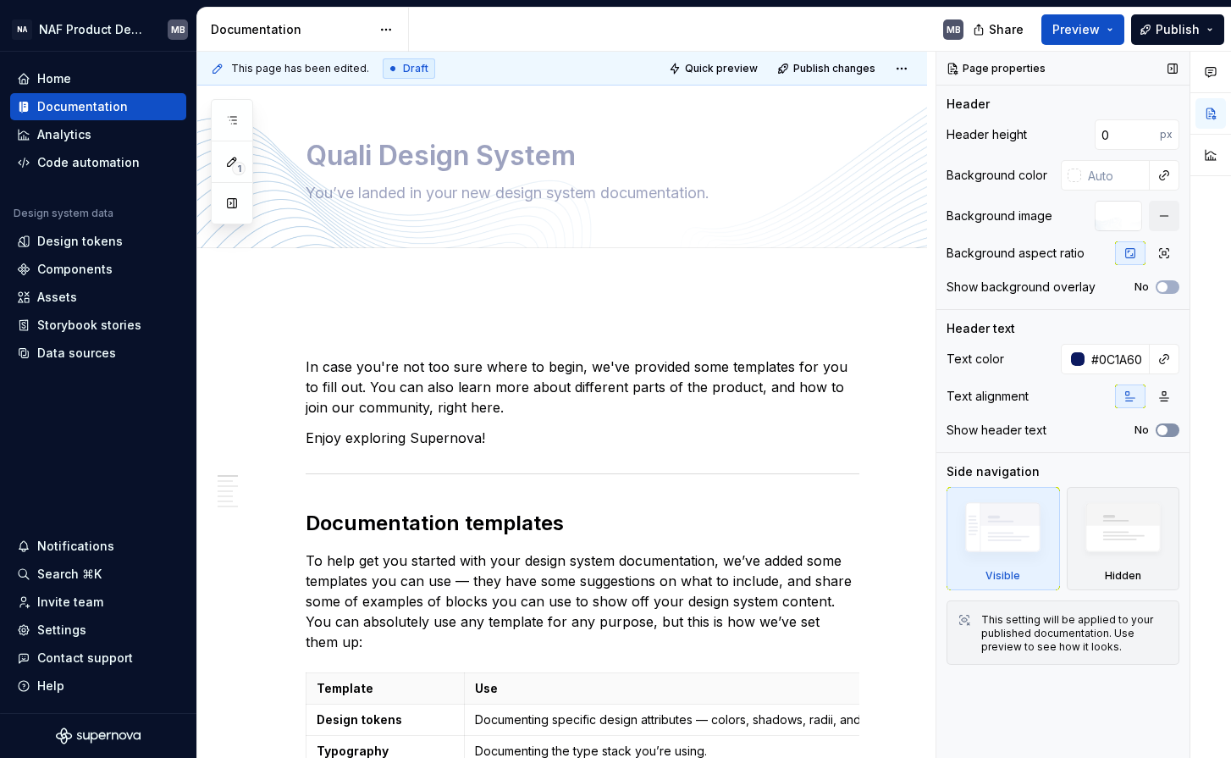
click at [1165, 429] on span "button" at bounding box center [1163, 430] width 10 height 10
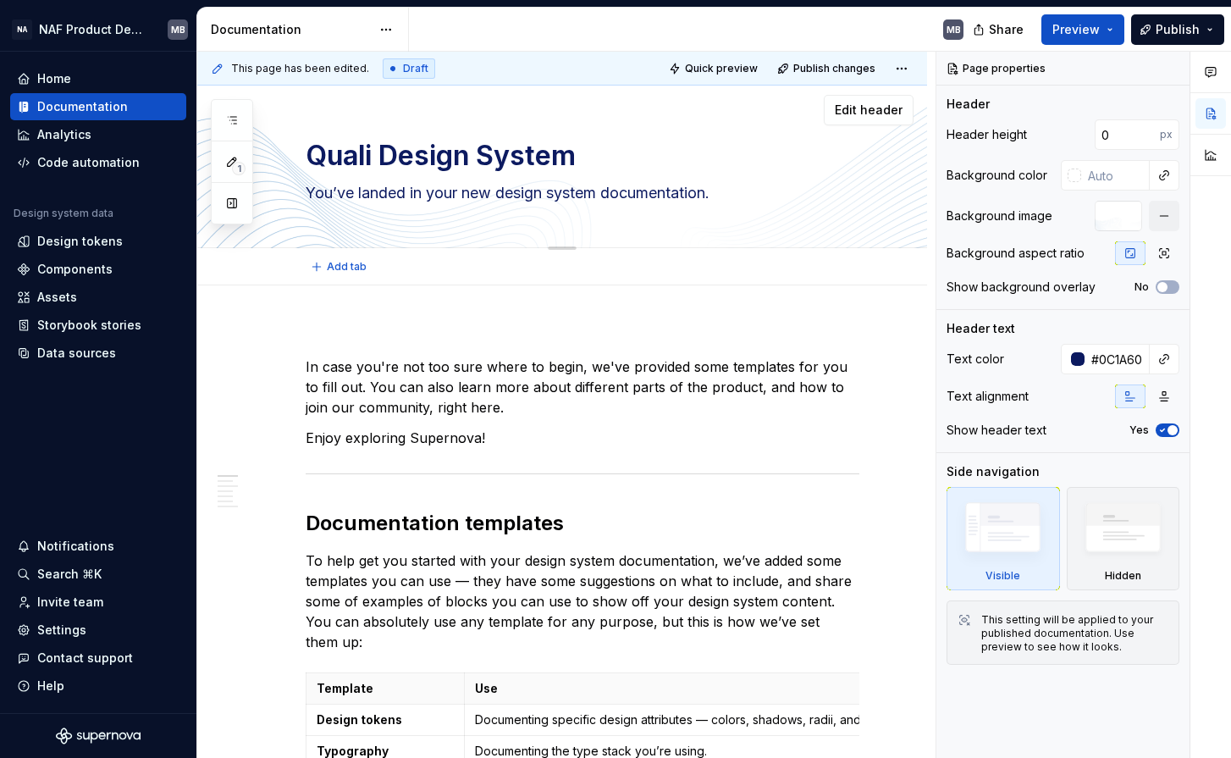
click at [473, 194] on textarea "You’ve landed in your new design system documentation." at bounding box center [579, 193] width 554 height 27
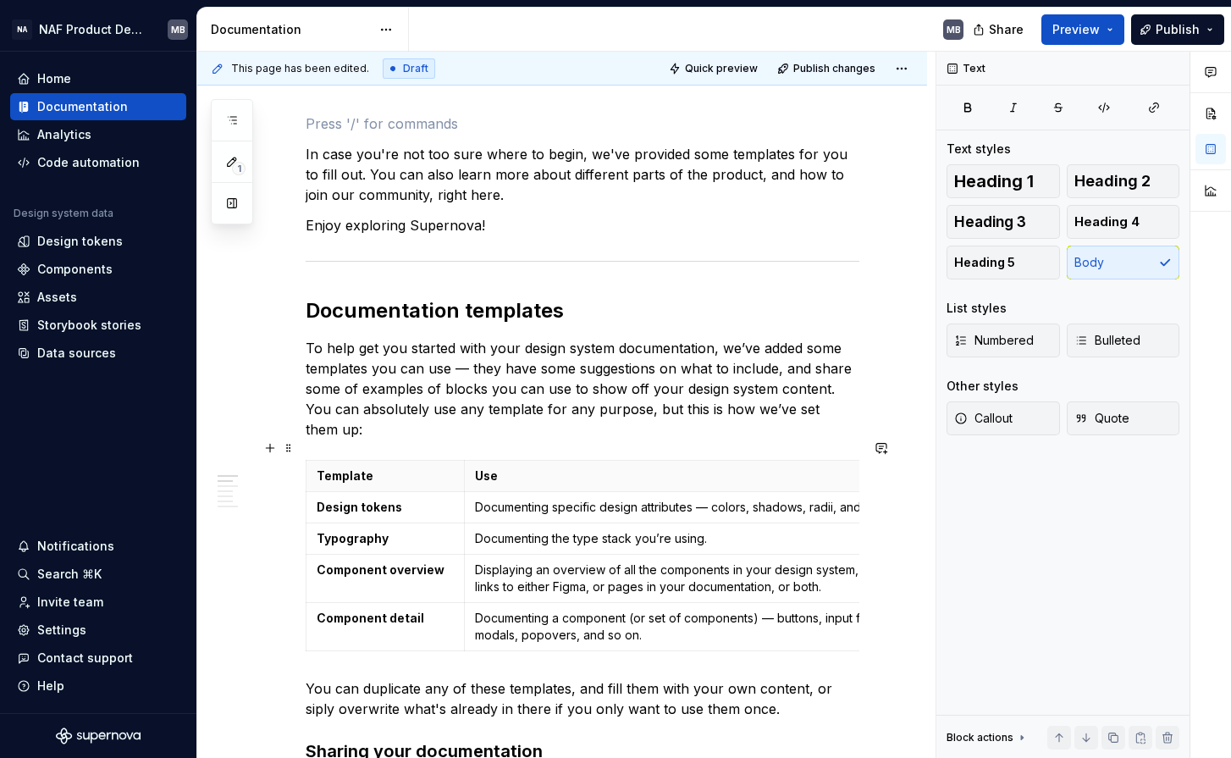
scroll to position [0, 0]
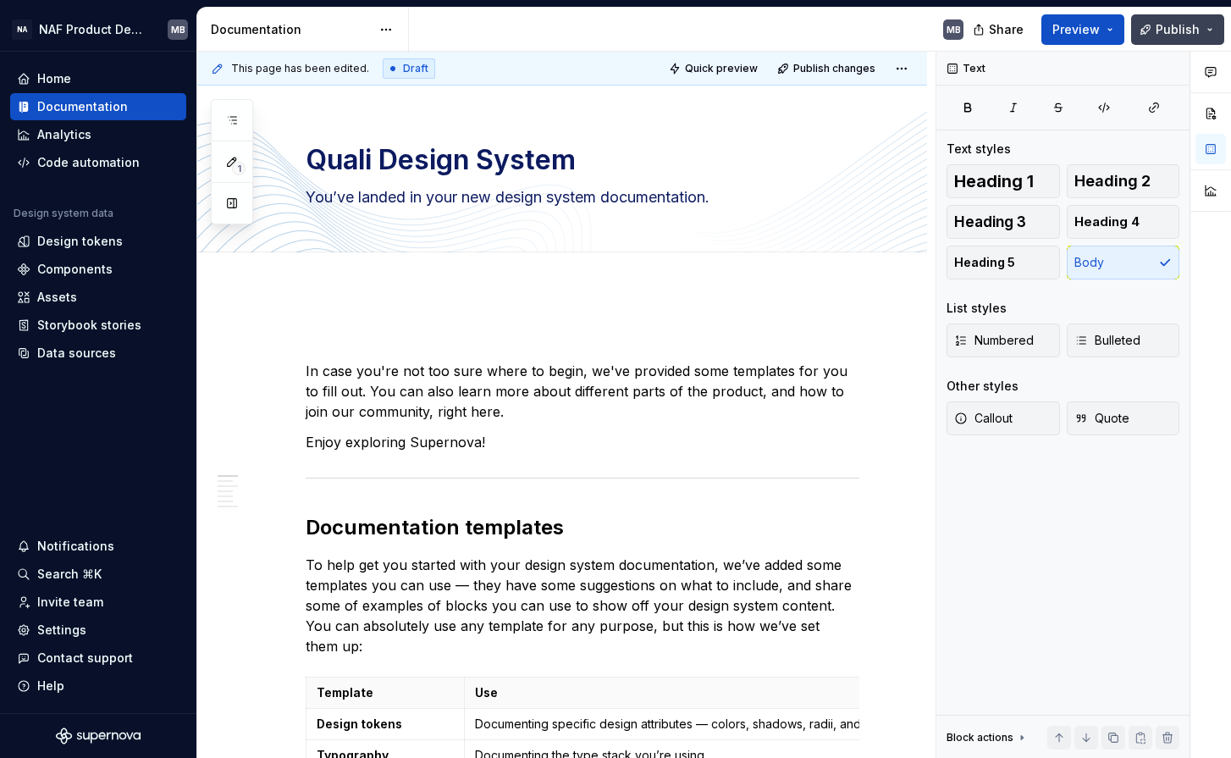
click at [1198, 32] on span "Publish" at bounding box center [1178, 29] width 44 height 17
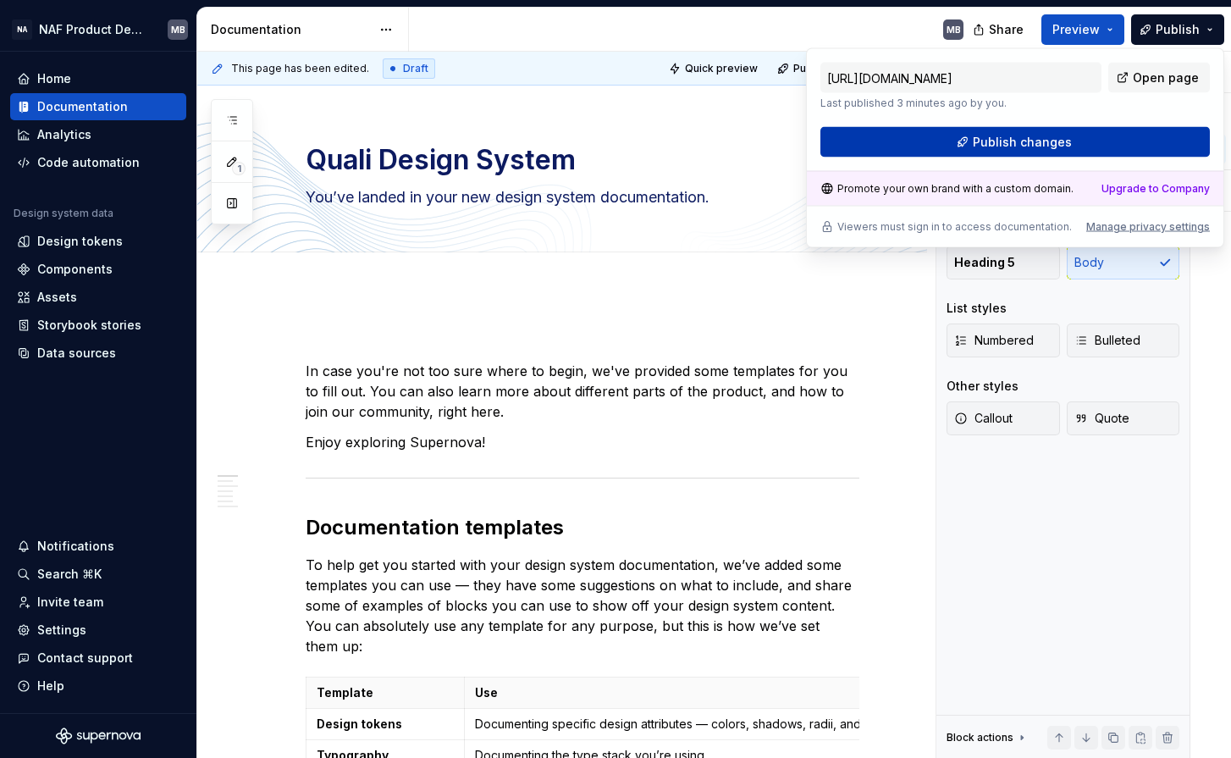
click at [1106, 141] on button "Publish changes" at bounding box center [1016, 142] width 390 height 30
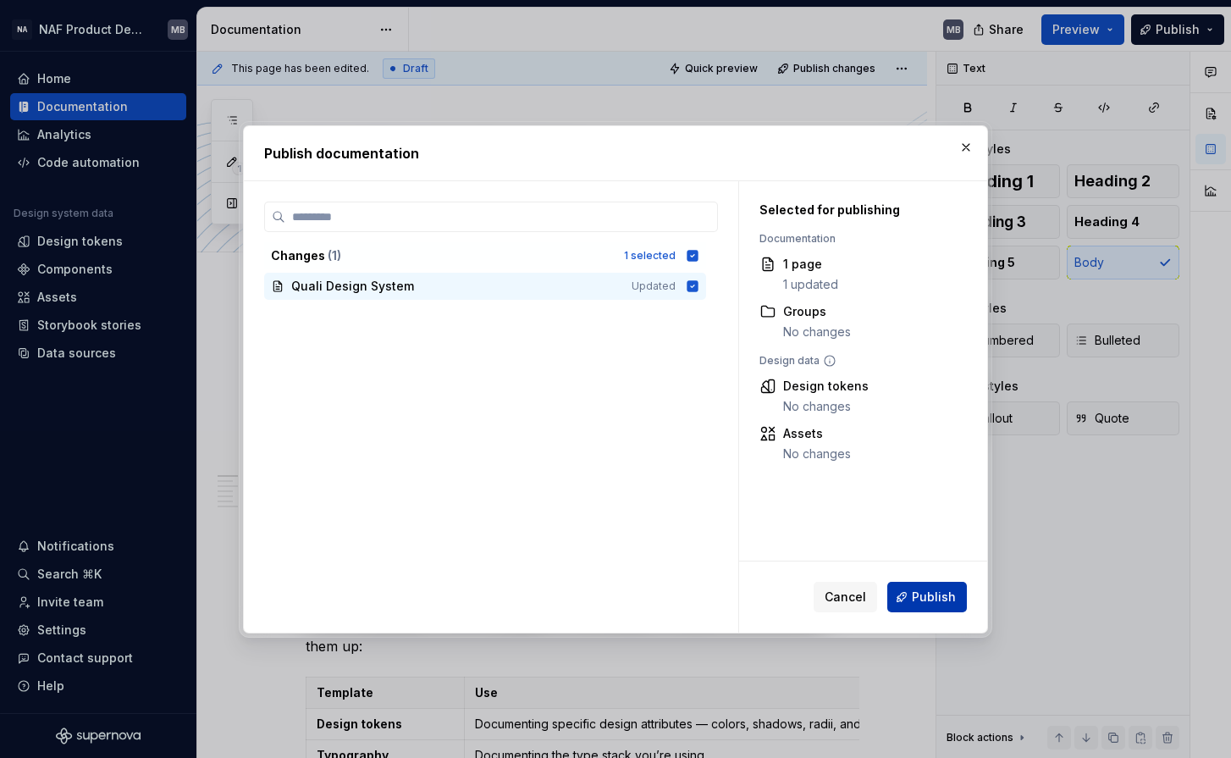
click at [930, 599] on span "Publish" at bounding box center [934, 597] width 44 height 17
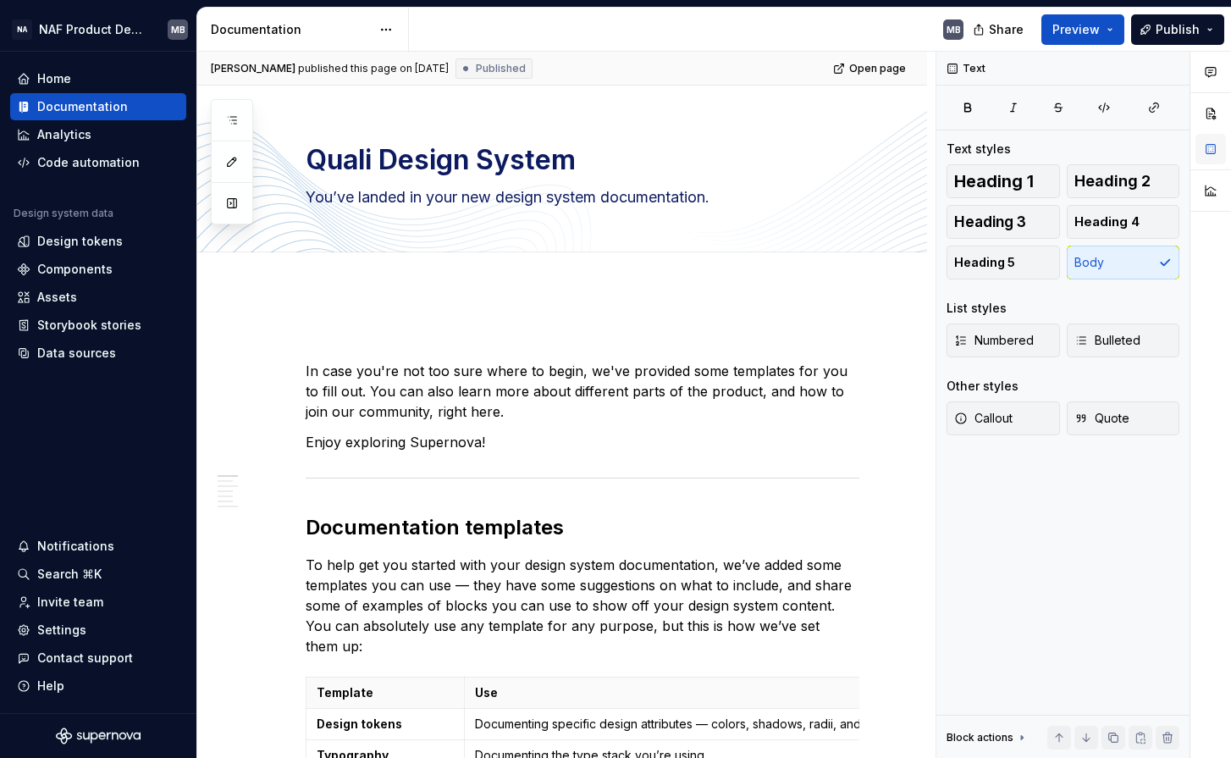
click at [1218, 155] on button "button" at bounding box center [1211, 149] width 30 height 30
type textarea "*"
click at [1216, 152] on button "button" at bounding box center [1211, 149] width 30 height 30
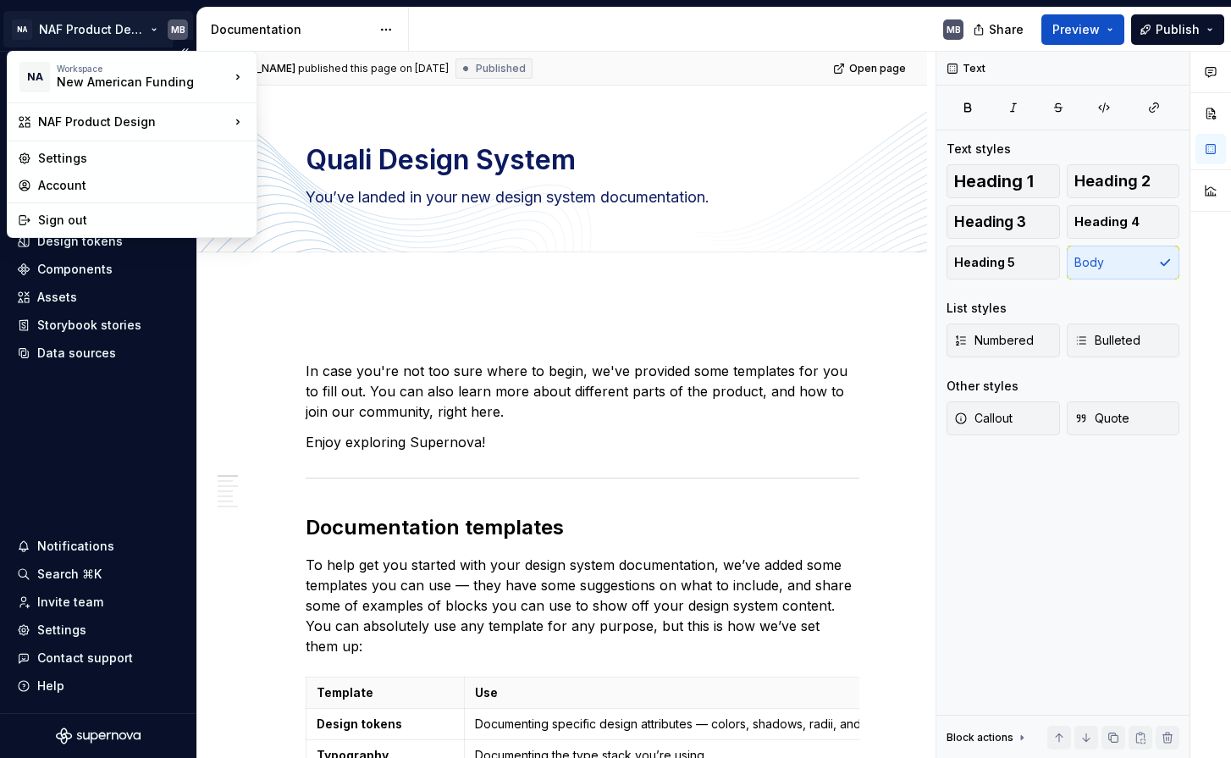
click at [80, 30] on html "NA NAF Product Design MB Home Documentation Analytics Code automation Design sy…" at bounding box center [615, 379] width 1231 height 758
click at [82, 77] on div "New American Funding" at bounding box center [129, 82] width 144 height 17
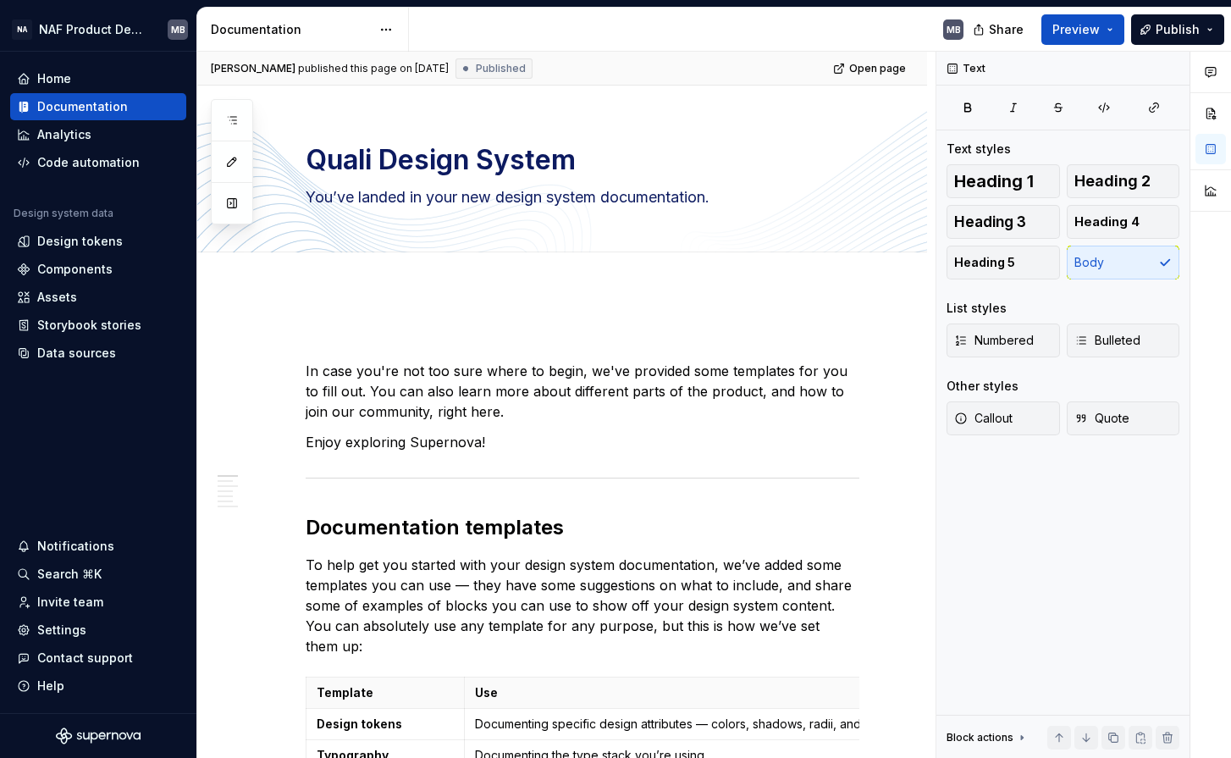
click at [738, 60] on html "NA NAF Product Design MB Home Documentation Analytics Code automation Design sy…" at bounding box center [615, 379] width 1231 height 758
click at [155, 27] on html "NA NAF Product Design MB Home Documentation Analytics Code automation Design sy…" at bounding box center [615, 379] width 1231 height 758
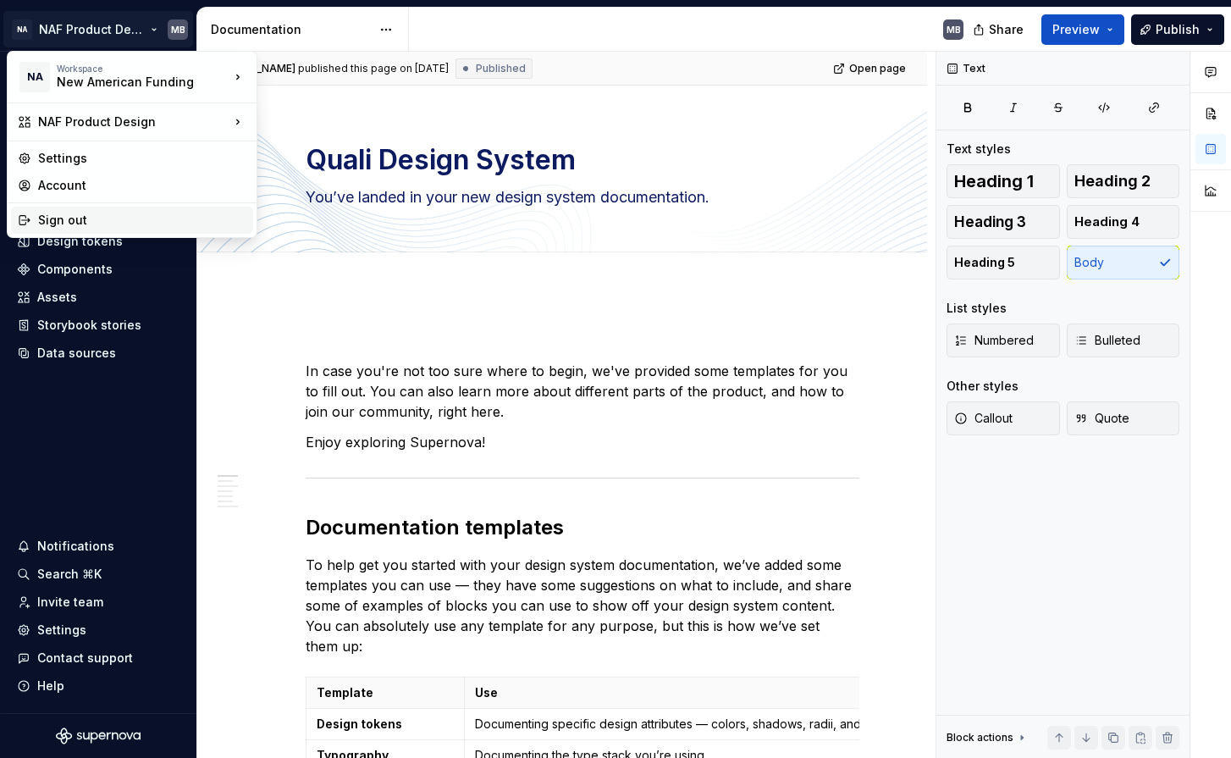
click at [121, 228] on div "Sign out" at bounding box center [142, 220] width 208 height 17
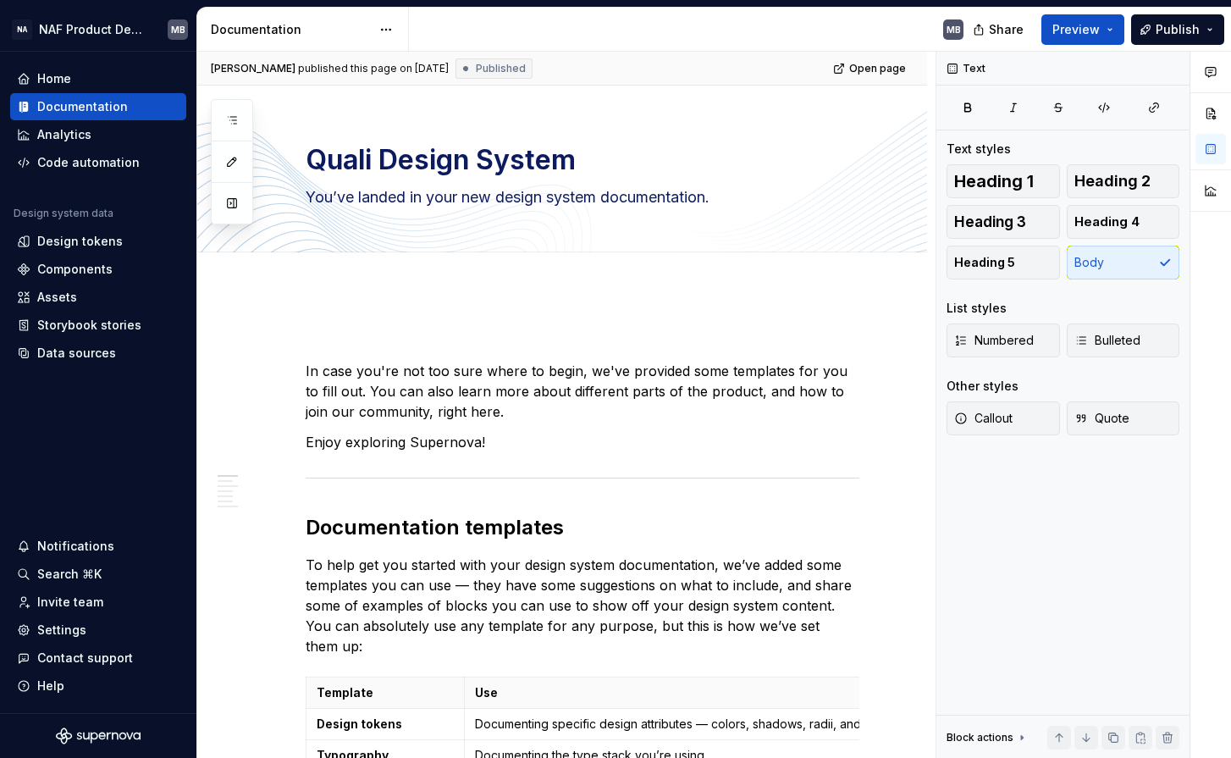
type textarea "*"
